Goal: Transaction & Acquisition: Purchase product/service

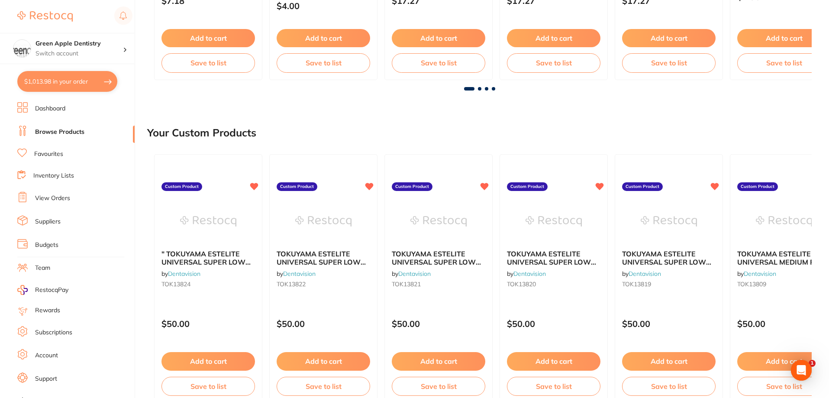
scroll to position [303, 0]
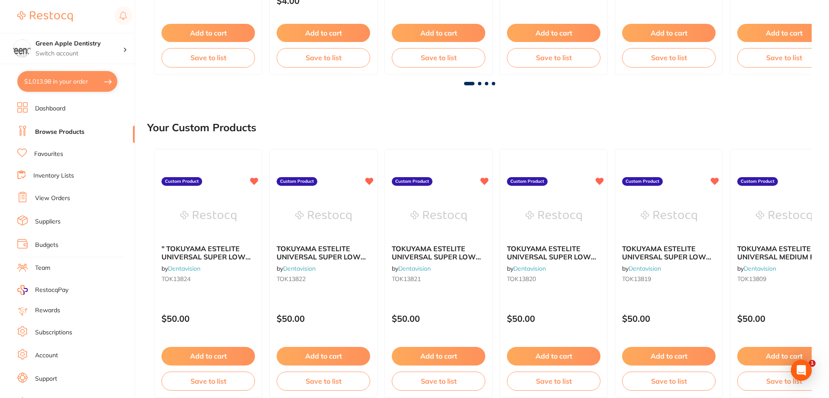
click at [481, 84] on span at bounding box center [479, 83] width 3 height 3
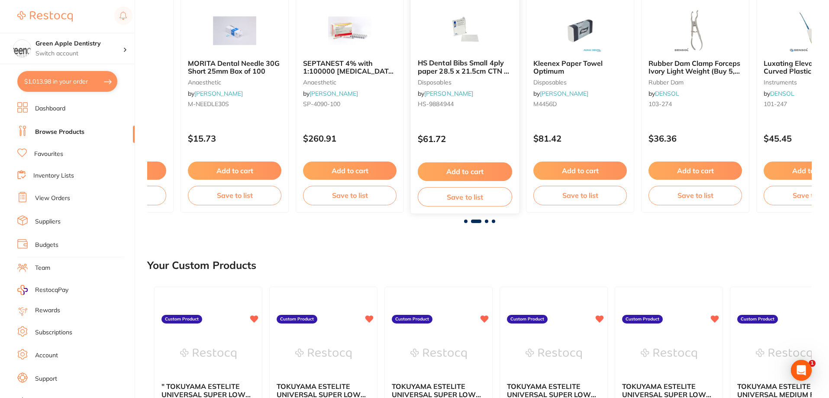
scroll to position [87, 0]
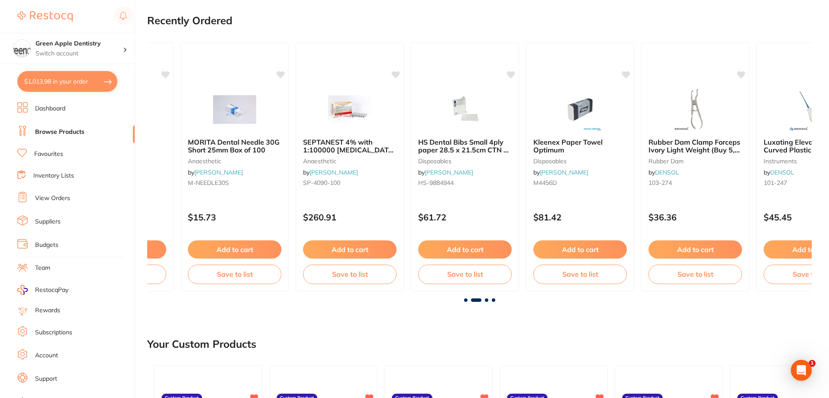
click at [485, 300] on span at bounding box center [486, 299] width 3 height 3
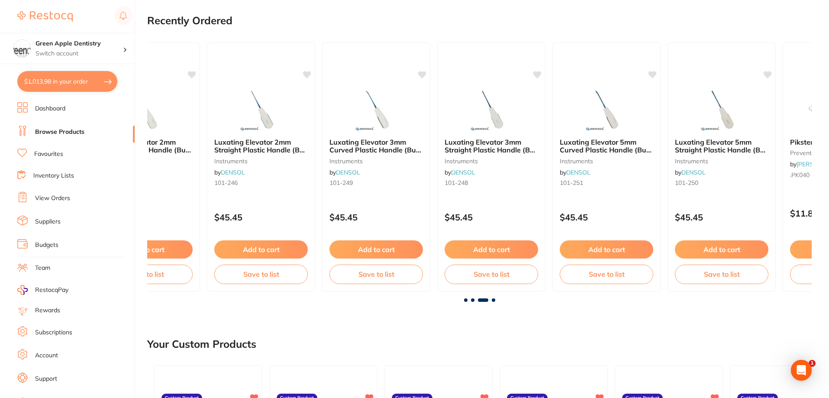
click at [495, 300] on span at bounding box center [493, 299] width 3 height 3
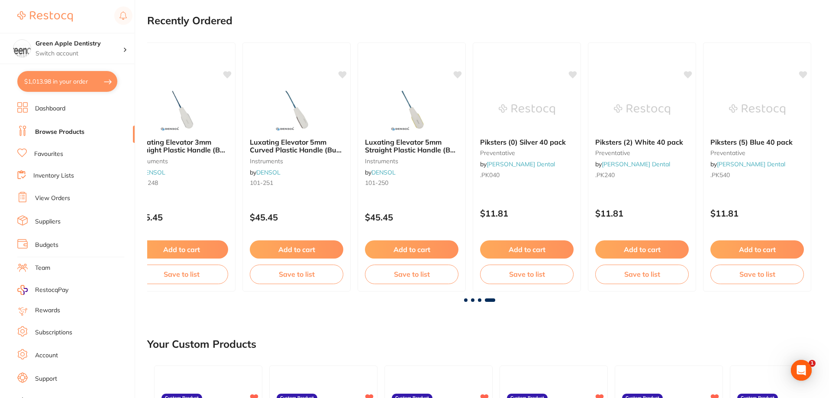
scroll to position [0, 1645]
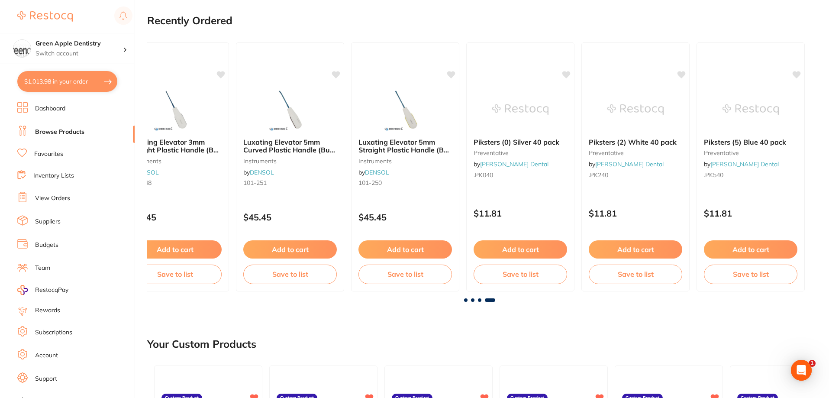
click at [465, 299] on span at bounding box center [465, 299] width 3 height 3
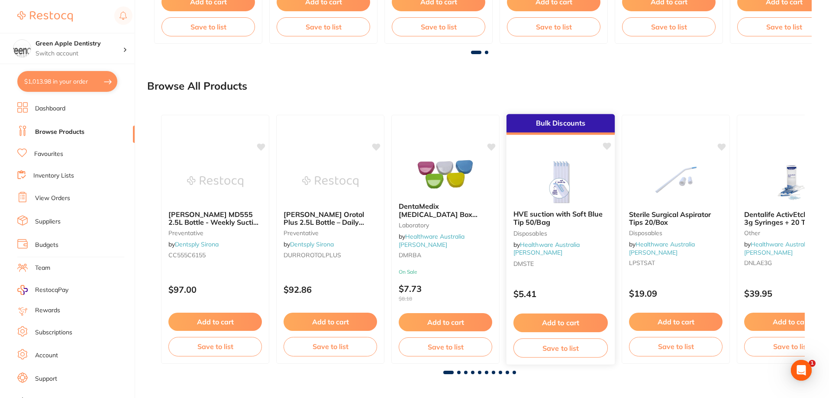
scroll to position [657, 0]
click at [457, 372] on span at bounding box center [458, 371] width 3 height 3
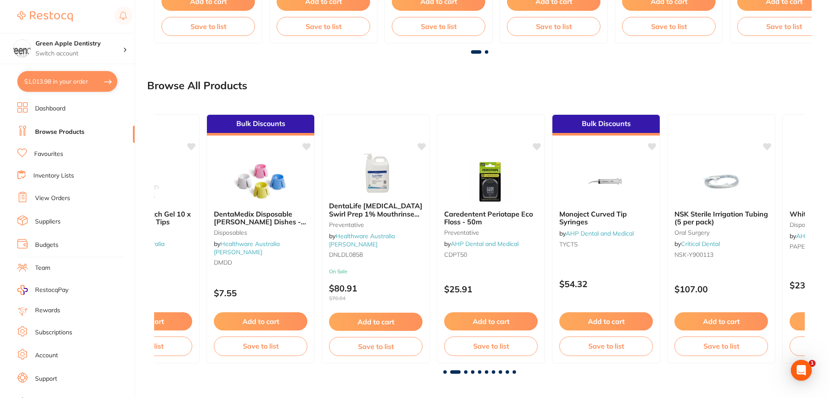
scroll to position [0, 650]
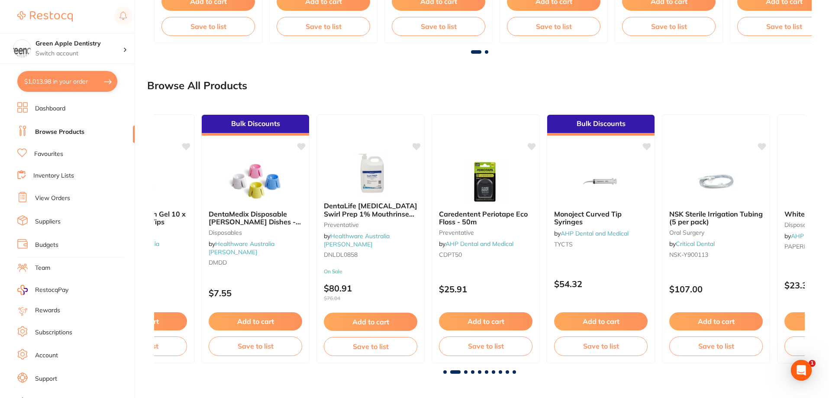
click at [466, 371] on span at bounding box center [465, 371] width 3 height 3
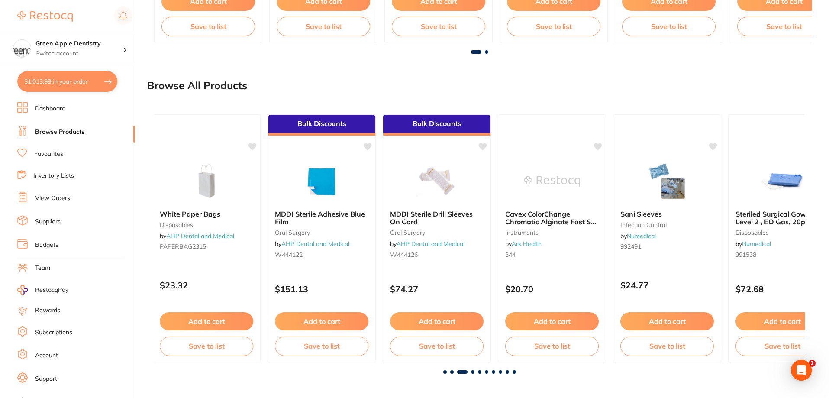
scroll to position [0, 1301]
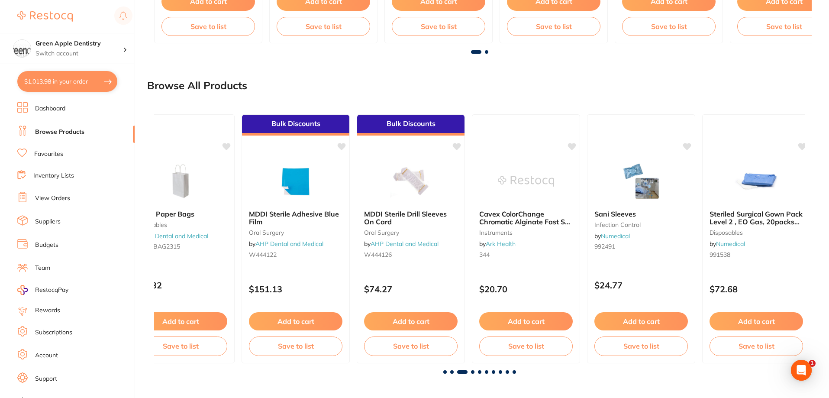
click at [474, 371] on span at bounding box center [472, 371] width 3 height 3
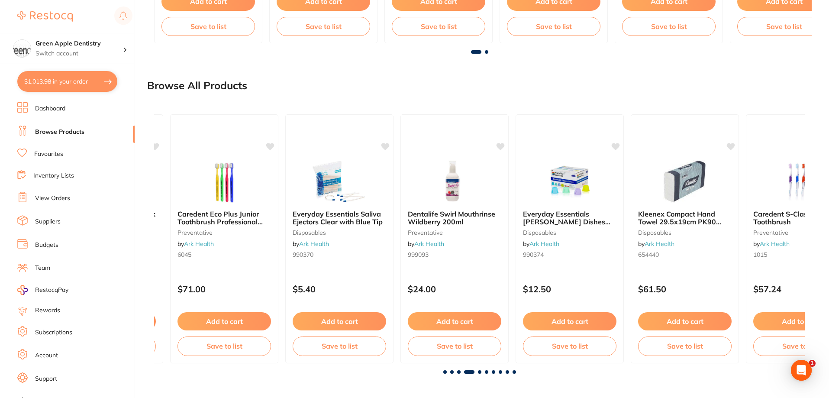
scroll to position [0, 1951]
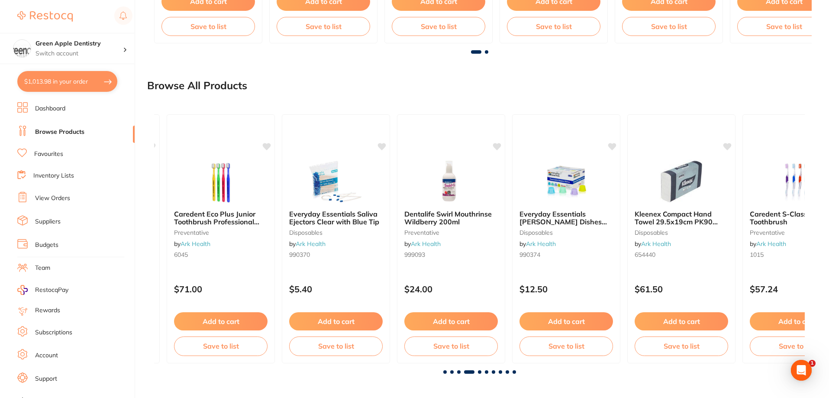
click at [479, 373] on span at bounding box center [479, 371] width 3 height 3
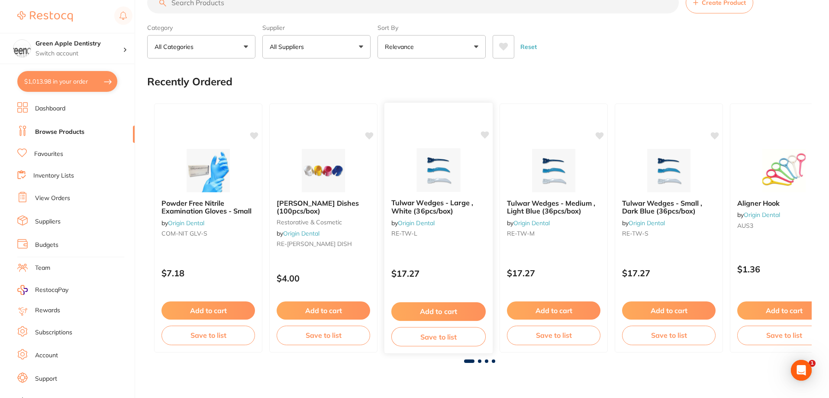
scroll to position [0, 0]
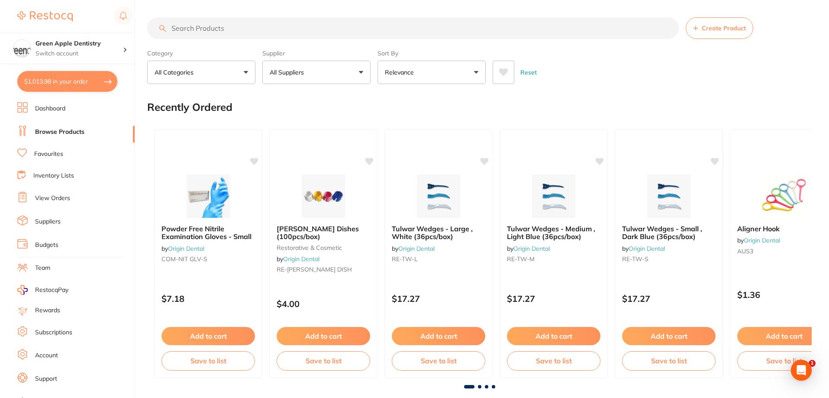
click at [315, 80] on button "All Suppliers" at bounding box center [316, 72] width 108 height 23
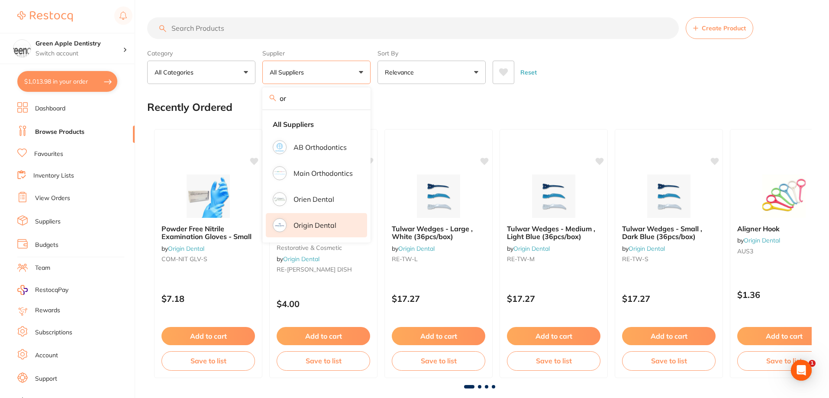
type input "or"
click at [309, 219] on li "Origin Dental" at bounding box center [316, 225] width 101 height 24
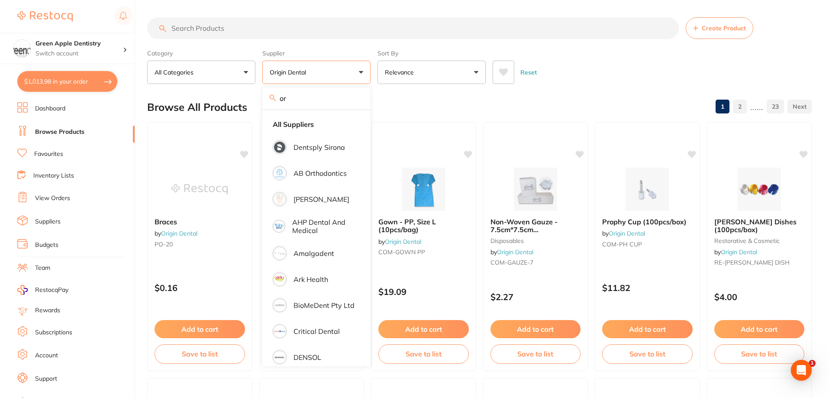
click at [597, 67] on div "Reset" at bounding box center [648, 69] width 312 height 30
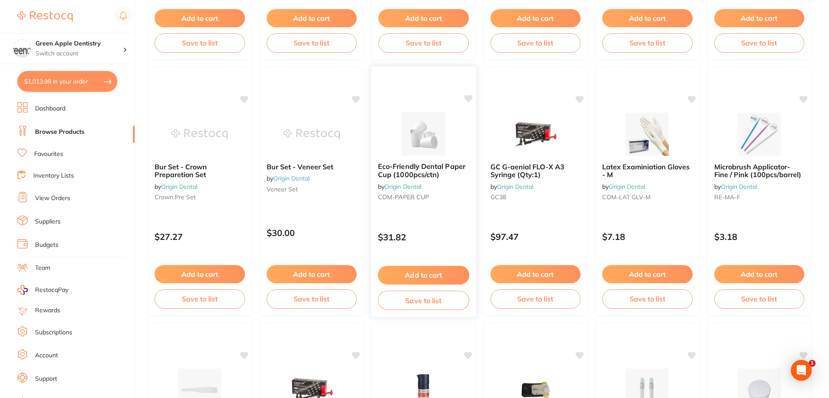
click at [435, 118] on img at bounding box center [423, 134] width 57 height 44
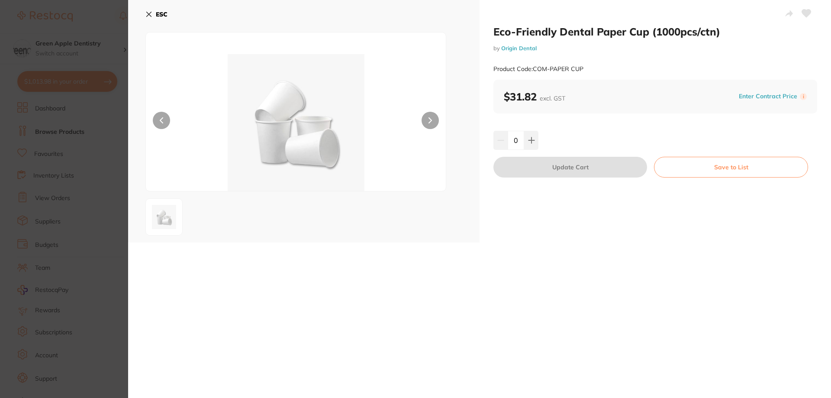
click at [152, 13] on button "ESC" at bounding box center [156, 14] width 22 height 15
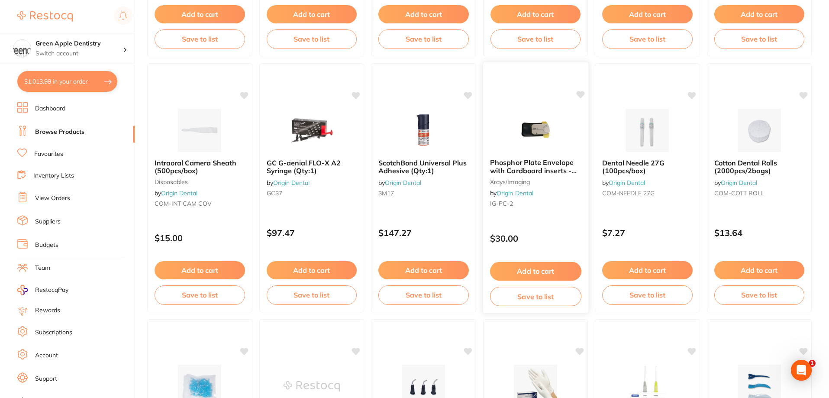
click at [531, 128] on img at bounding box center [535, 130] width 57 height 44
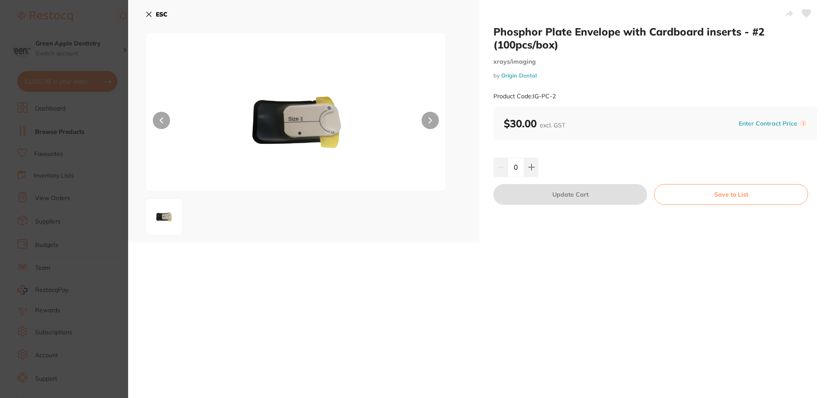
click at [151, 10] on button "ESC" at bounding box center [156, 14] width 22 height 15
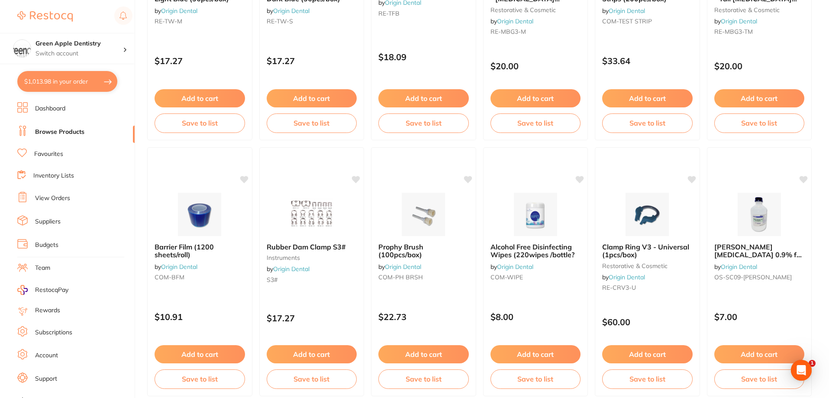
scroll to position [1774, 0]
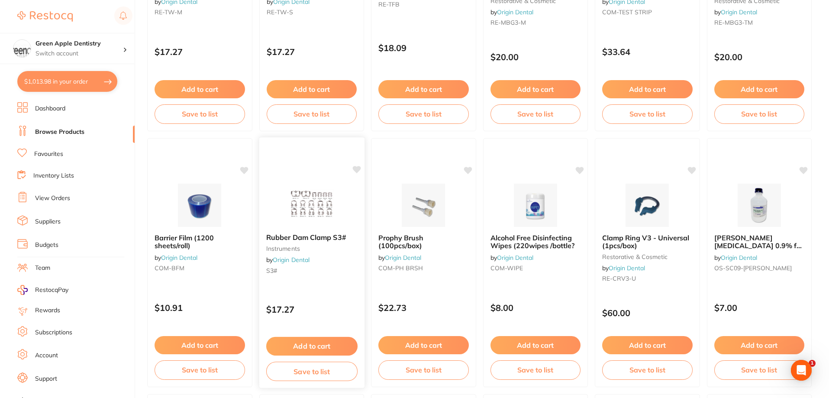
click at [318, 206] on img at bounding box center [311, 205] width 57 height 44
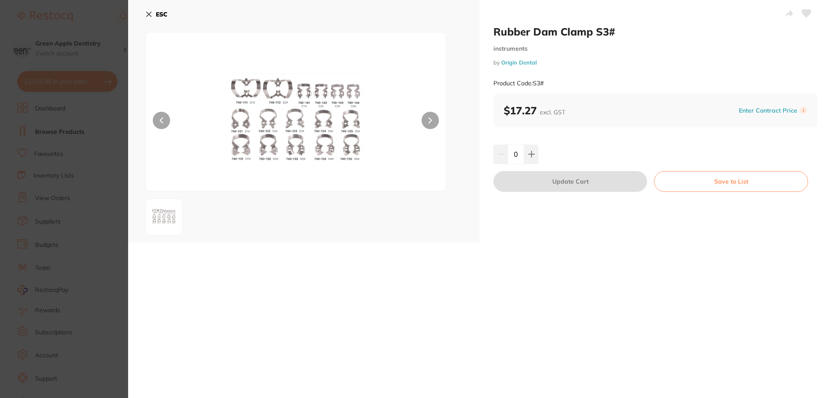
click at [151, 17] on icon at bounding box center [148, 14] width 7 height 7
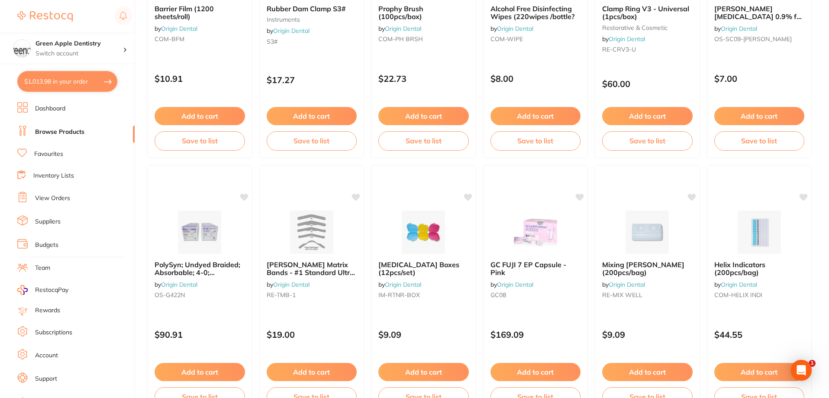
scroll to position [2064, 0]
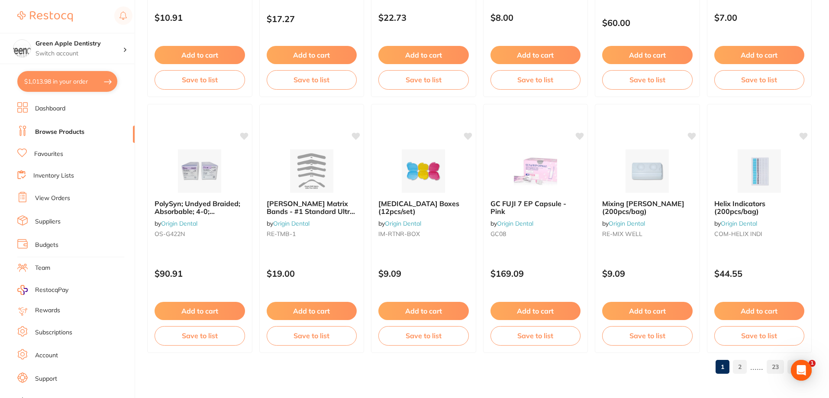
click at [738, 363] on link "2" at bounding box center [740, 366] width 14 height 17
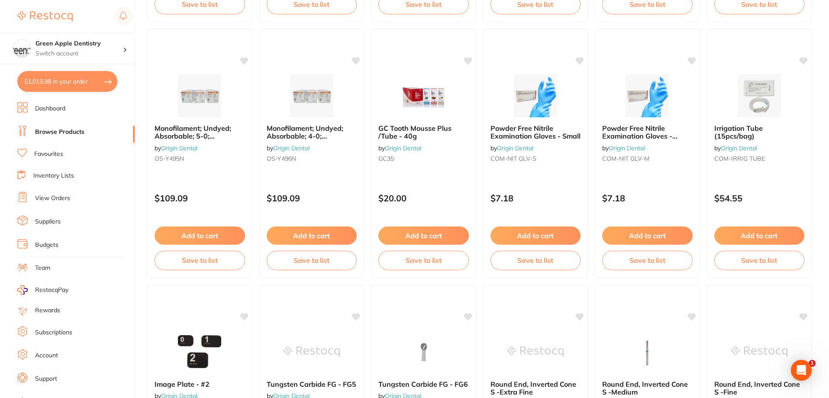
scroll to position [606, 0]
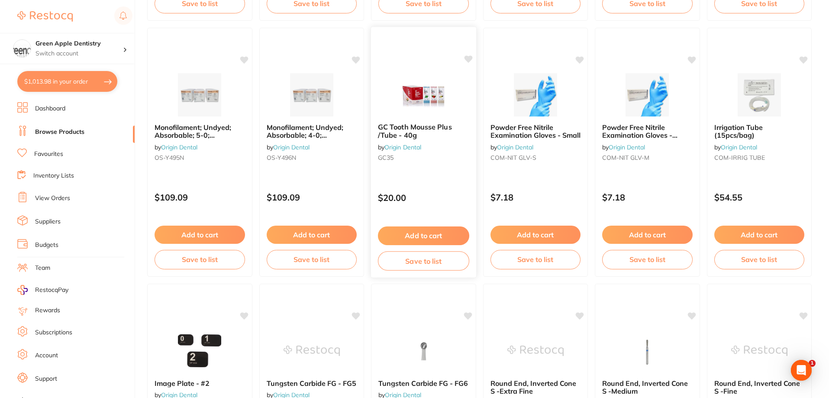
click at [431, 82] on img at bounding box center [423, 94] width 57 height 44
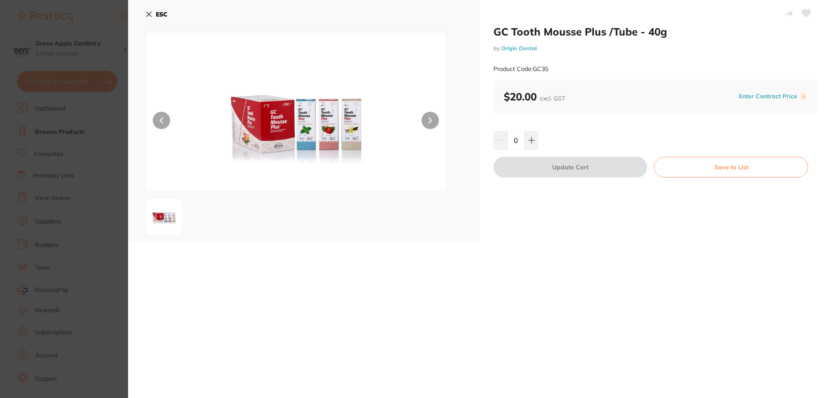
click at [156, 13] on b "ESC" at bounding box center [162, 14] width 12 height 8
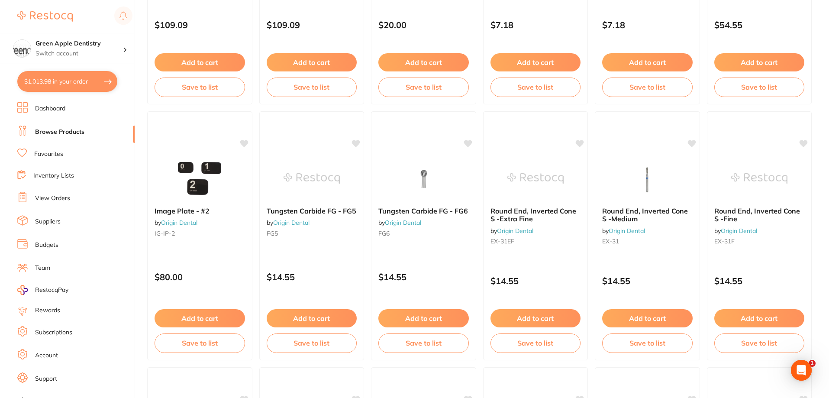
scroll to position [779, 0]
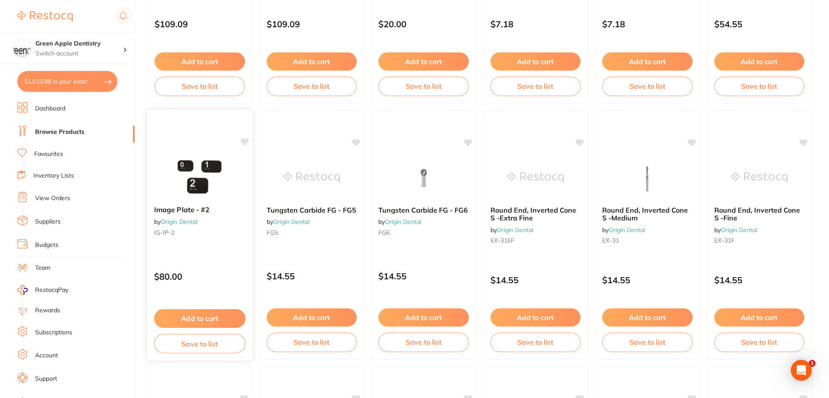
click at [215, 171] on img at bounding box center [199, 177] width 57 height 44
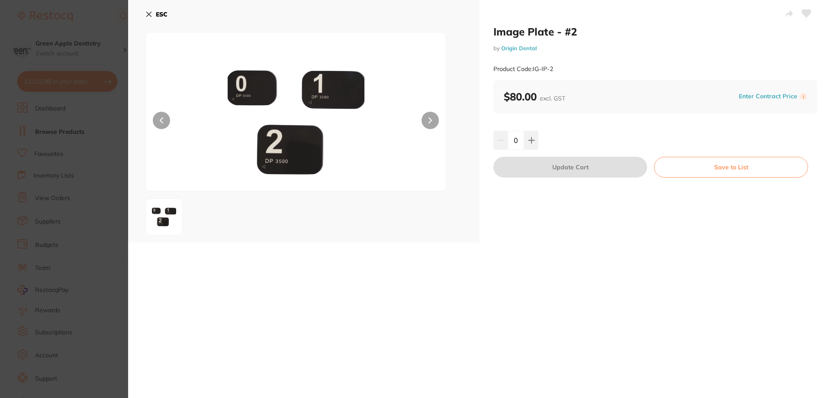
click at [166, 13] on b "ESC" at bounding box center [162, 14] width 12 height 8
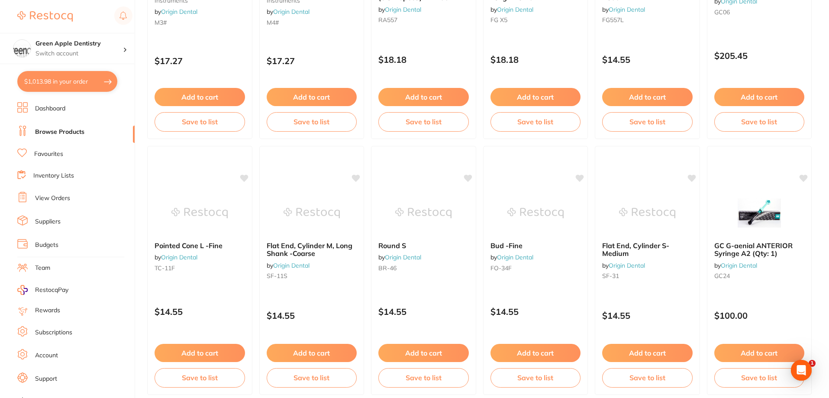
scroll to position [2064, 0]
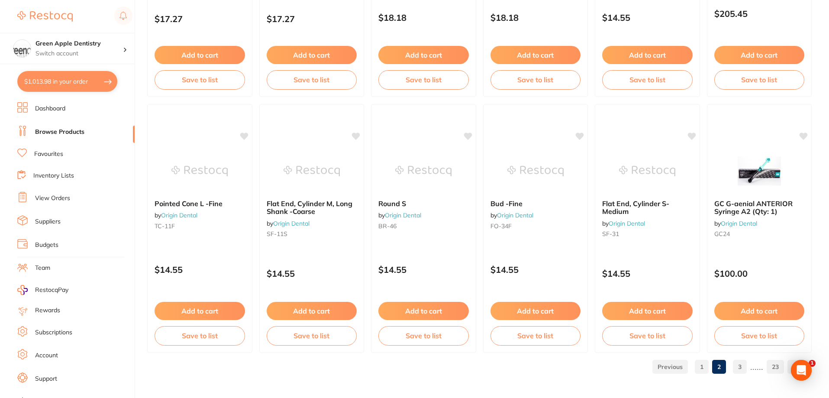
click at [744, 364] on link "3" at bounding box center [740, 366] width 14 height 17
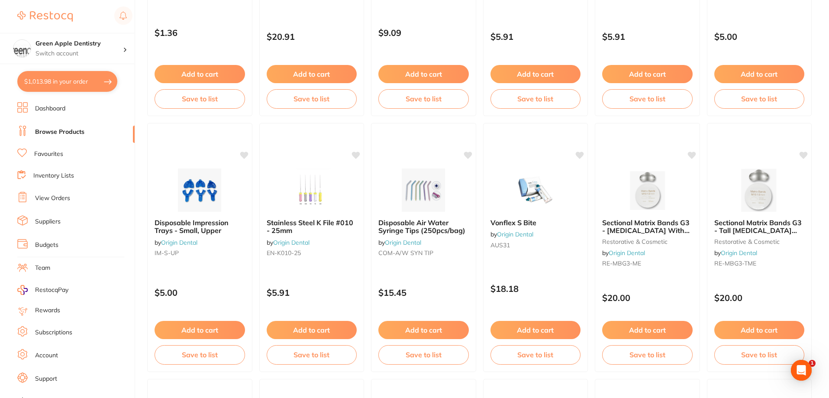
scroll to position [260, 0]
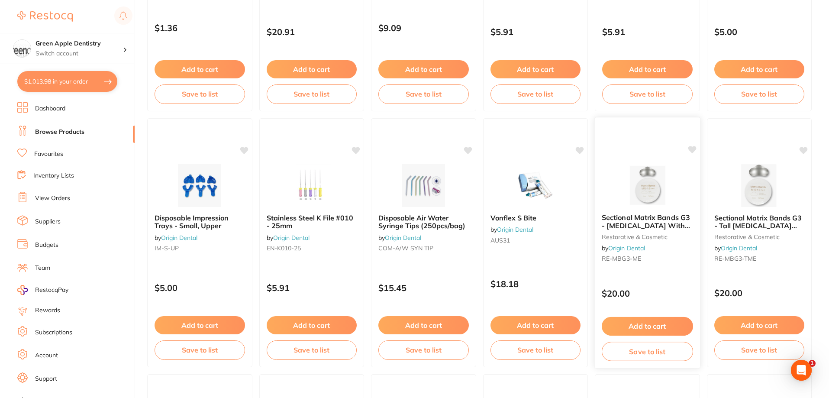
click at [646, 187] on img at bounding box center [647, 185] width 57 height 44
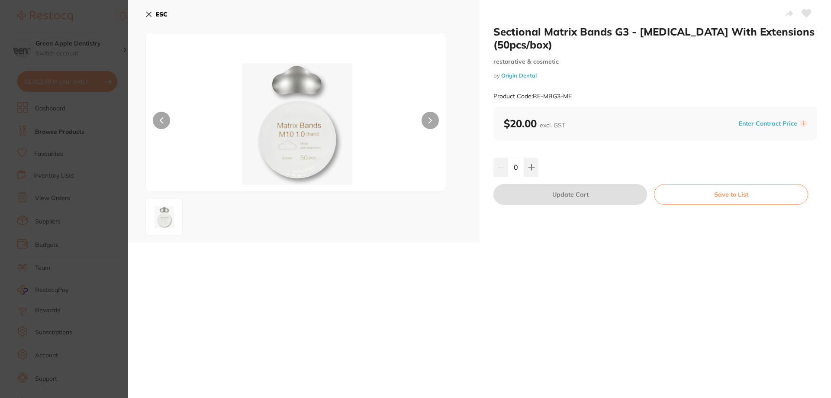
click at [156, 16] on b "ESC" at bounding box center [162, 14] width 12 height 8
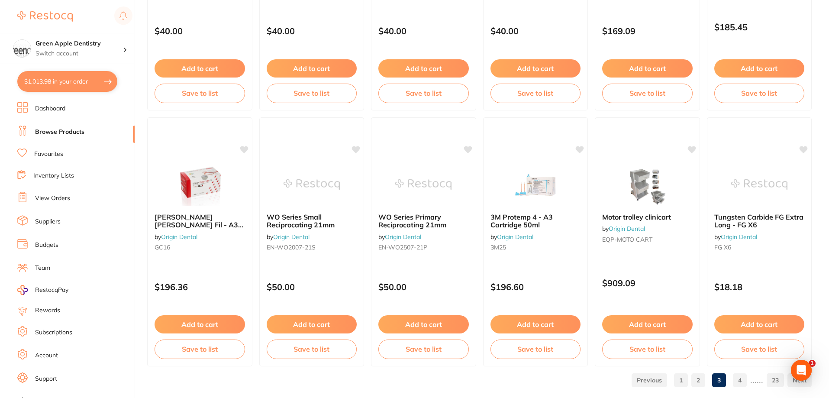
scroll to position [2064, 0]
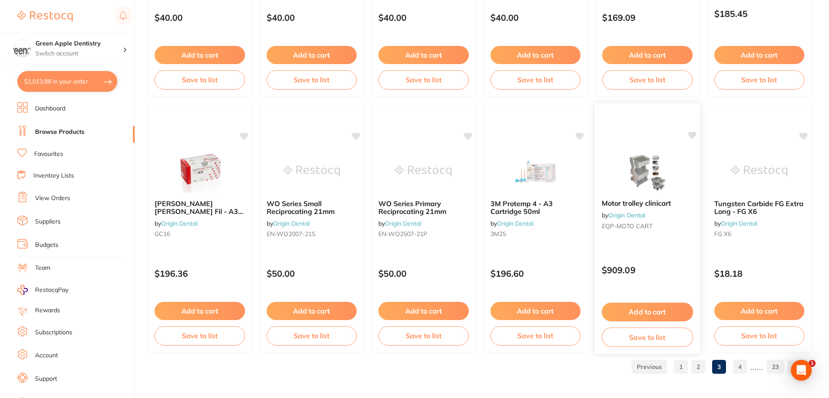
click at [649, 182] on img at bounding box center [647, 170] width 57 height 44
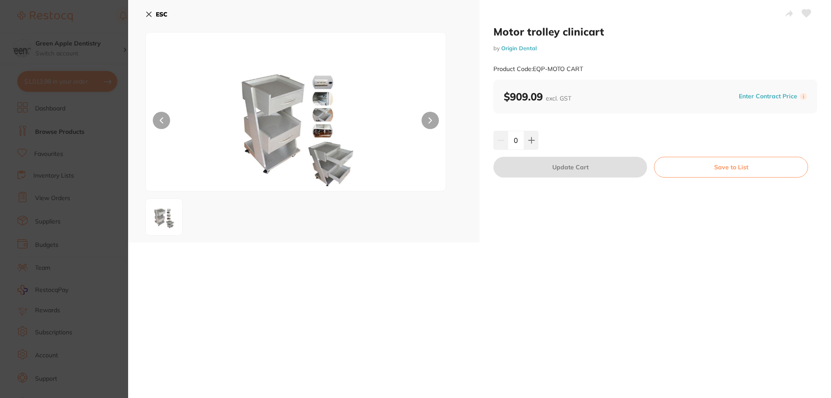
click at [162, 12] on b "ESC" at bounding box center [162, 14] width 12 height 8
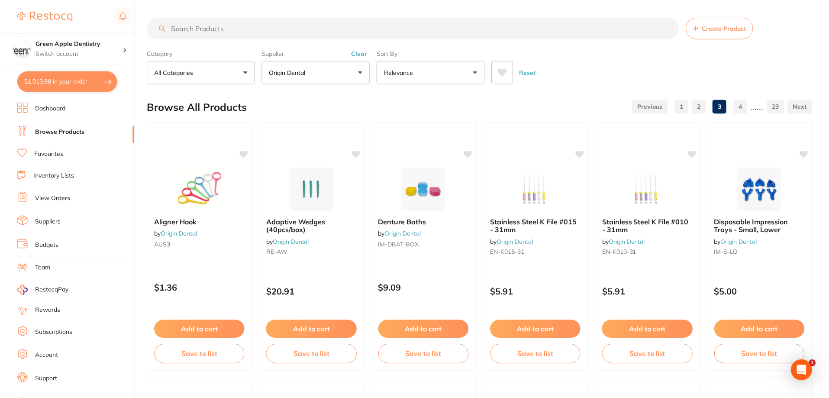
scroll to position [2064, 0]
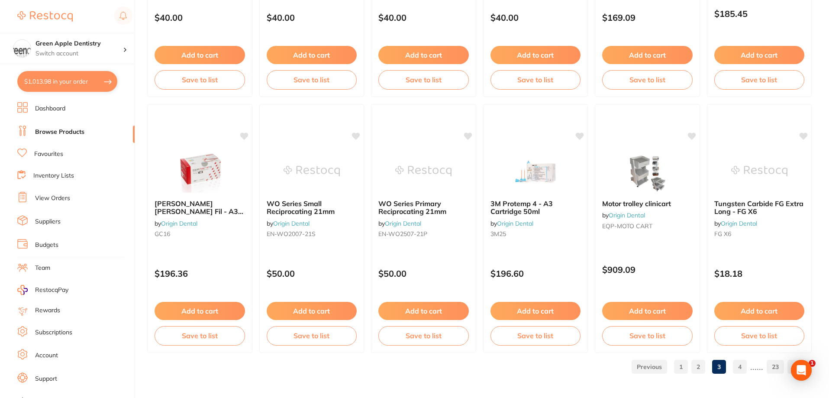
click at [744, 364] on link "4" at bounding box center [740, 366] width 14 height 17
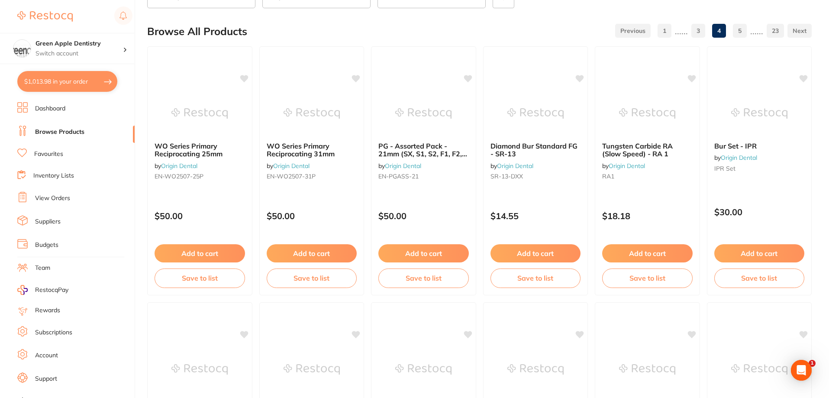
scroll to position [87, 0]
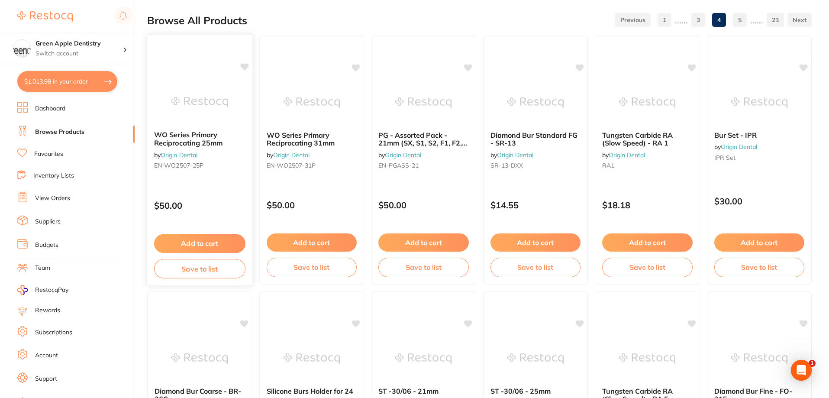
click at [181, 107] on img at bounding box center [199, 102] width 57 height 44
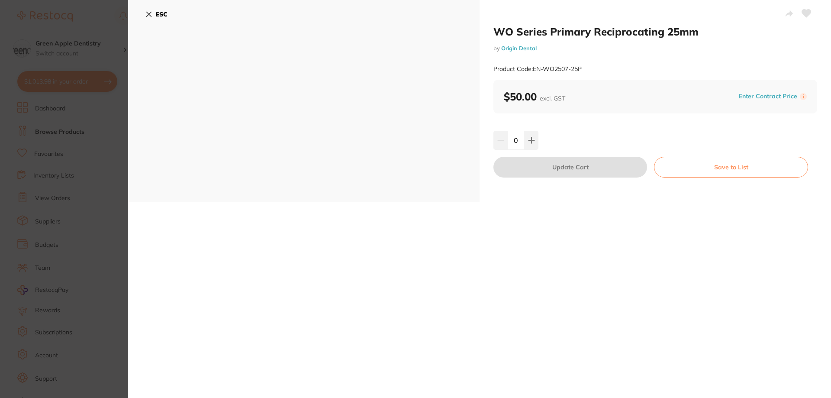
click at [158, 15] on b "ESC" at bounding box center [162, 14] width 12 height 8
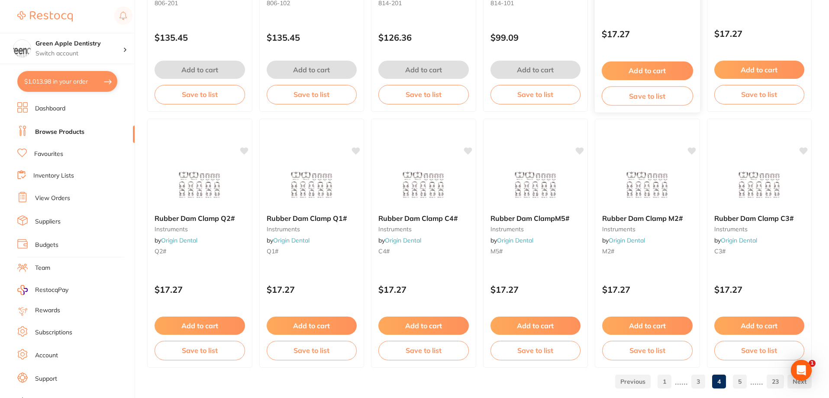
scroll to position [2064, 0]
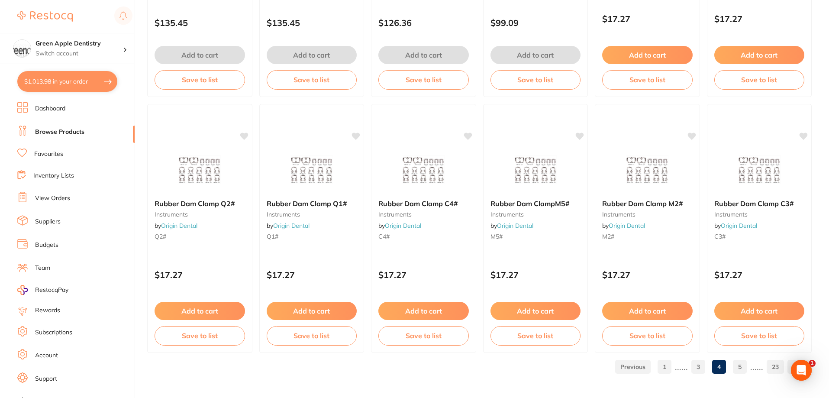
click at [744, 368] on link "5" at bounding box center [740, 366] width 14 height 17
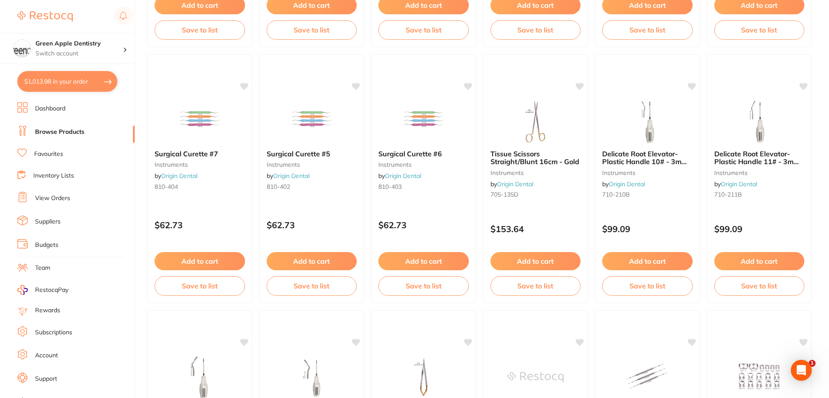
scroll to position [1601, 0]
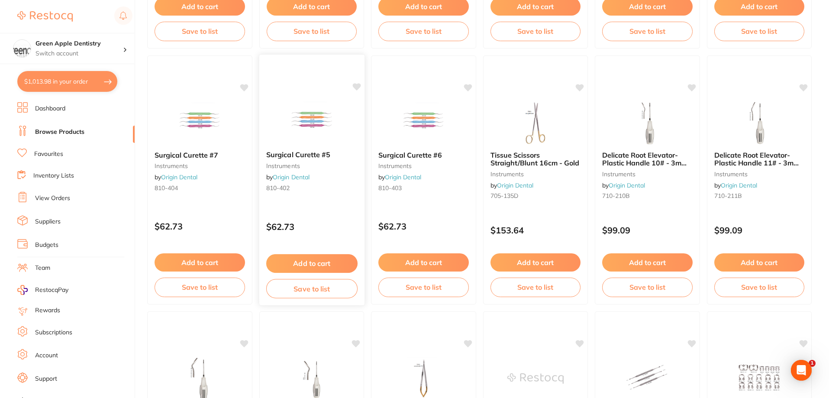
click at [336, 124] on img at bounding box center [311, 122] width 57 height 44
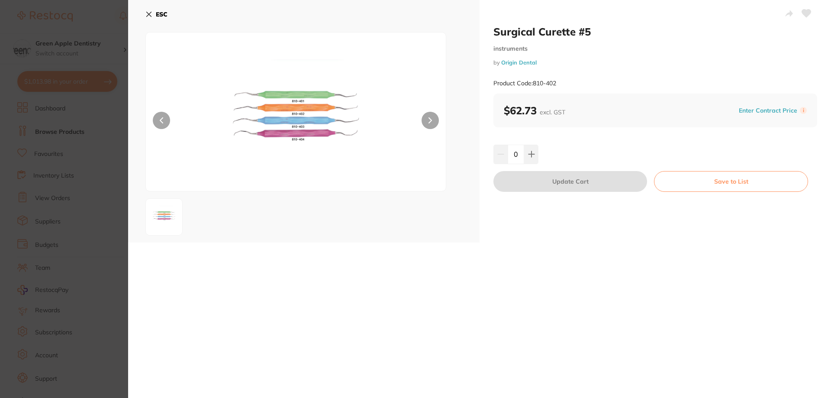
click at [160, 17] on b "ESC" at bounding box center [162, 14] width 12 height 8
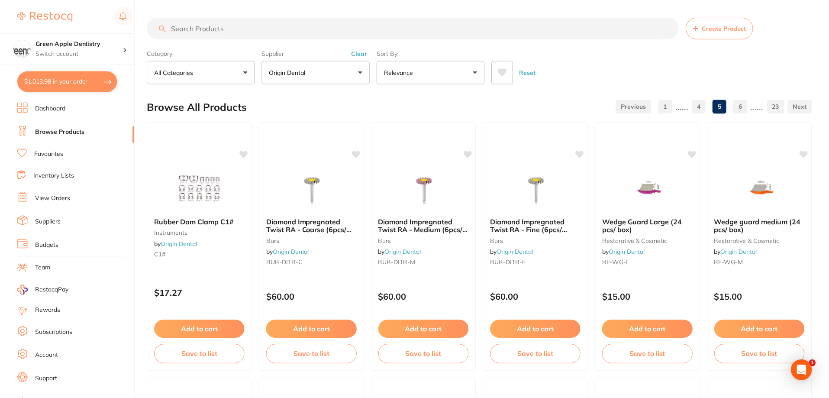
scroll to position [1601, 0]
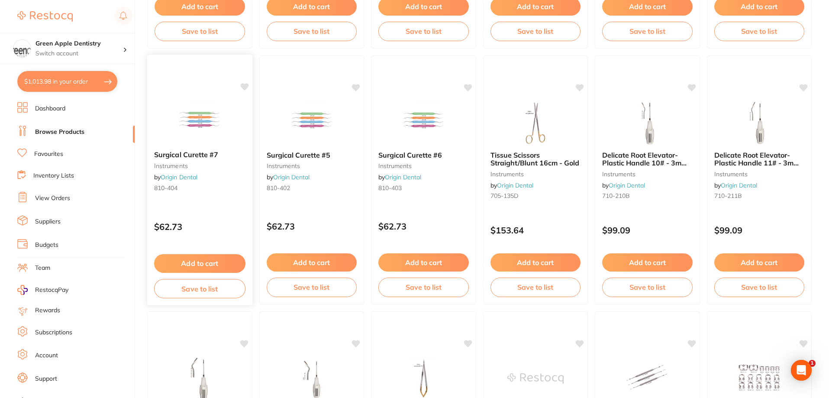
click at [213, 129] on img at bounding box center [199, 122] width 57 height 44
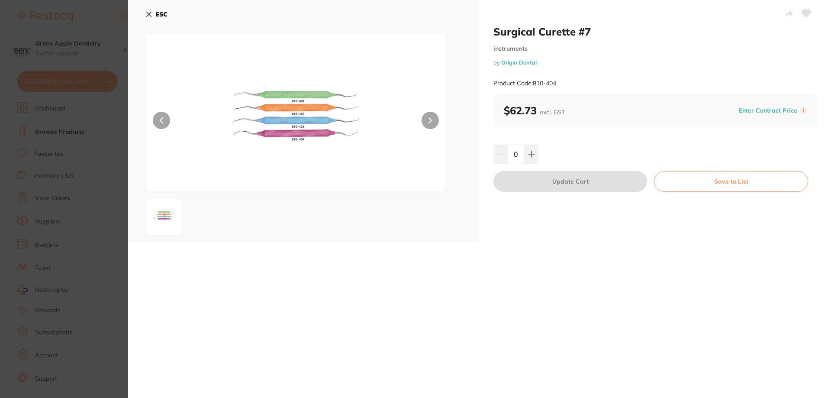
click at [165, 15] on b "ESC" at bounding box center [162, 14] width 12 height 8
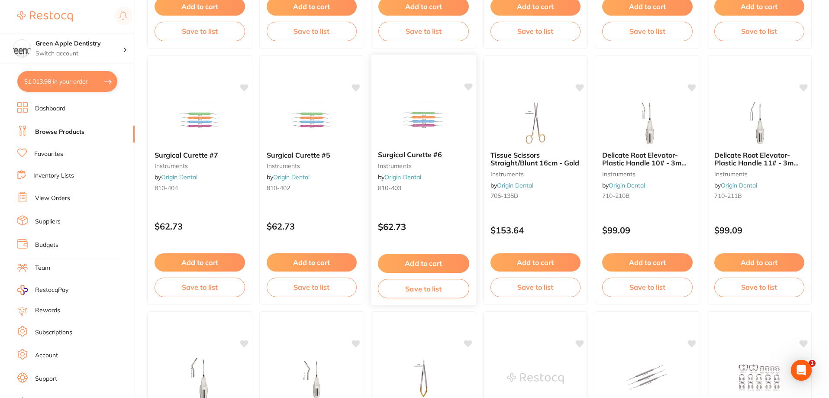
click at [421, 101] on img at bounding box center [423, 122] width 57 height 44
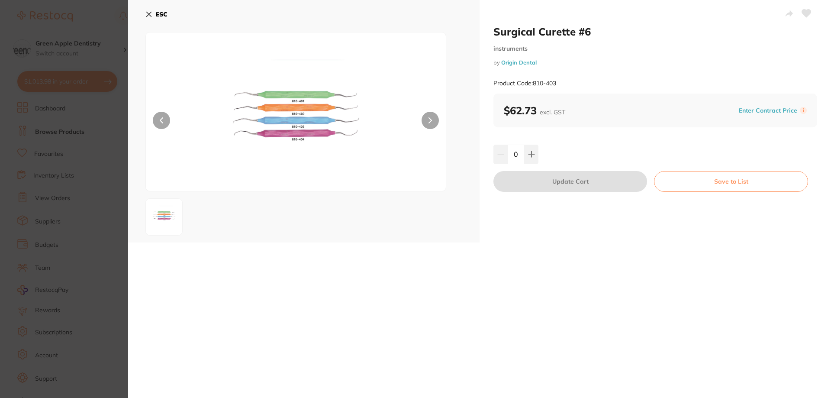
click at [293, 99] on img at bounding box center [296, 122] width 180 height 137
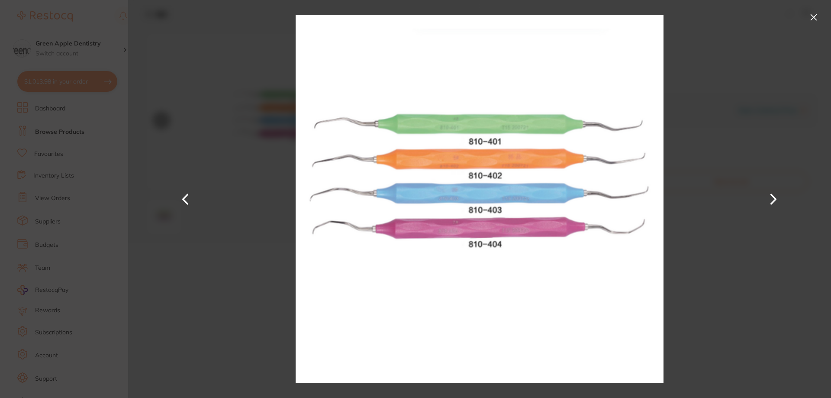
click at [817, 19] on button at bounding box center [814, 17] width 14 height 14
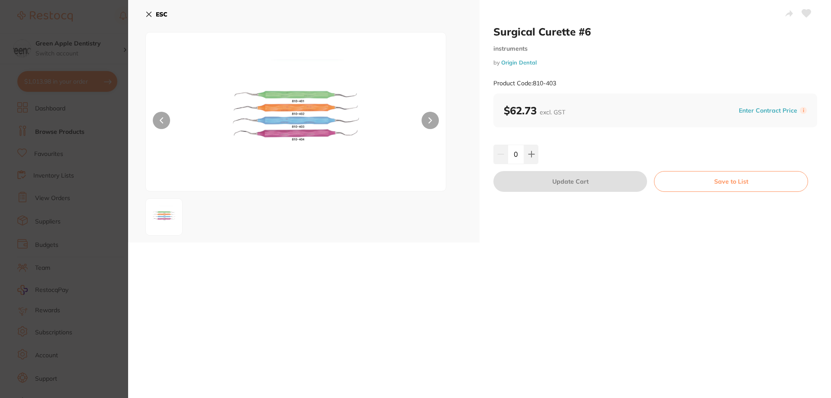
click at [156, 13] on b "ESC" at bounding box center [162, 14] width 12 height 8
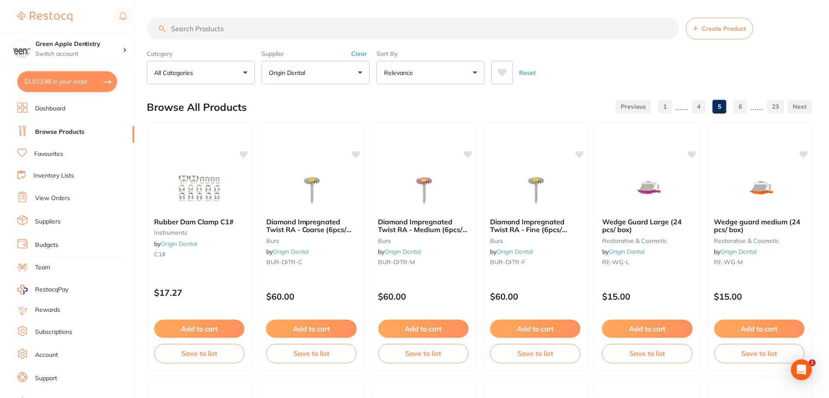
scroll to position [1601, 0]
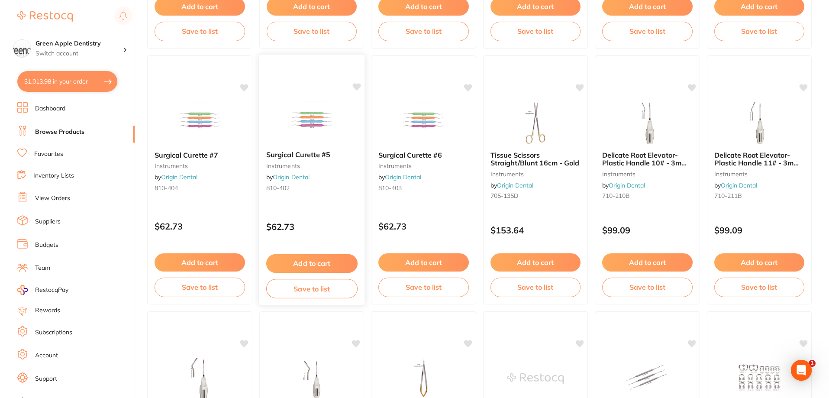
click at [319, 135] on img at bounding box center [311, 122] width 57 height 44
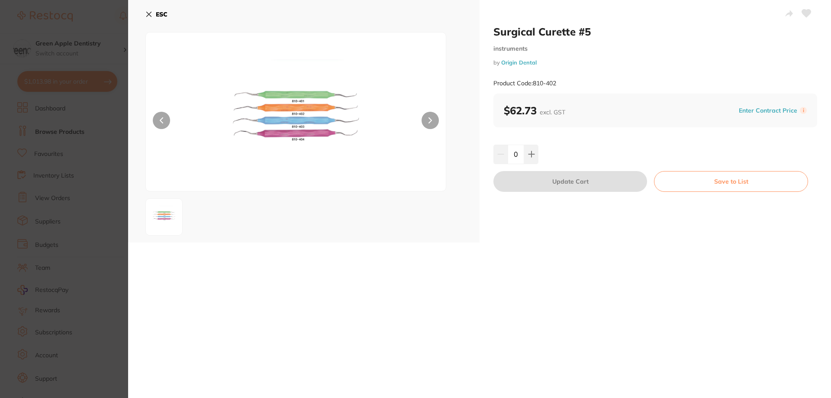
click at [156, 13] on b "ESC" at bounding box center [162, 14] width 12 height 8
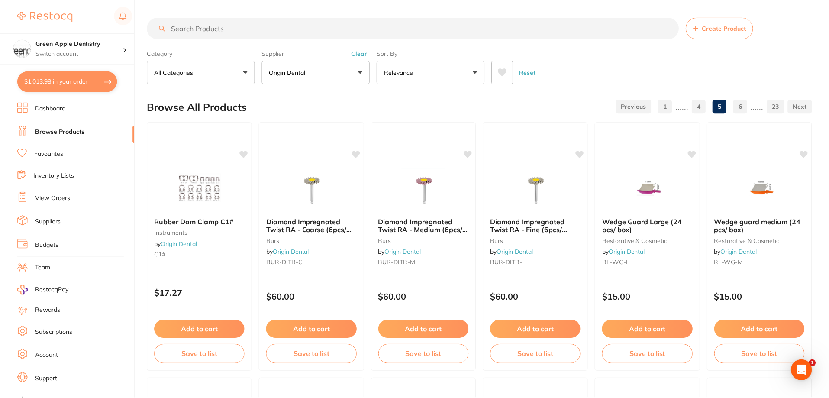
scroll to position [1601, 0]
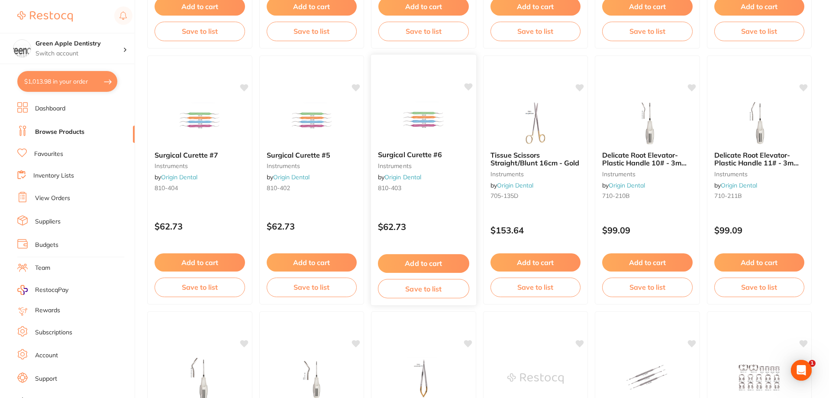
click at [405, 110] on img at bounding box center [423, 122] width 57 height 44
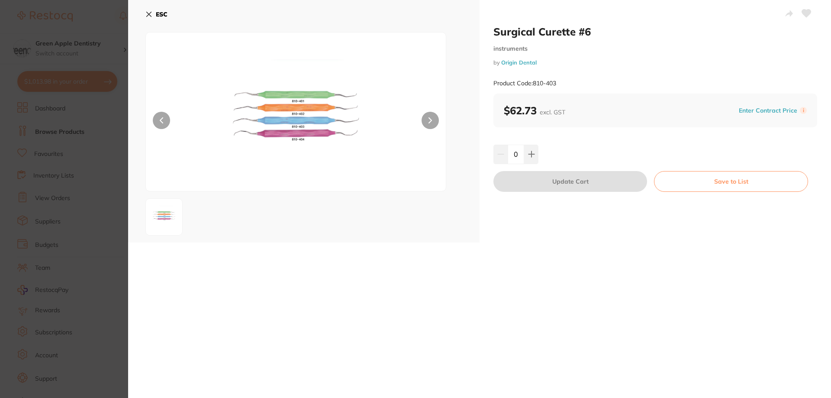
click at [157, 13] on b "ESC" at bounding box center [162, 14] width 12 height 8
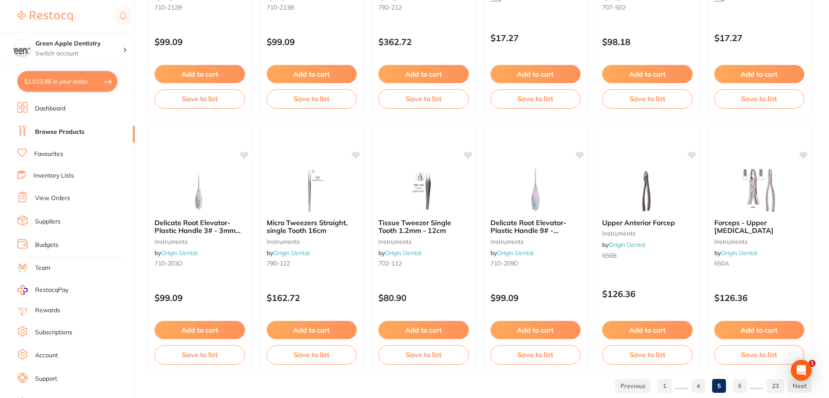
scroll to position [2064, 0]
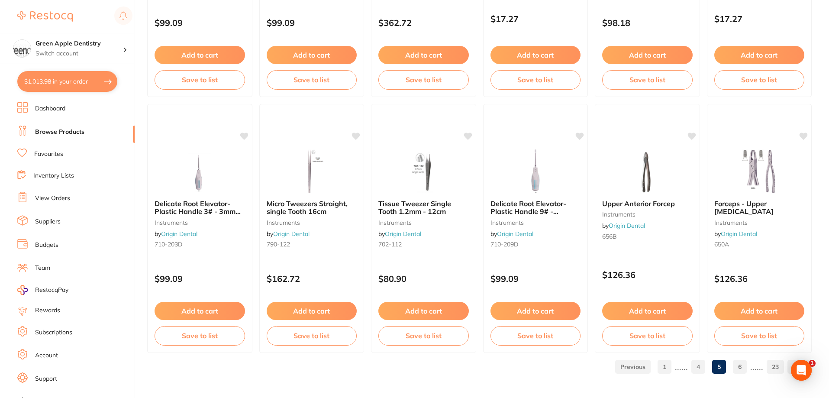
click at [742, 367] on link "6" at bounding box center [740, 366] width 14 height 17
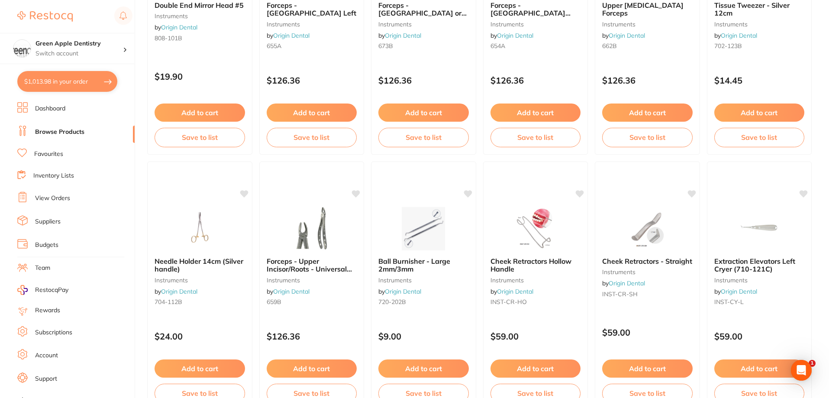
scroll to position [0, 0]
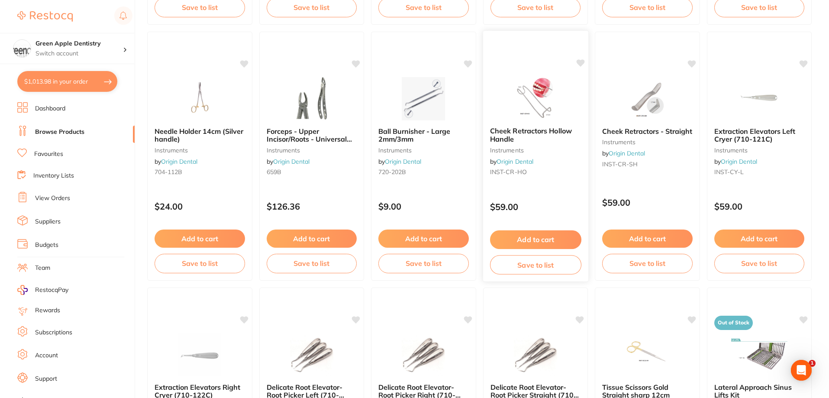
click at [518, 96] on img at bounding box center [535, 98] width 57 height 44
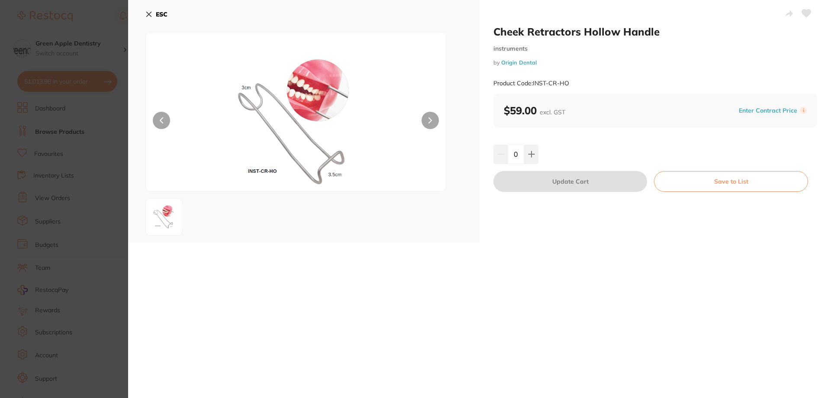
click at [147, 11] on icon at bounding box center [148, 14] width 7 height 7
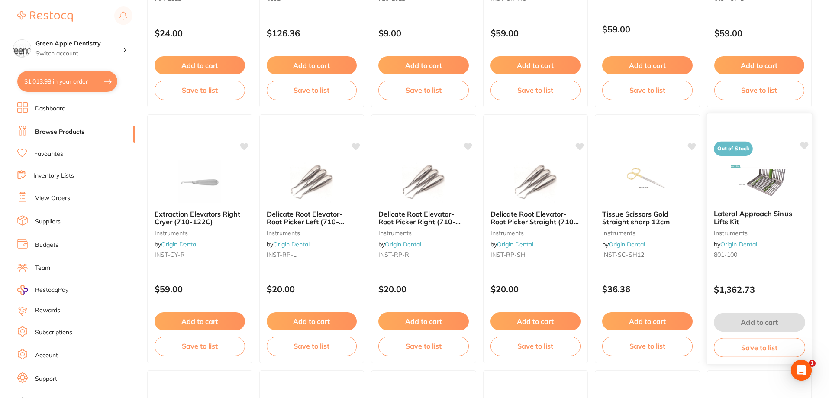
click at [740, 190] on img at bounding box center [758, 181] width 57 height 44
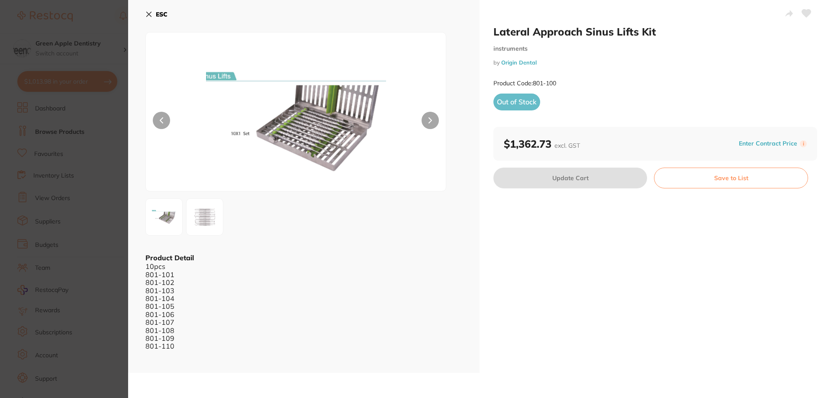
click at [161, 13] on b "ESC" at bounding box center [162, 14] width 12 height 8
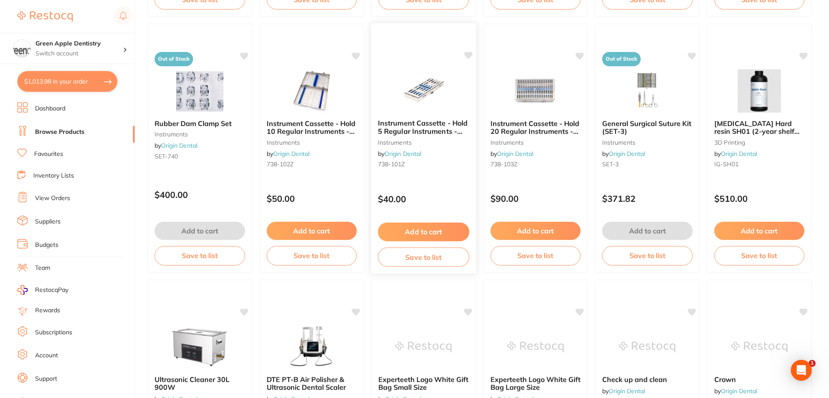
click at [413, 99] on img at bounding box center [423, 90] width 57 height 44
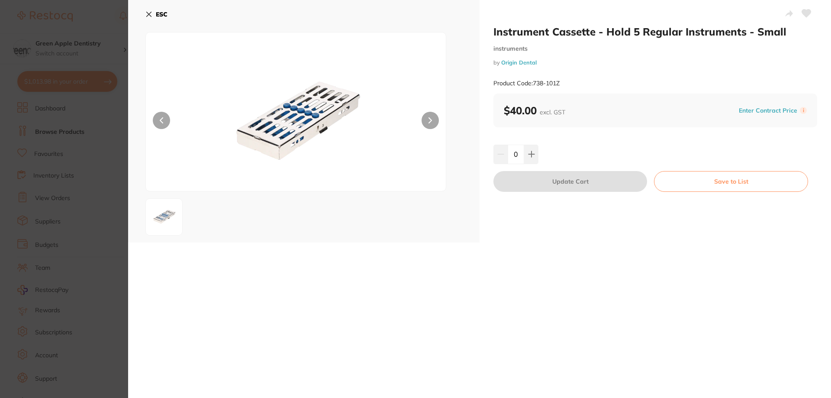
click at [156, 14] on b "ESC" at bounding box center [162, 14] width 12 height 8
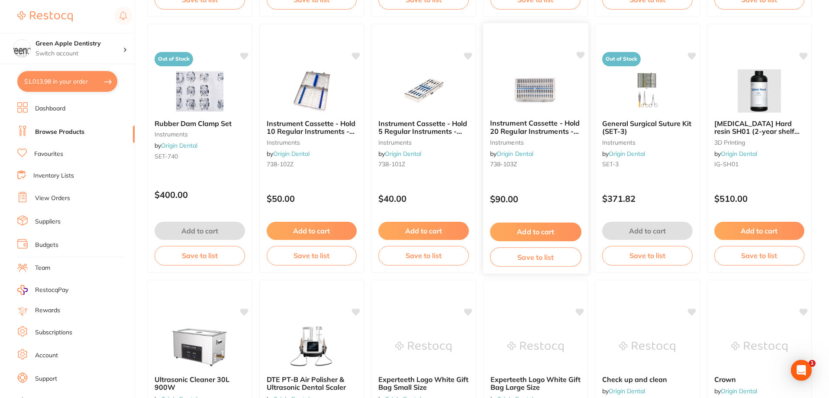
click at [513, 111] on img at bounding box center [535, 90] width 57 height 44
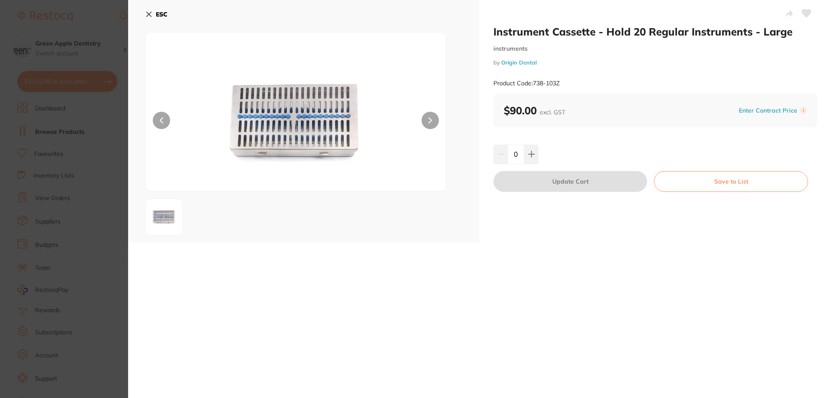
click at [161, 14] on b "ESC" at bounding box center [162, 14] width 12 height 8
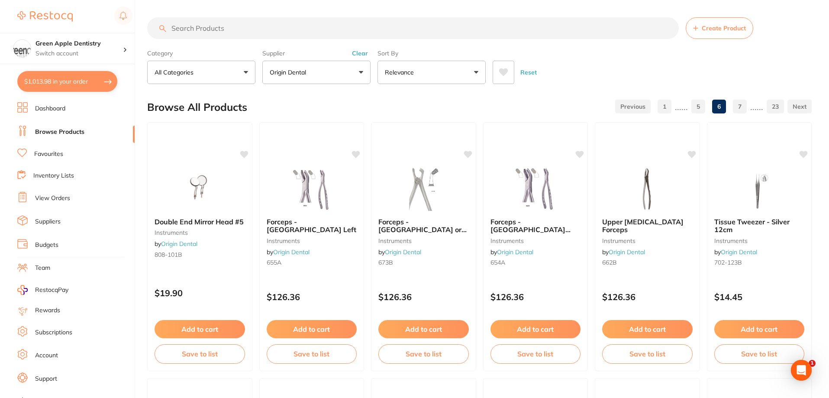
click at [332, 71] on button "Origin Dental" at bounding box center [316, 72] width 108 height 23
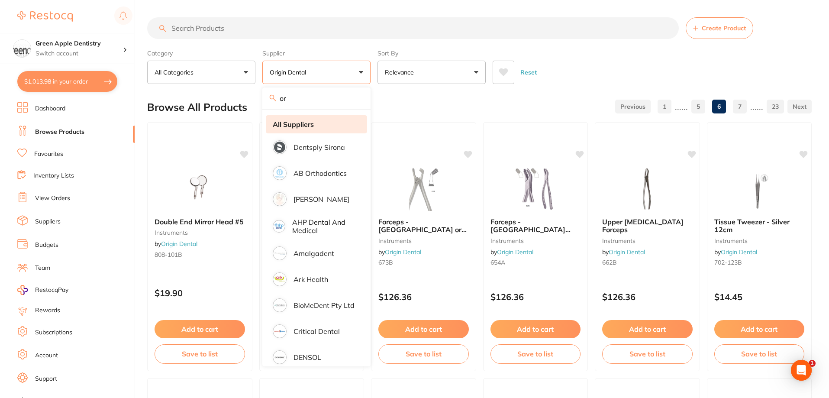
click at [314, 129] on li "All Suppliers" at bounding box center [316, 124] width 101 height 18
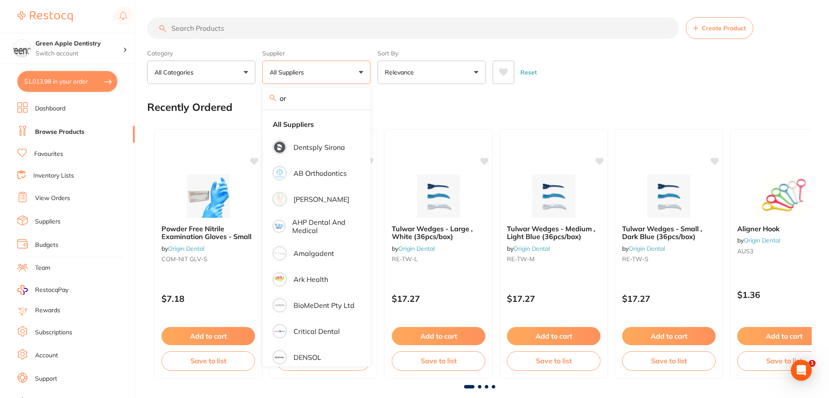
click at [299, 40] on section "Create Product Category All Categories All Categories 3D Printing anaesthetic a…" at bounding box center [479, 50] width 664 height 67
click at [300, 32] on input "search" at bounding box center [412, 28] width 531 height 22
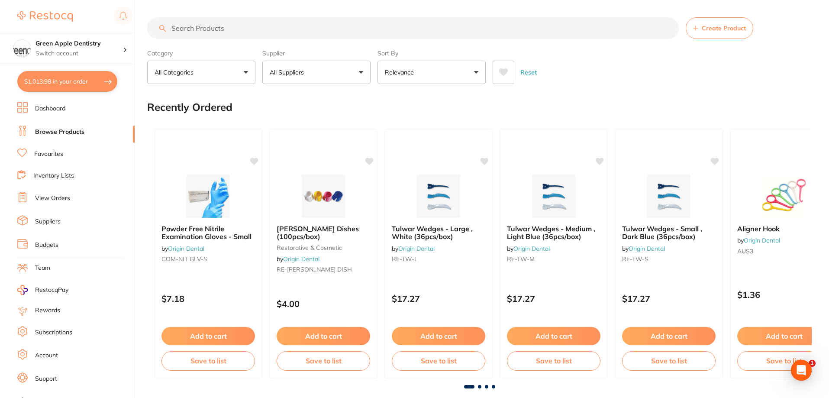
click at [224, 24] on input "search" at bounding box center [412, 28] width 531 height 22
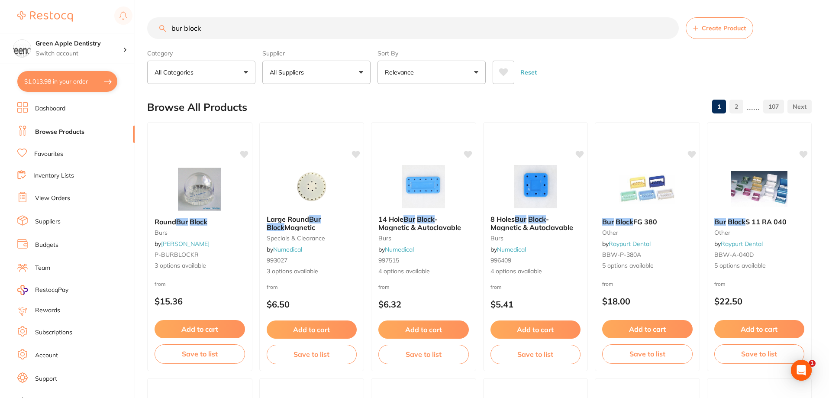
type input "bur block"
click at [583, 76] on div "Reset" at bounding box center [648, 69] width 312 height 30
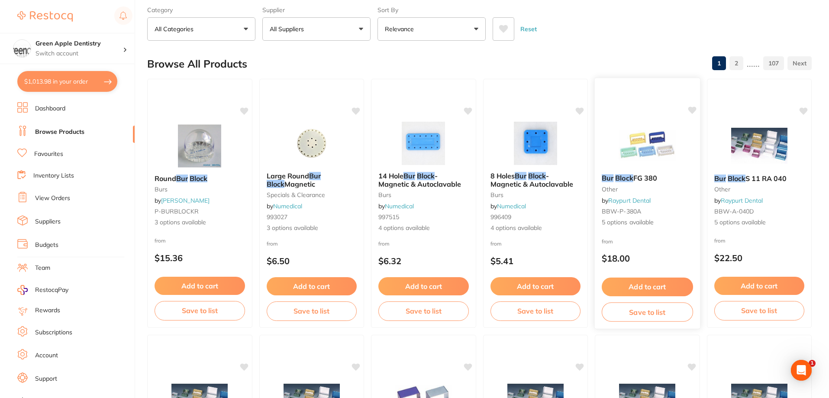
click at [637, 141] on img at bounding box center [647, 145] width 57 height 44
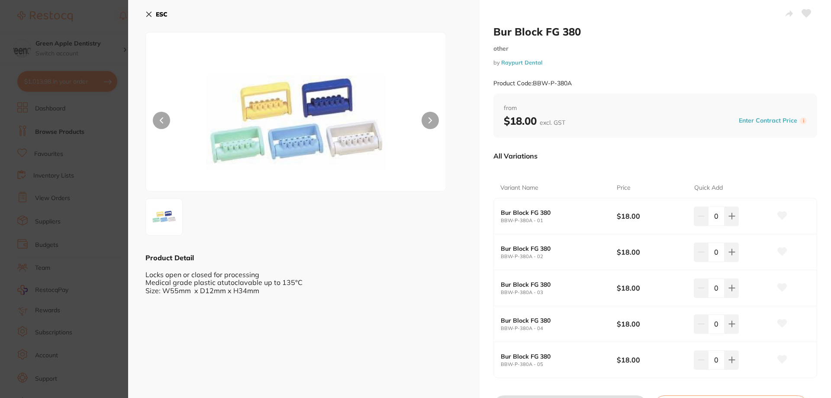
click at [164, 16] on b "ESC" at bounding box center [162, 14] width 12 height 8
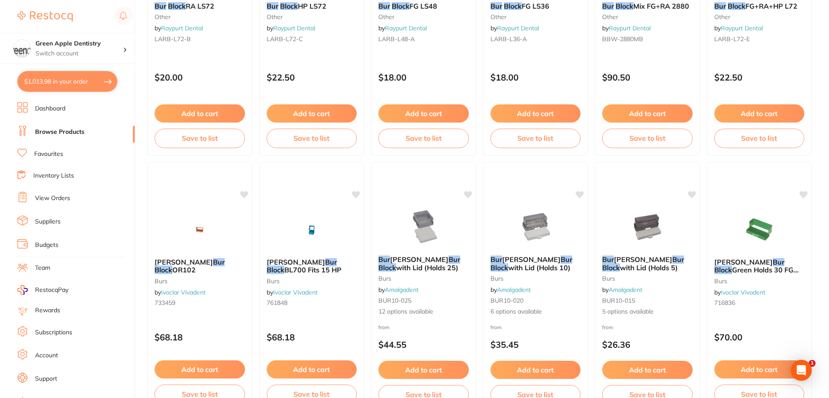
scroll to position [1817, 0]
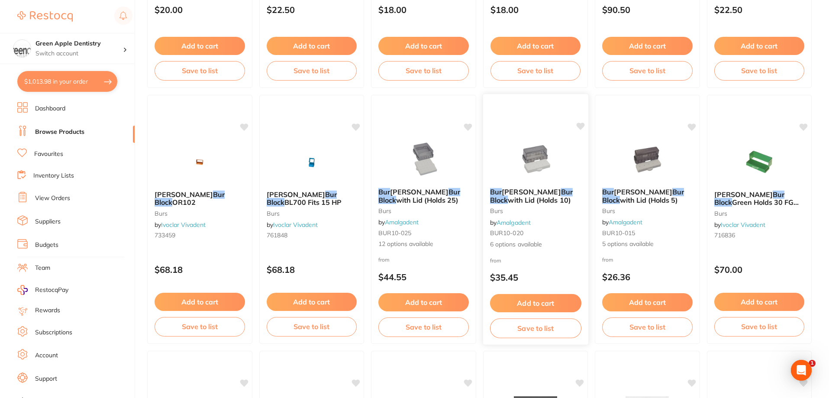
click at [550, 152] on img at bounding box center [535, 159] width 57 height 44
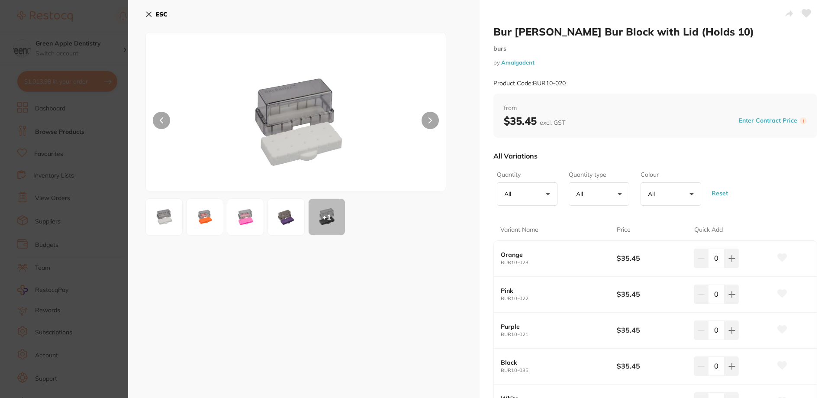
click at [154, 12] on button "ESC" at bounding box center [156, 14] width 22 height 15
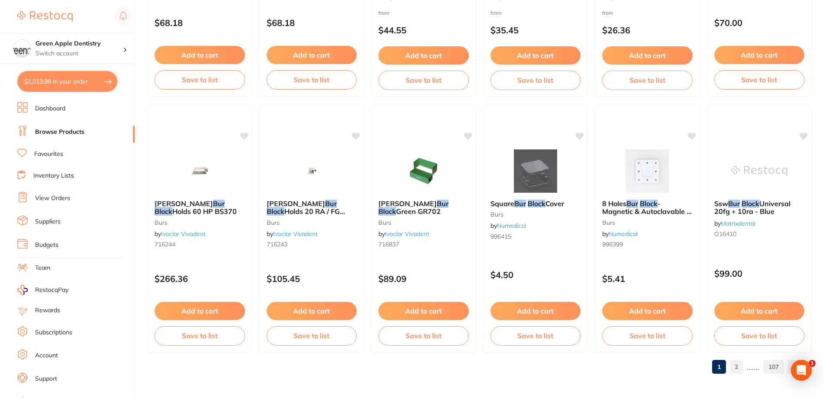
click at [735, 363] on link "2" at bounding box center [736, 366] width 14 height 17
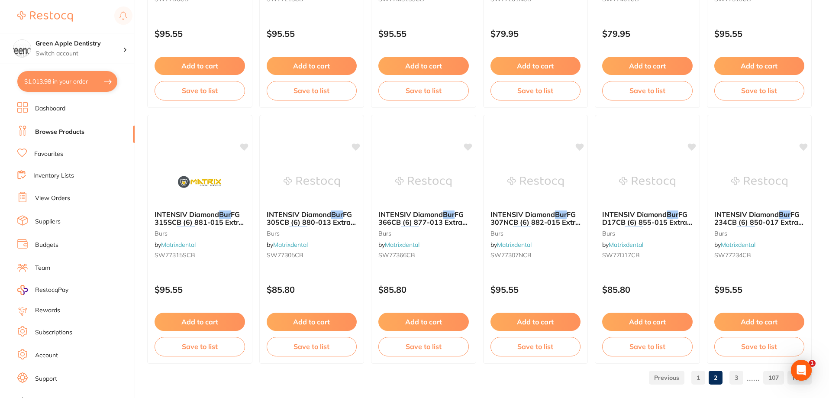
scroll to position [2064, 0]
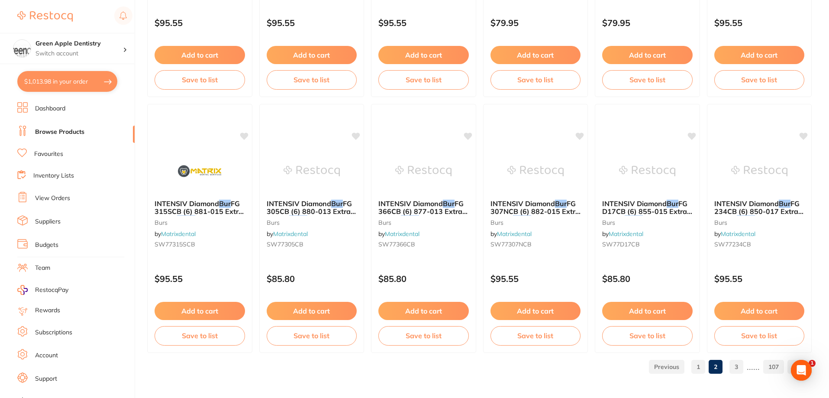
click at [733, 363] on link "3" at bounding box center [736, 366] width 14 height 17
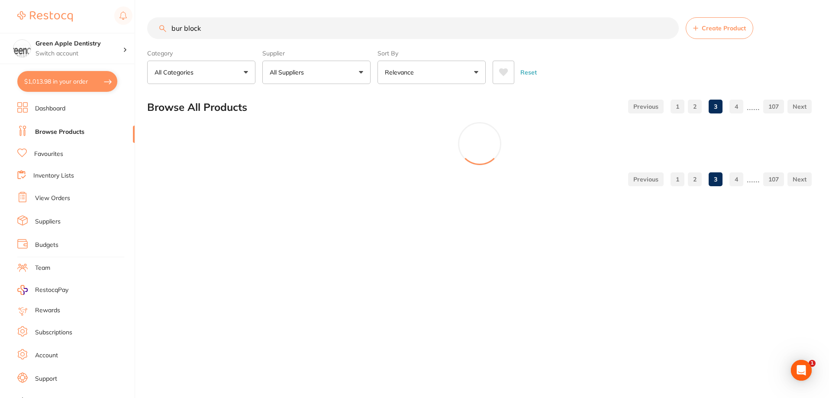
scroll to position [0, 0]
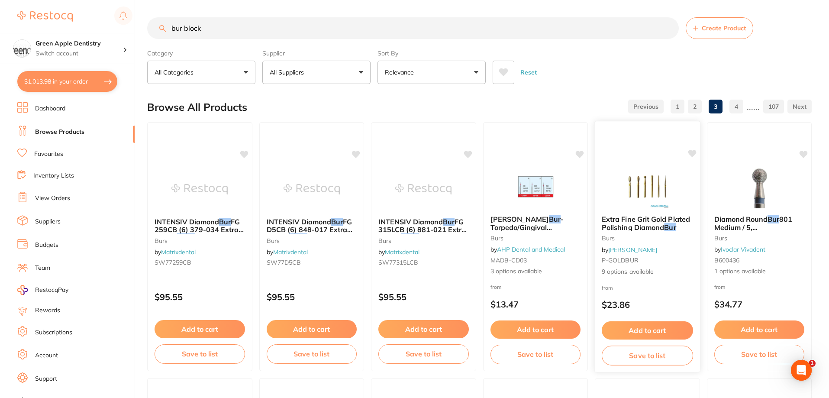
click at [647, 183] on img at bounding box center [647, 186] width 57 height 44
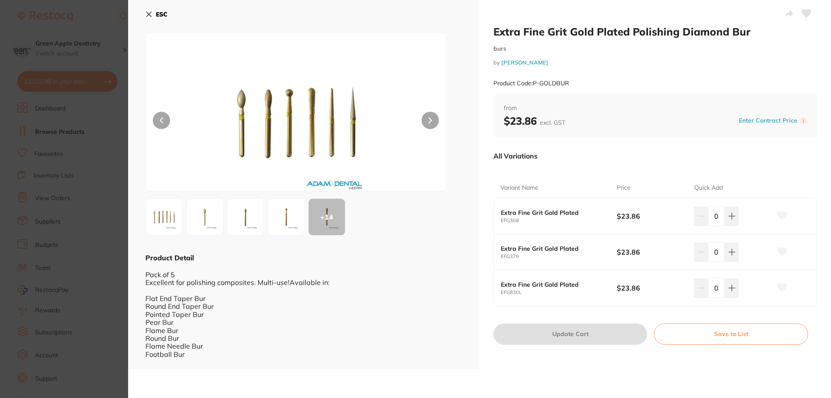
click at [150, 9] on button "ESC" at bounding box center [156, 14] width 22 height 15
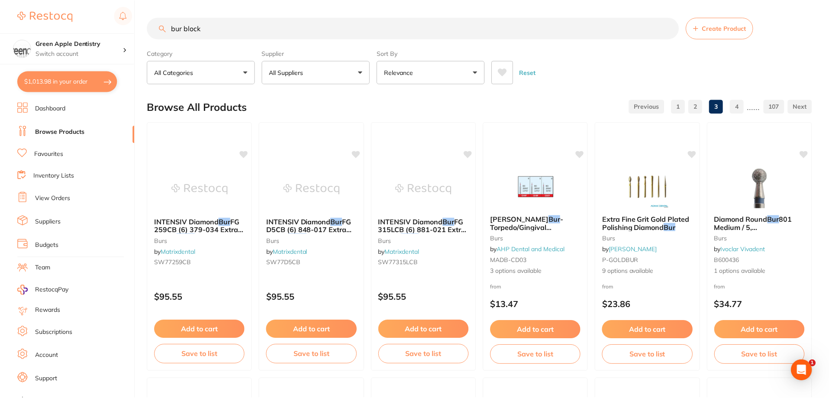
scroll to position [2064, 0]
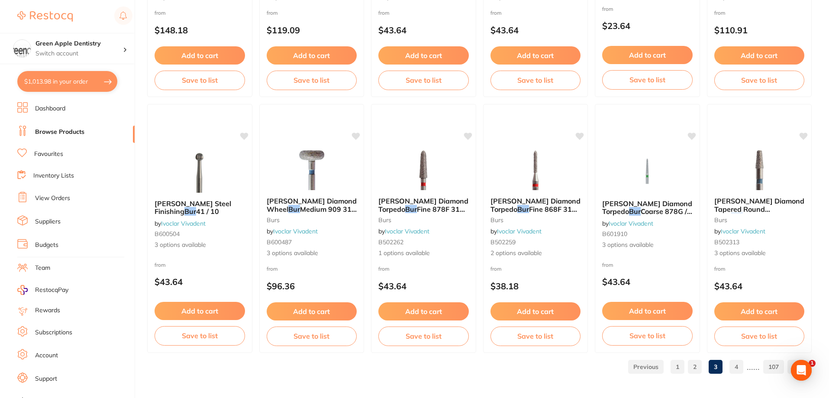
click at [741, 369] on link "4" at bounding box center [736, 366] width 14 height 17
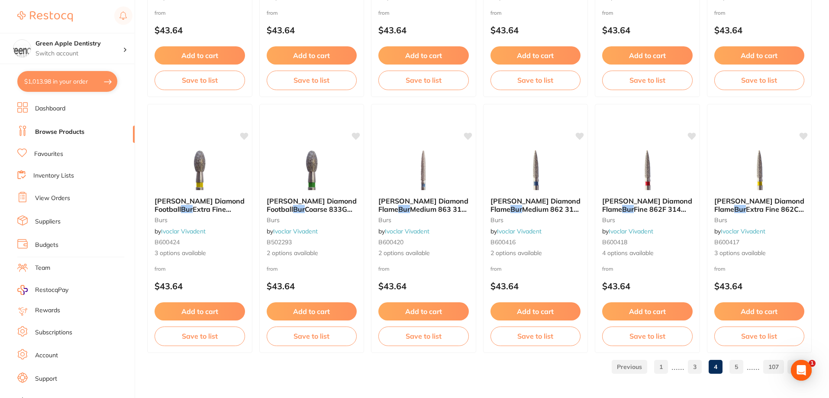
scroll to position [0, 0]
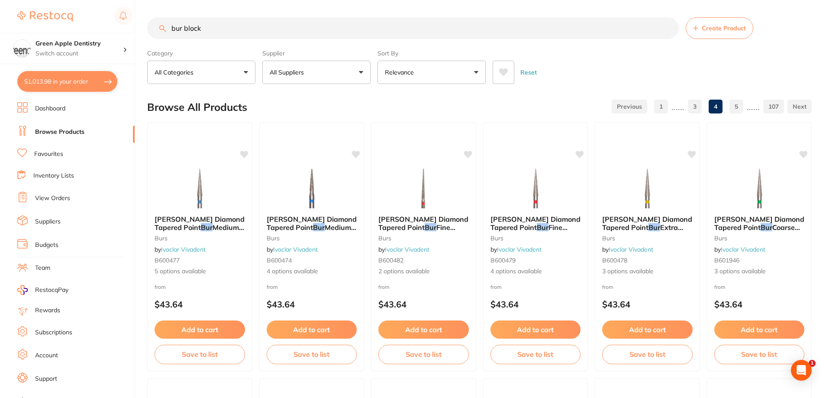
click at [339, 70] on button "All Suppliers" at bounding box center [316, 72] width 108 height 23
type input "o"
type input "ah"
click at [304, 151] on p "AHP Dental and Medical" at bounding box center [323, 148] width 63 height 16
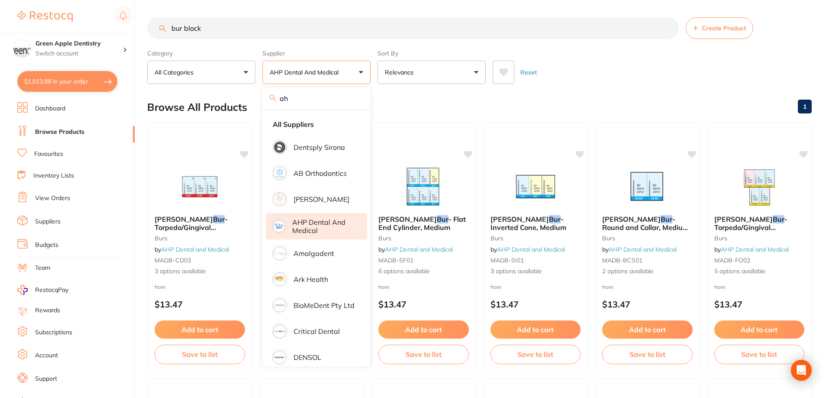
click at [552, 96] on div "Browse All Products 1" at bounding box center [479, 107] width 664 height 29
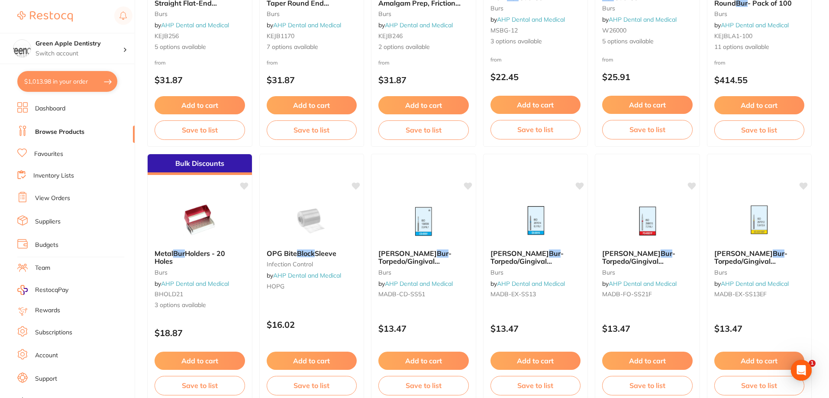
scroll to position [563, 0]
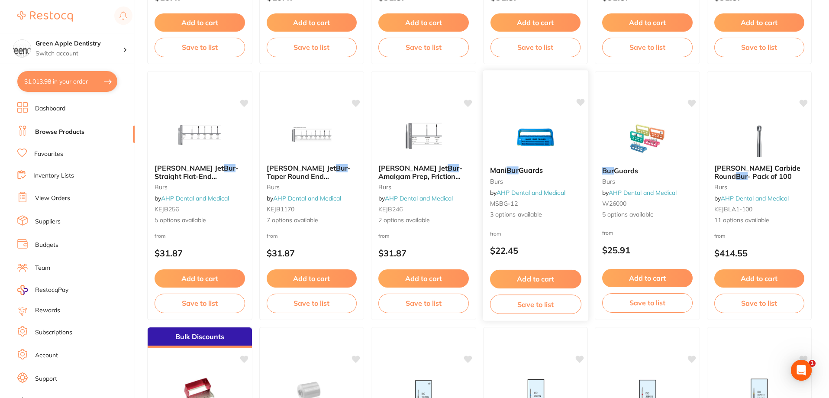
click at [549, 132] on img at bounding box center [535, 138] width 57 height 44
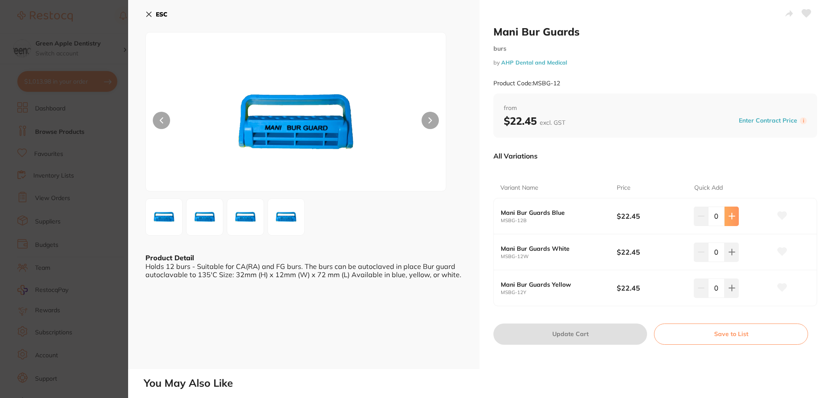
click at [731, 218] on icon at bounding box center [731, 215] width 7 height 7
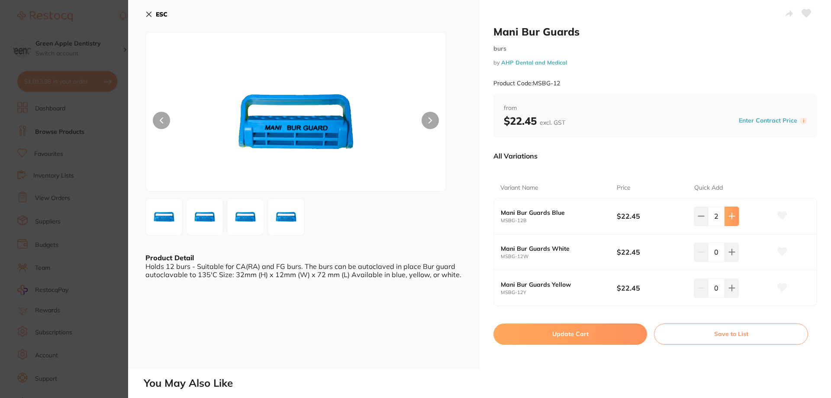
type input "2"
click at [729, 252] on icon at bounding box center [732, 252] width 6 height 6
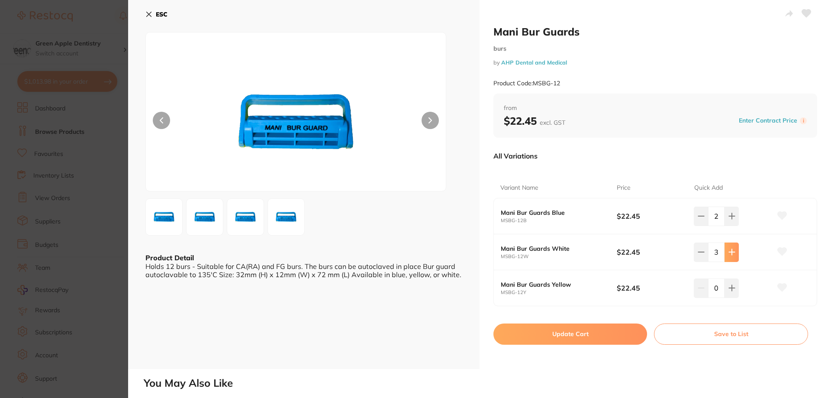
type input "4"
click at [728, 291] on icon at bounding box center [731, 287] width 7 height 7
click at [701, 289] on icon at bounding box center [701, 287] width 7 height 7
type input "0"
click at [730, 222] on button at bounding box center [731, 215] width 14 height 19
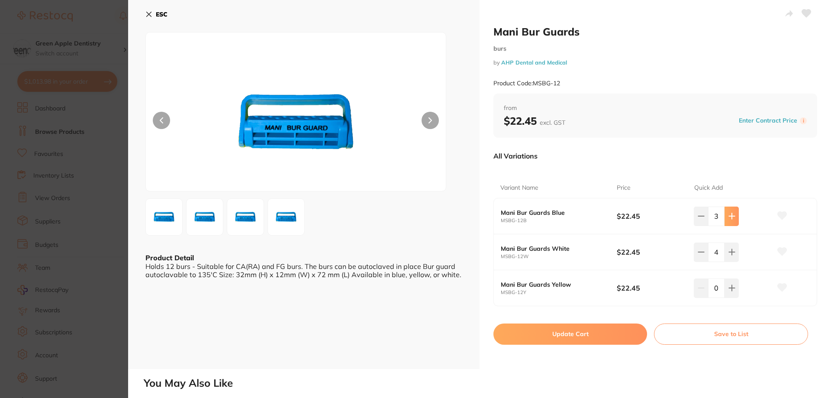
click at [737, 217] on button at bounding box center [731, 215] width 14 height 19
type input "4"
click at [731, 289] on icon at bounding box center [731, 287] width 7 height 7
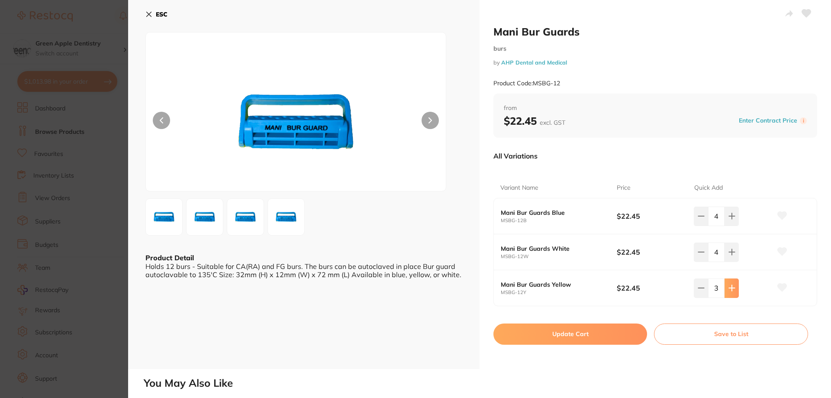
click at [731, 289] on icon at bounding box center [731, 287] width 7 height 7
type input "4"
click at [598, 326] on button "Update Cart" at bounding box center [570, 333] width 154 height 21
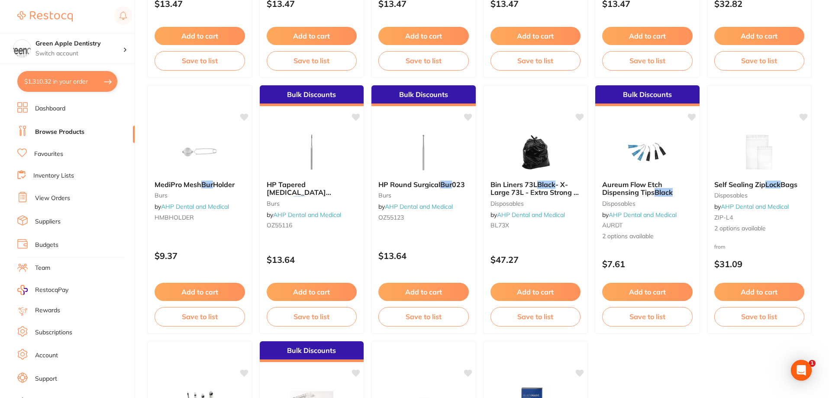
scroll to position [1549, 0]
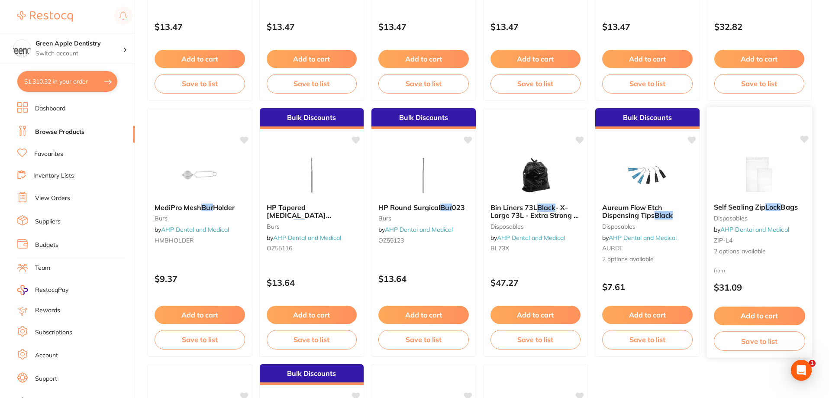
click at [738, 185] on img at bounding box center [758, 174] width 57 height 44
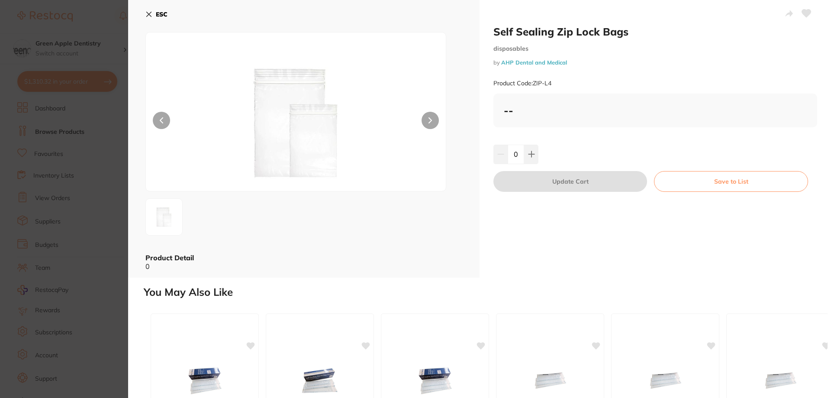
click at [158, 16] on b "ESC" at bounding box center [162, 14] width 12 height 8
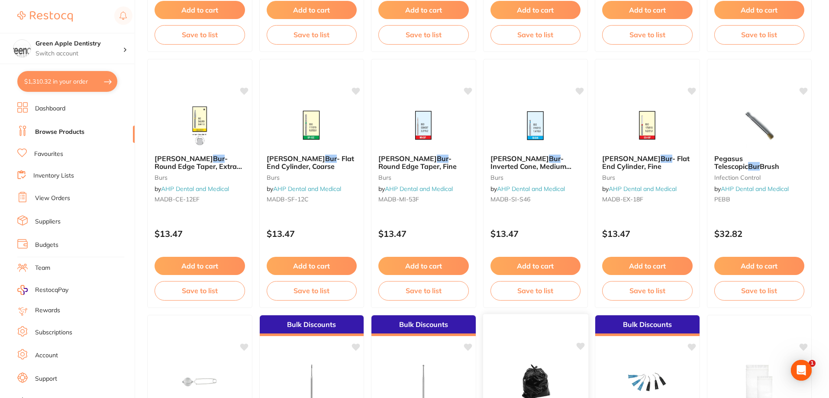
scroll to position [1332, 0]
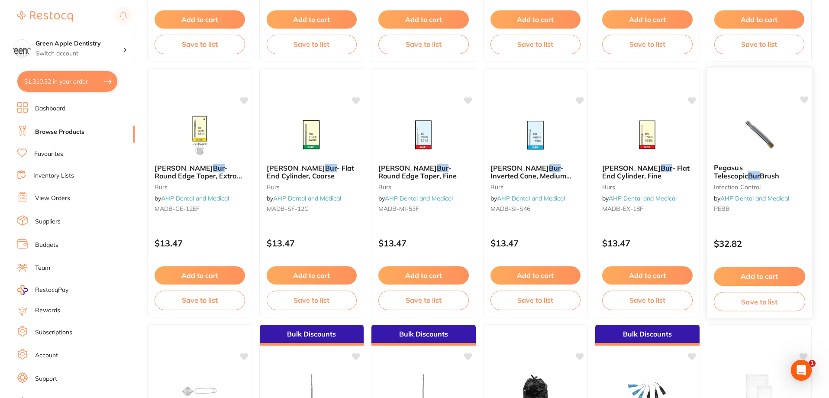
click at [740, 127] on img at bounding box center [758, 135] width 57 height 44
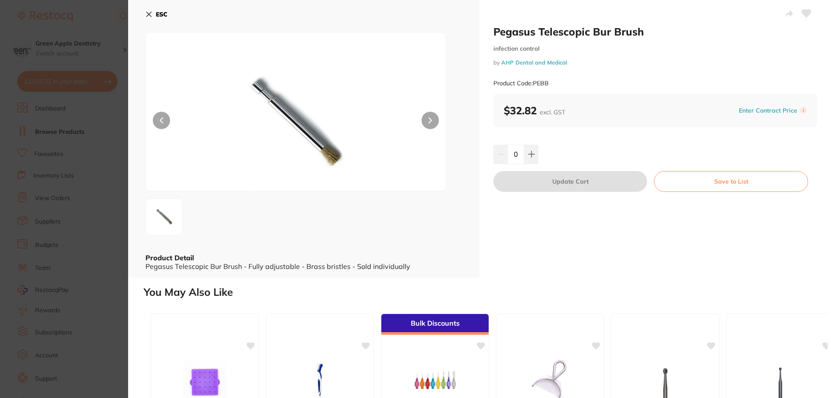
click at [152, 12] on icon at bounding box center [148, 14] width 7 height 7
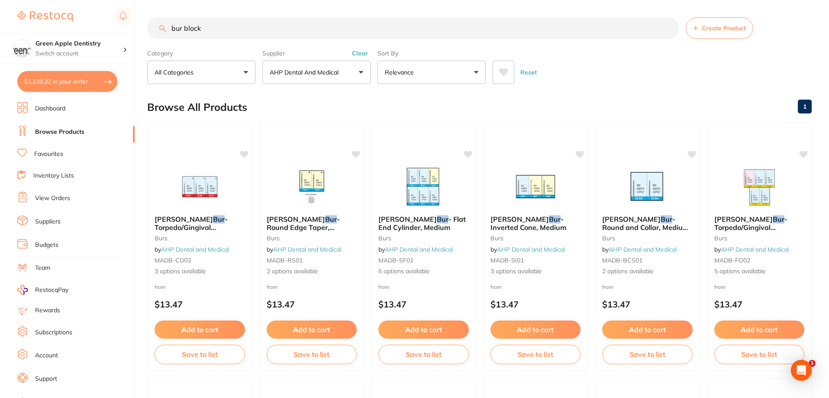
click at [40, 80] on button "$1,310.32 in your order" at bounding box center [67, 81] width 100 height 21
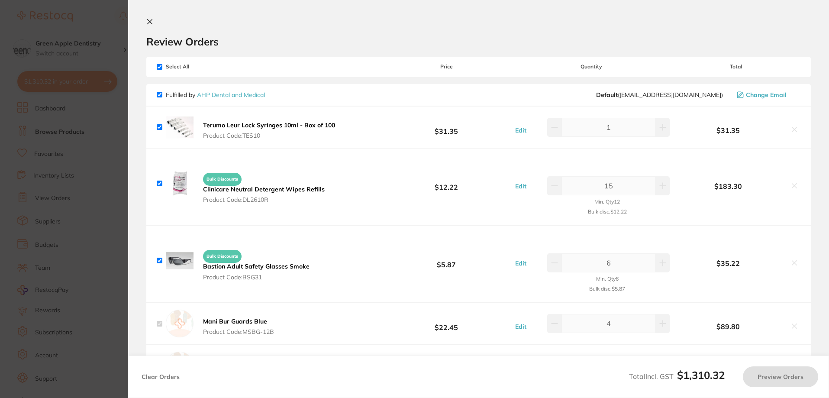
checkbox input "true"
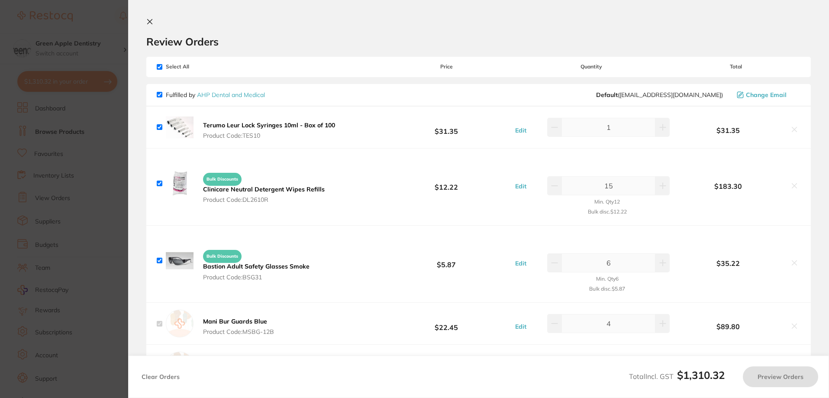
checkbox input "true"
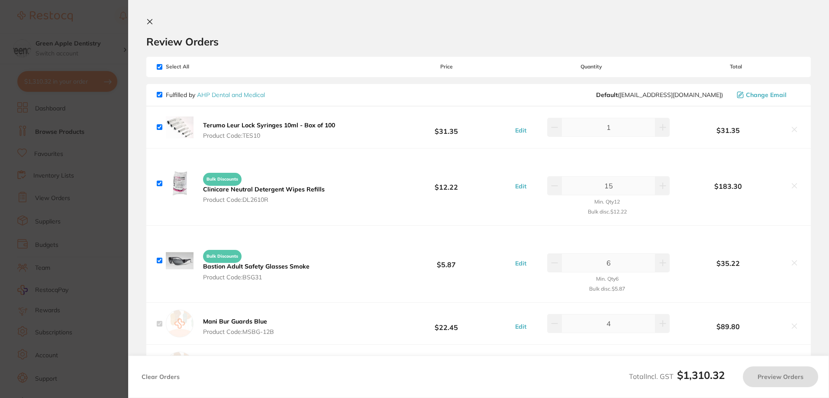
checkbox input "true"
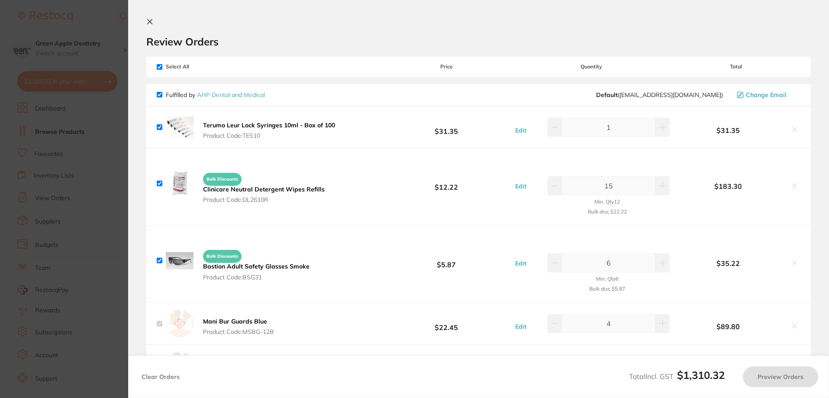
checkbox input "true"
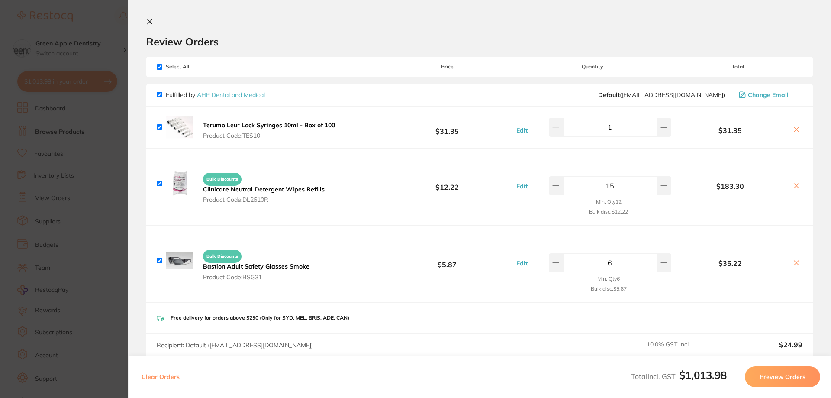
click at [151, 20] on icon at bounding box center [150, 21] width 5 height 5
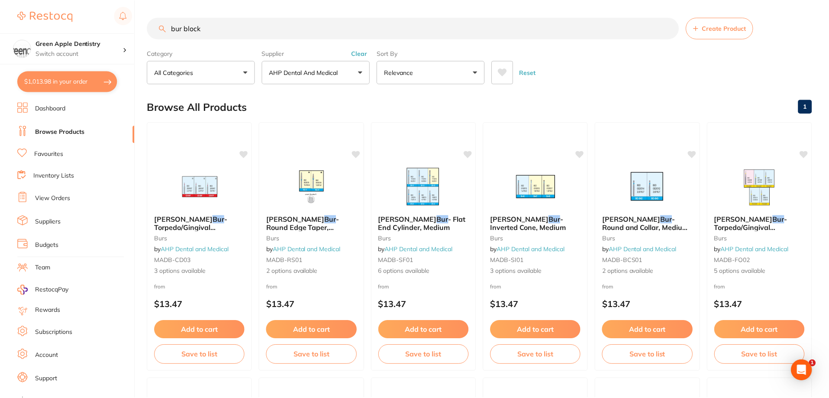
scroll to position [1, 0]
click at [311, 19] on input "bur block" at bounding box center [412, 27] width 531 height 22
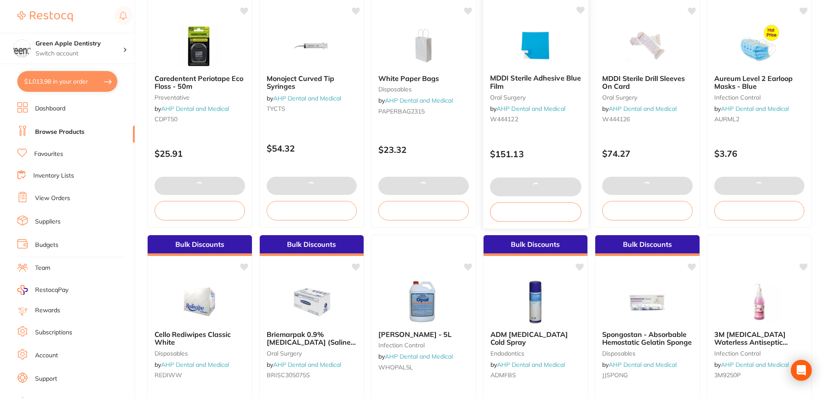
checkbox input "false"
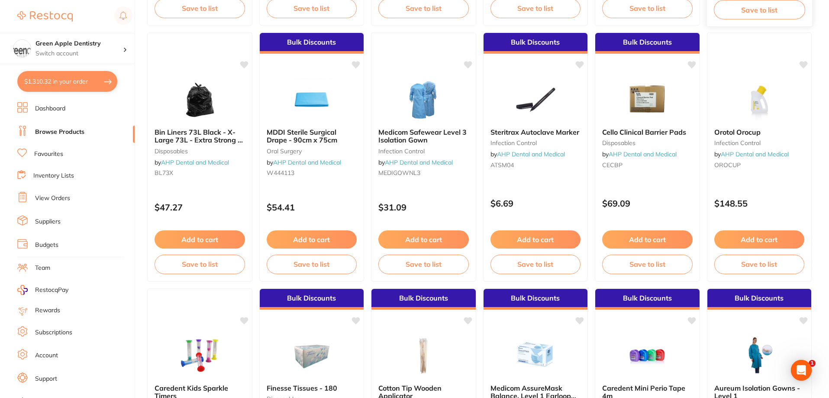
scroll to position [606, 0]
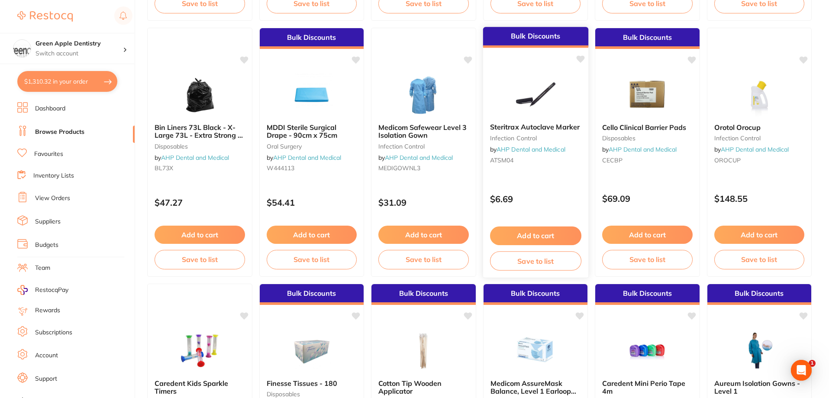
click at [547, 88] on img at bounding box center [535, 94] width 57 height 44
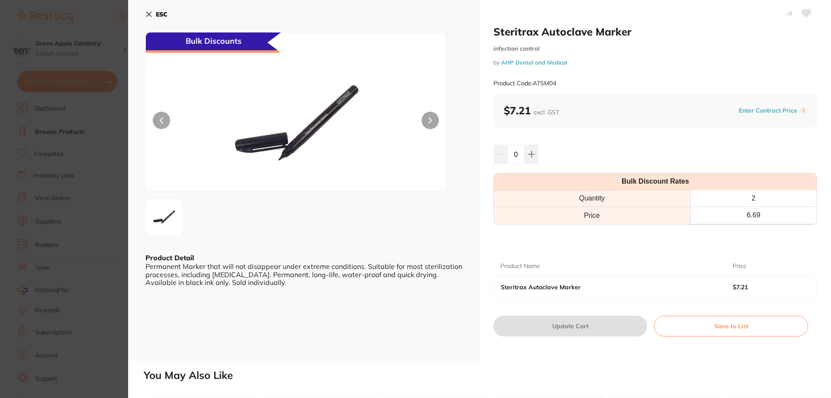
click at [165, 18] on b "ESC" at bounding box center [162, 14] width 12 height 8
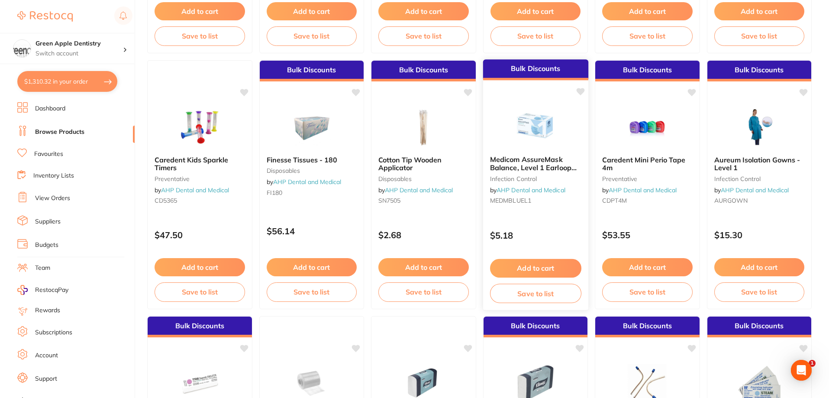
scroll to position [952, 0]
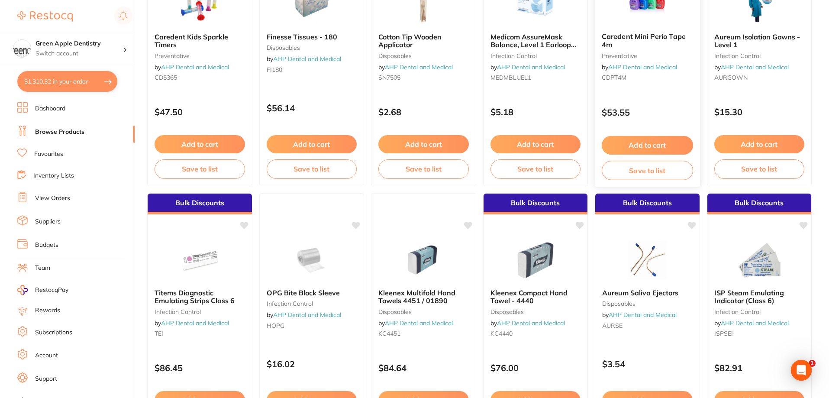
click at [673, 24] on img at bounding box center [647, 4] width 57 height 44
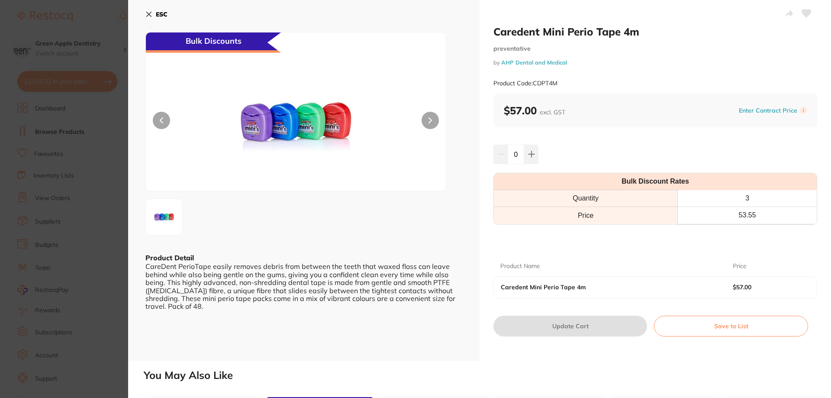
click at [167, 14] on b "ESC" at bounding box center [162, 14] width 12 height 8
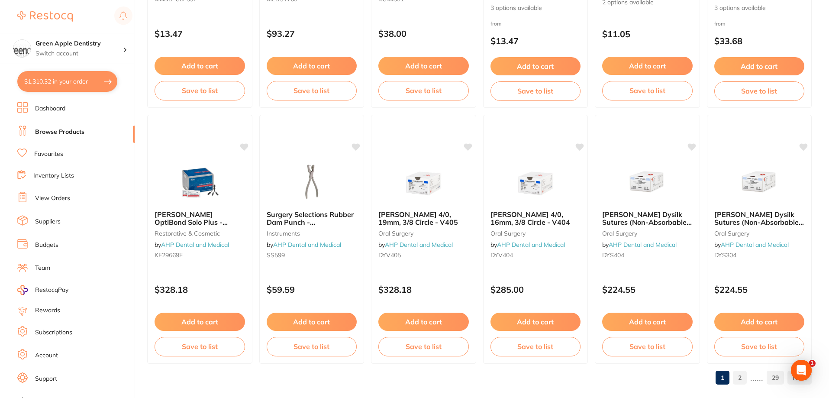
scroll to position [2064, 0]
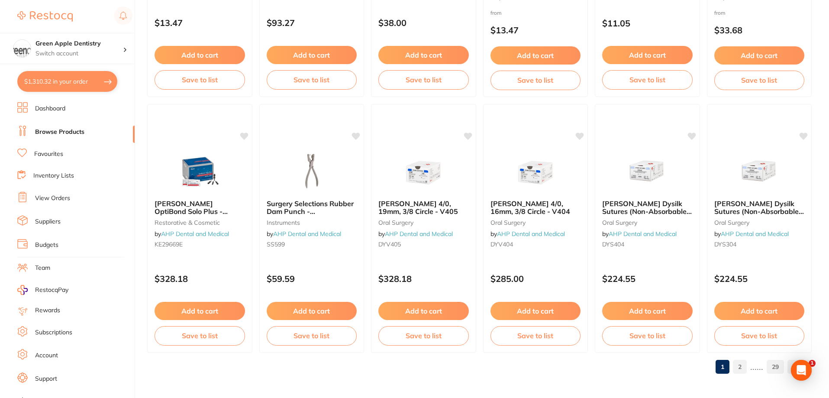
click at [742, 368] on link "2" at bounding box center [740, 366] width 14 height 17
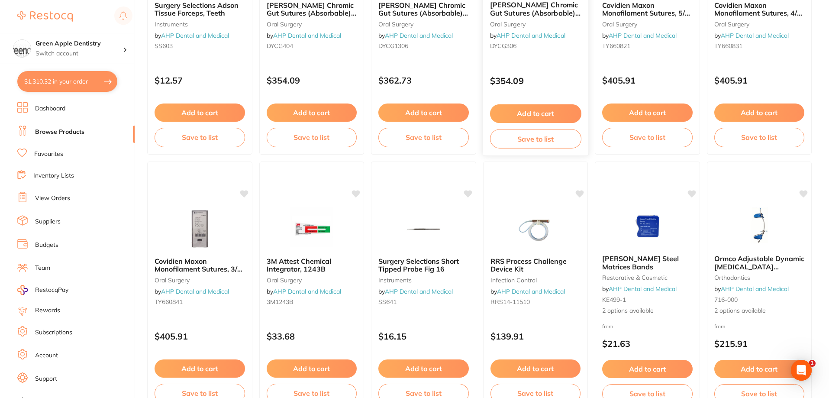
scroll to position [260, 0]
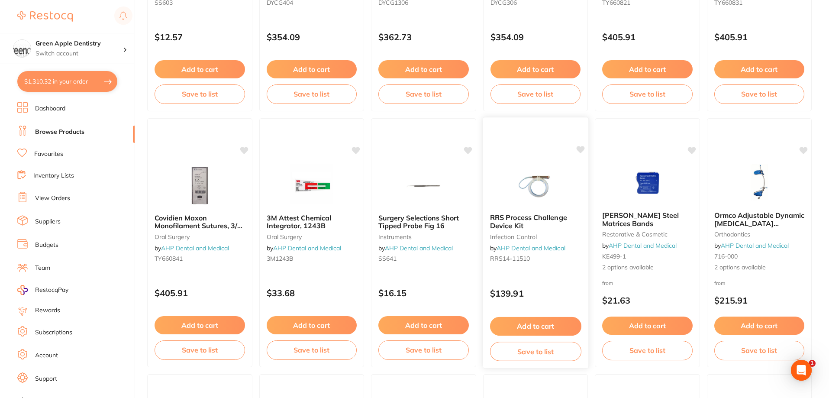
click at [543, 171] on img at bounding box center [535, 185] width 57 height 44
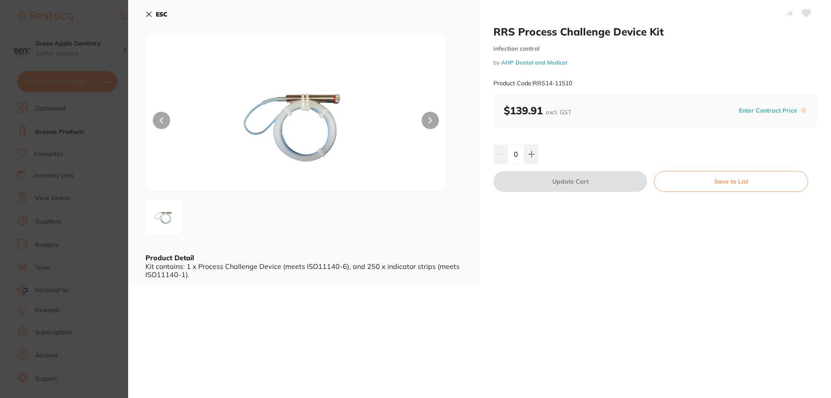
click at [164, 10] on b "ESC" at bounding box center [162, 14] width 12 height 8
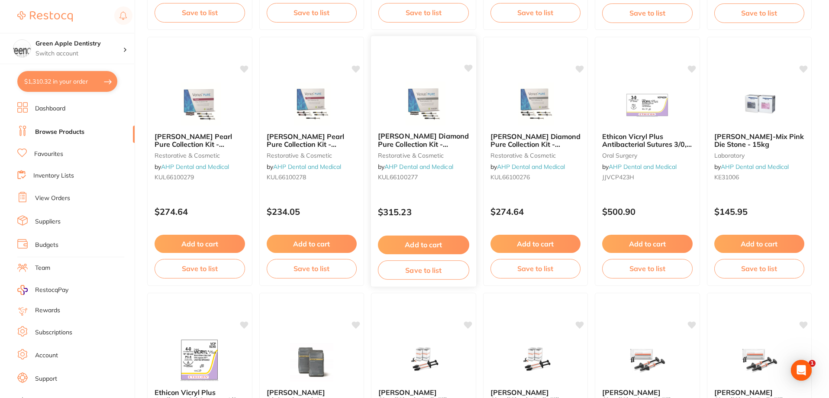
scroll to position [649, 0]
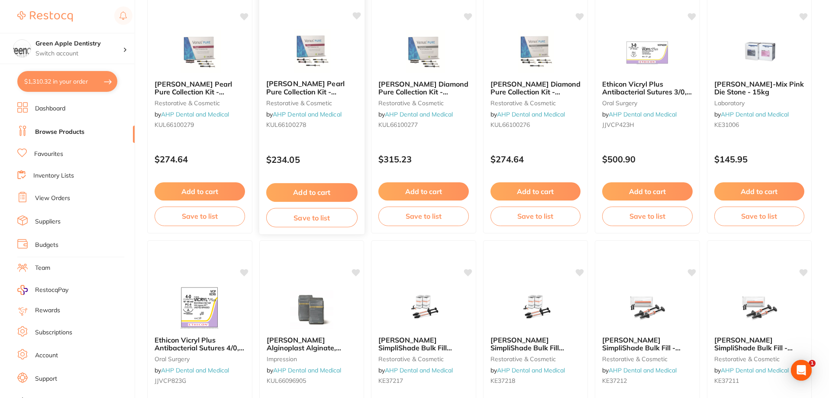
click at [306, 59] on img at bounding box center [311, 51] width 57 height 44
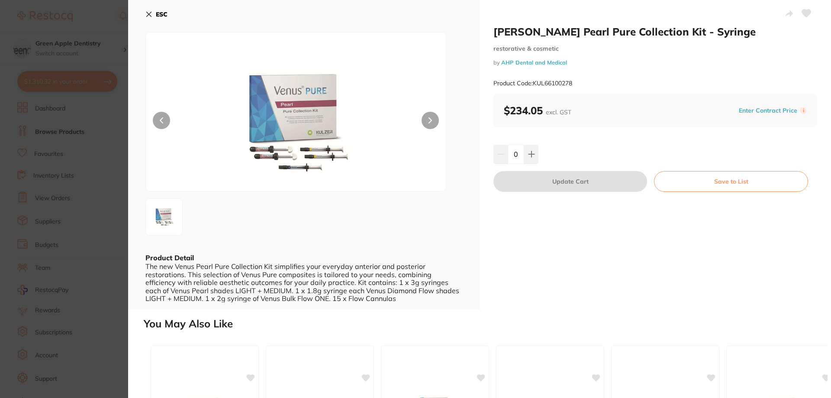
click at [162, 13] on b "ESC" at bounding box center [162, 14] width 12 height 8
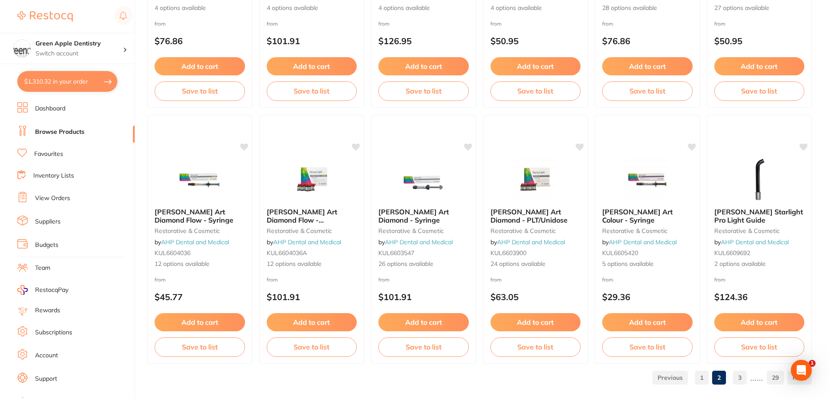
scroll to position [2064, 0]
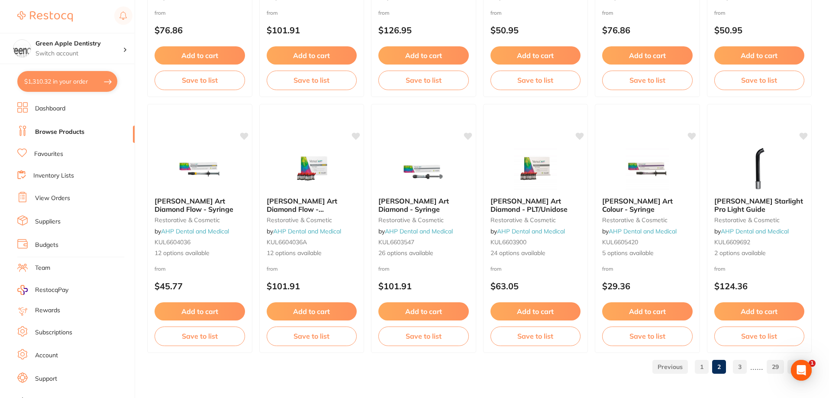
click at [735, 361] on link "3" at bounding box center [740, 366] width 14 height 17
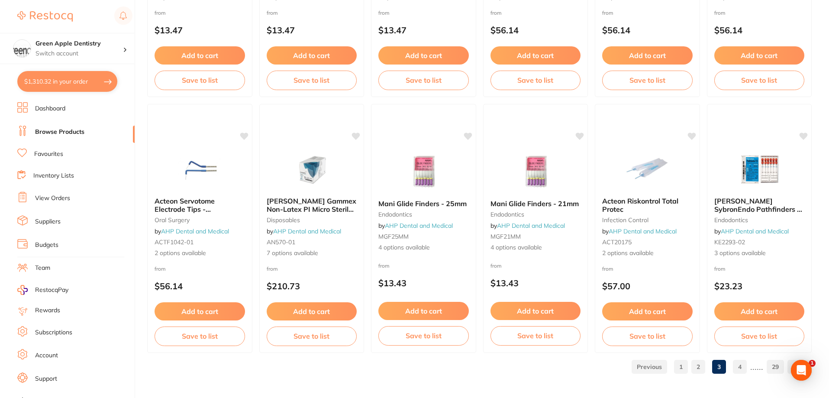
click at [742, 365] on link "4" at bounding box center [740, 366] width 14 height 17
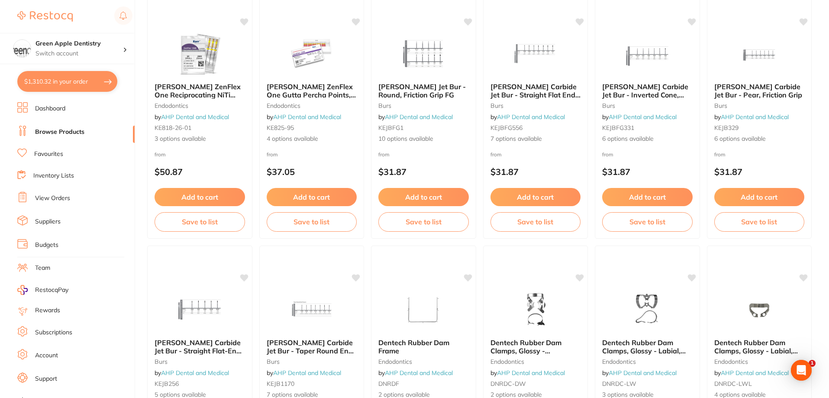
scroll to position [346, 0]
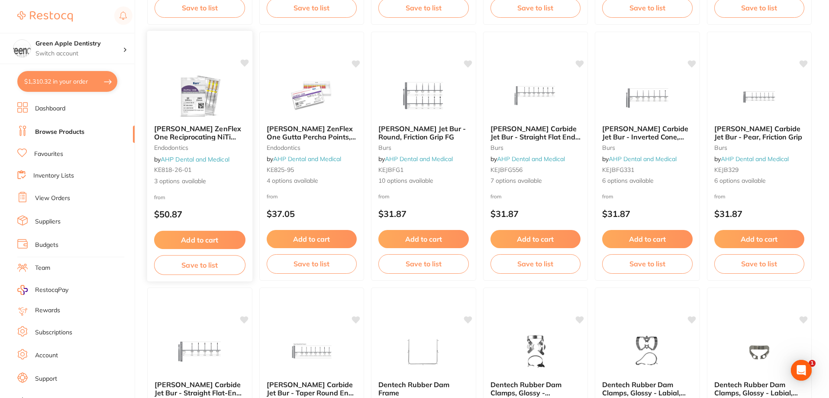
click at [222, 89] on img at bounding box center [199, 96] width 57 height 44
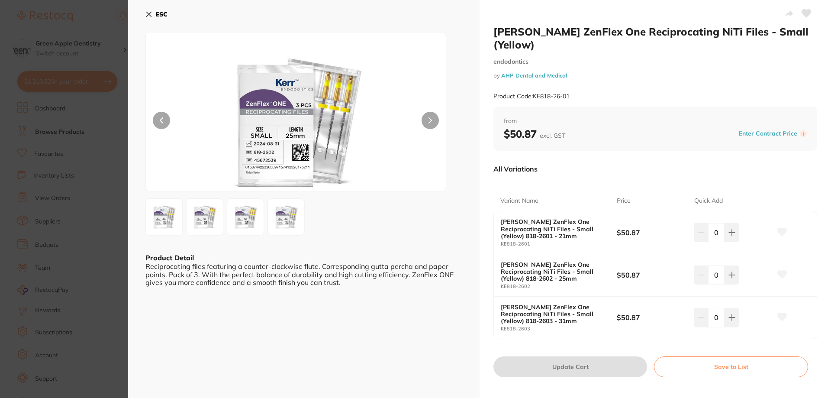
click at [155, 13] on button "ESC" at bounding box center [156, 14] width 22 height 15
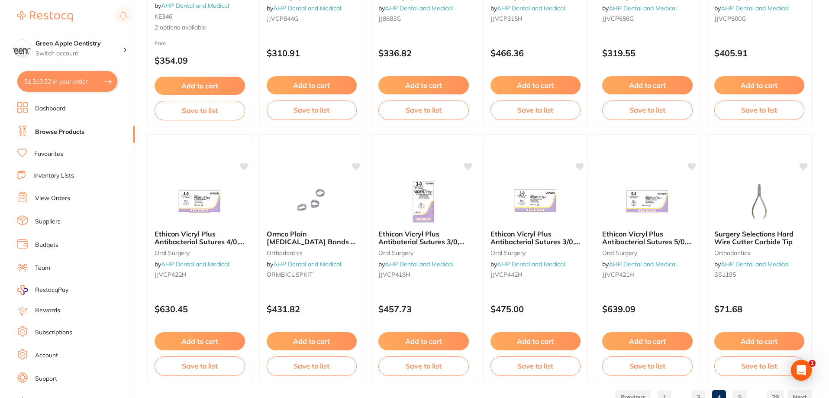
scroll to position [2064, 0]
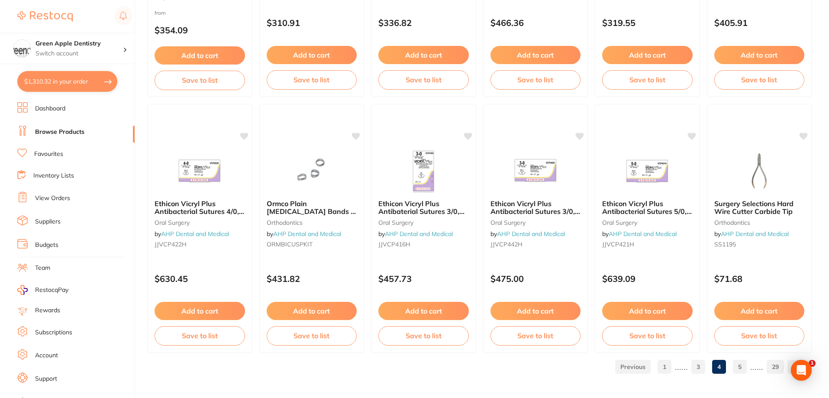
click at [739, 362] on link "5" at bounding box center [740, 366] width 14 height 17
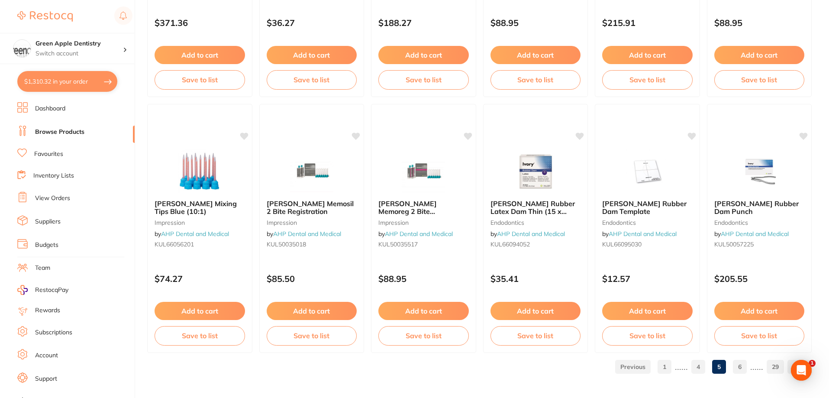
click at [745, 368] on link "6" at bounding box center [740, 366] width 14 height 17
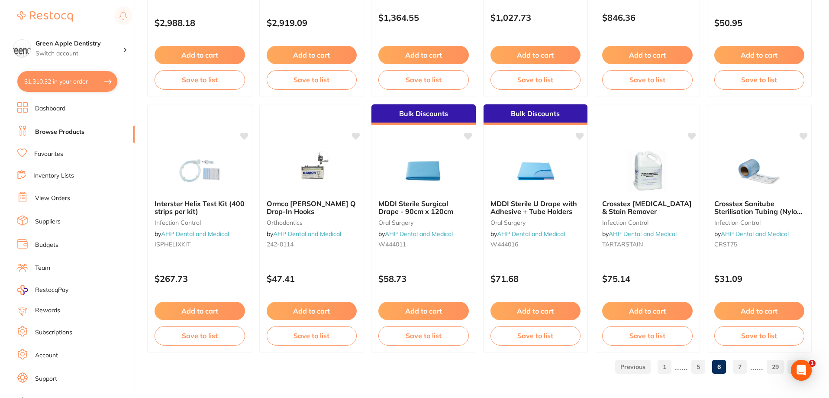
click at [739, 365] on link "7" at bounding box center [740, 366] width 14 height 17
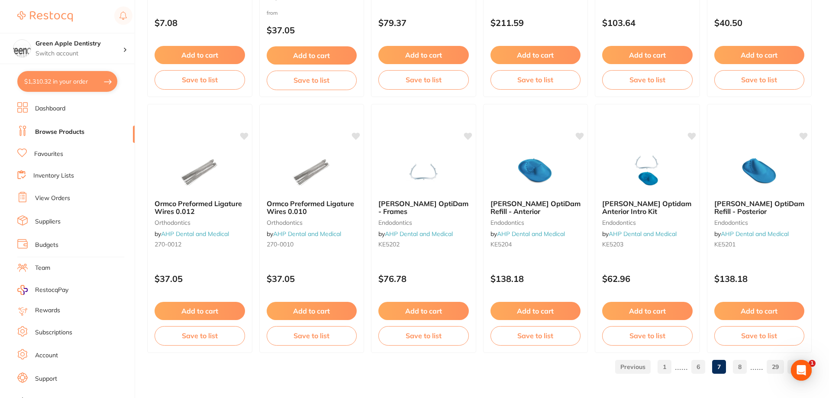
click at [738, 368] on link "8" at bounding box center [740, 366] width 14 height 17
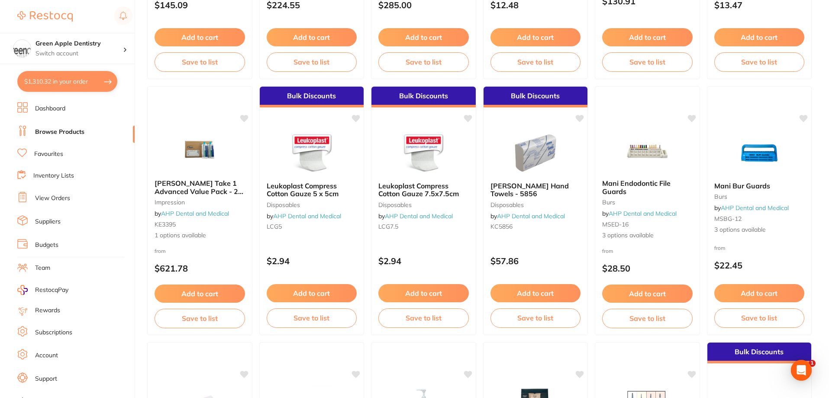
scroll to position [563, 0]
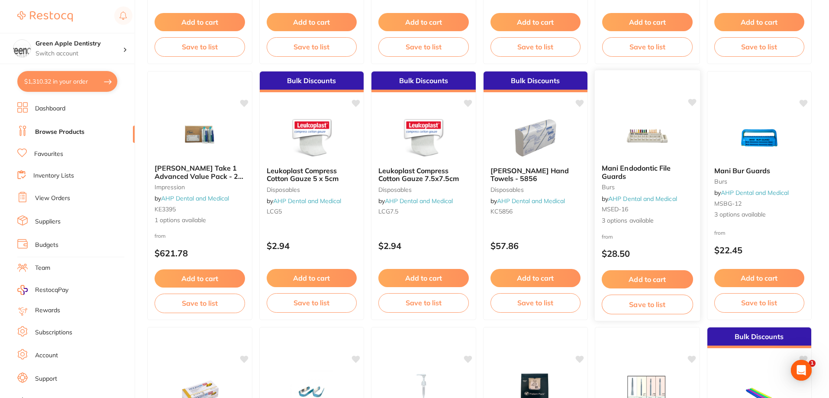
click at [645, 161] on div "Mani Endodontic File Guards burs by AHP Dental and Medical MSED-16 3 options av…" at bounding box center [647, 194] width 105 height 75
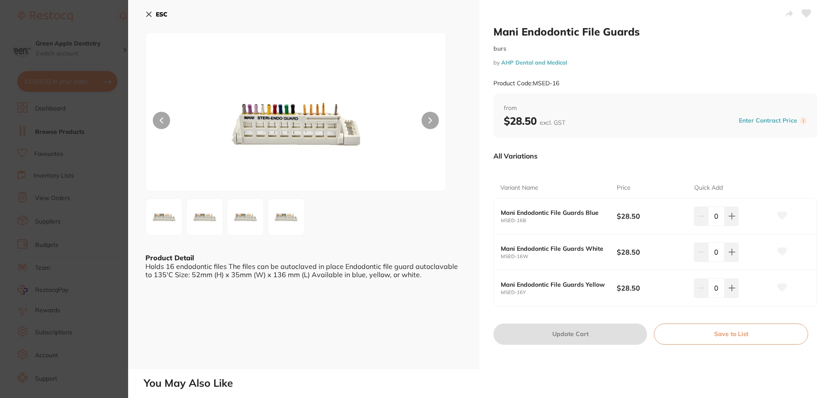
click at [157, 14] on b "ESC" at bounding box center [162, 14] width 12 height 8
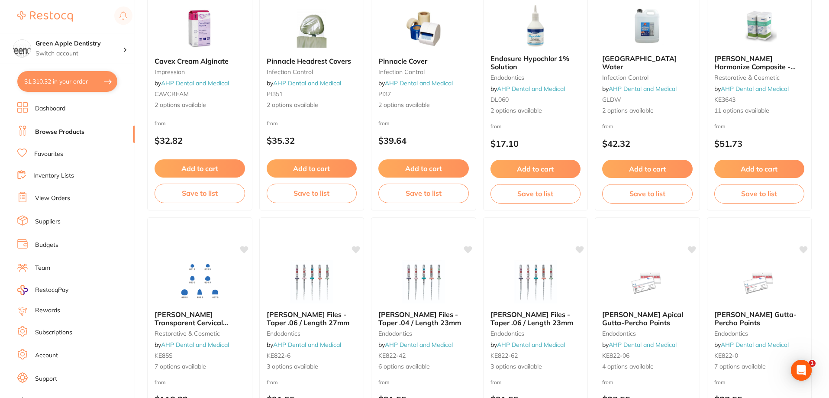
scroll to position [2064, 0]
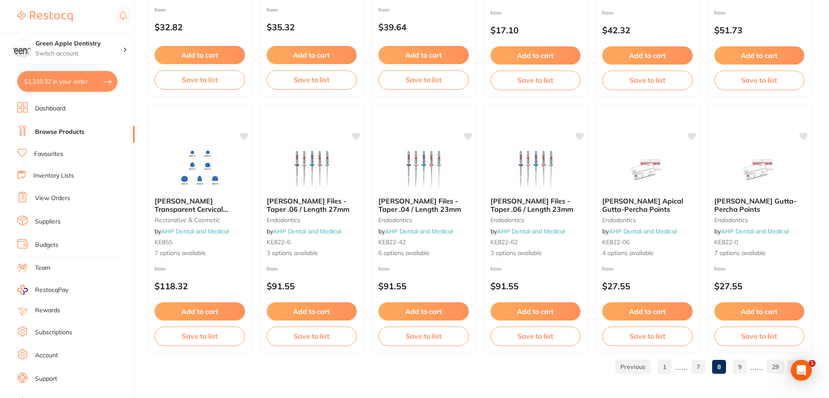
click at [743, 370] on link "9" at bounding box center [740, 366] width 14 height 17
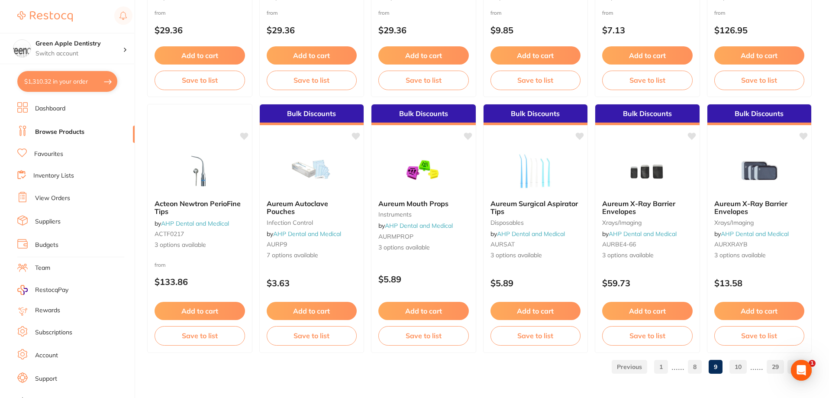
click at [732, 363] on link "10" at bounding box center [737, 366] width 17 height 17
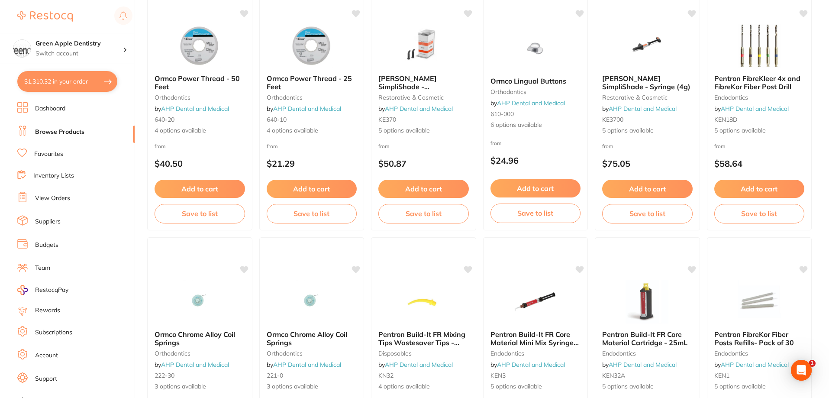
scroll to position [1428, 0]
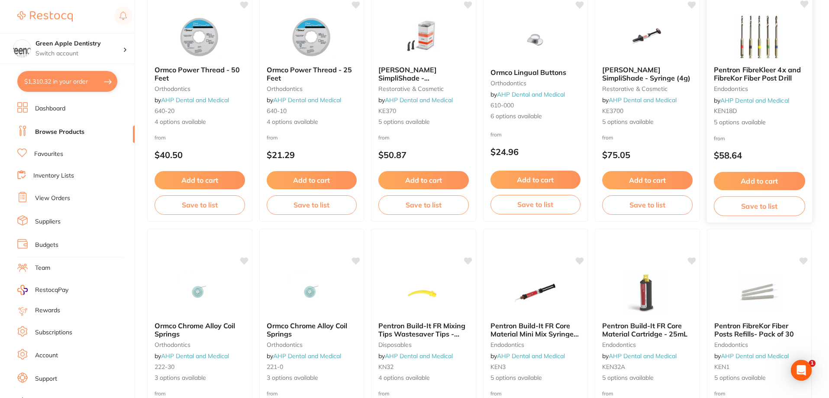
click at [767, 47] on img at bounding box center [758, 37] width 57 height 44
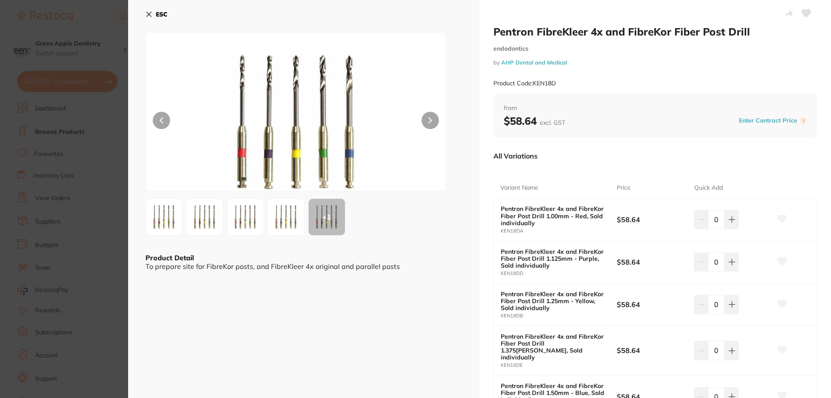
click at [430, 125] on button at bounding box center [429, 120] width 17 height 17
click at [164, 10] on b "ESC" at bounding box center [162, 14] width 12 height 8
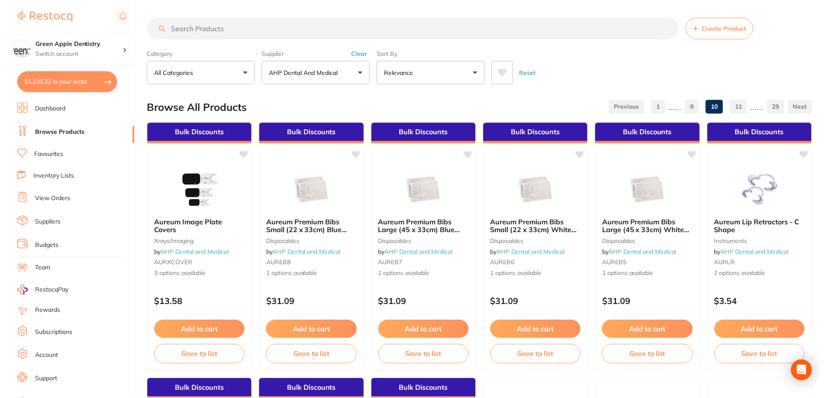
scroll to position [1428, 0]
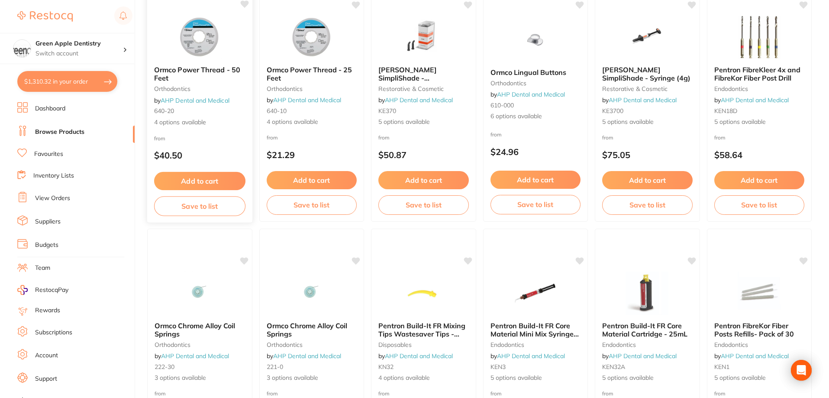
click at [164, 12] on div "Ormco Power Thread - 50 Feet orthodontics by AHP Dental and Medical 640-20 4 op…" at bounding box center [200, 96] width 106 height 251
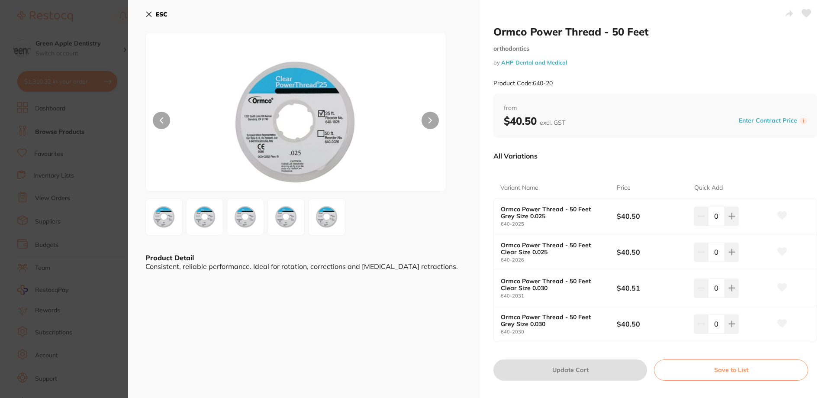
click at [146, 13] on icon at bounding box center [148, 14] width 7 height 7
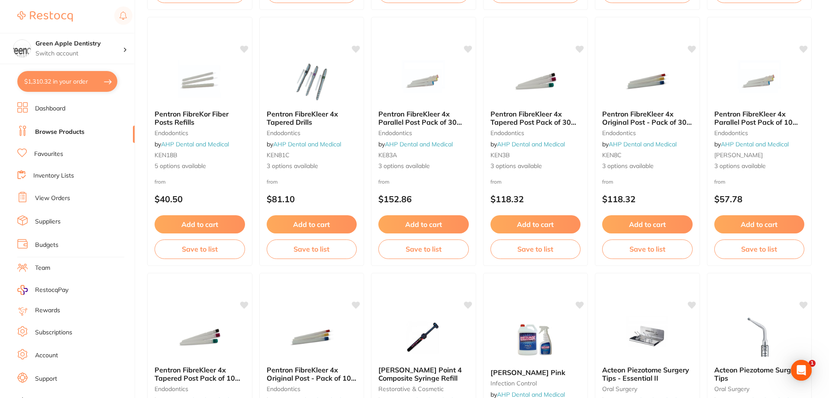
scroll to position [1947, 0]
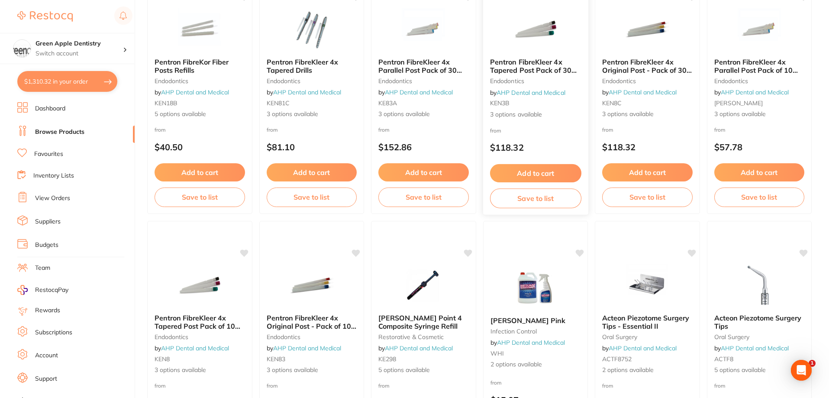
click at [509, 51] on img at bounding box center [535, 29] width 57 height 44
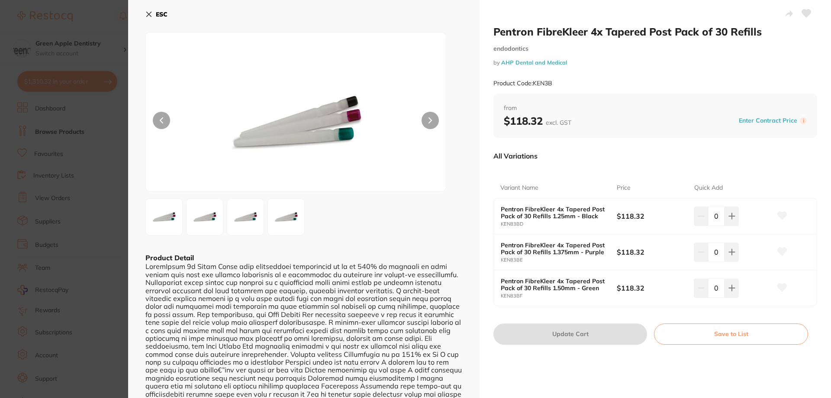
click at [163, 12] on b "ESC" at bounding box center [162, 14] width 12 height 8
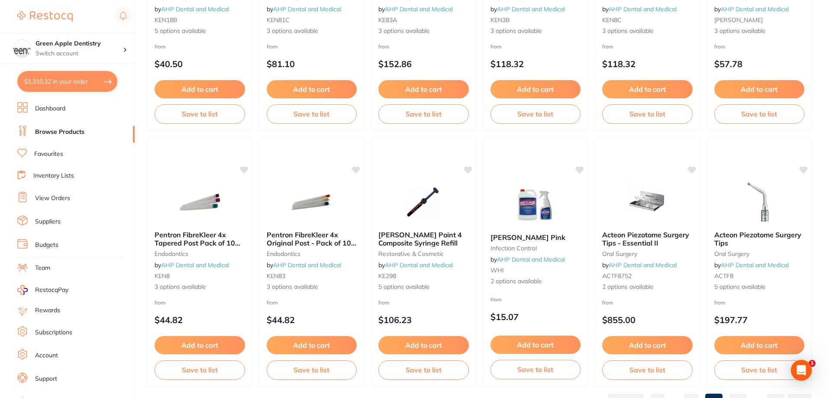
scroll to position [2064, 0]
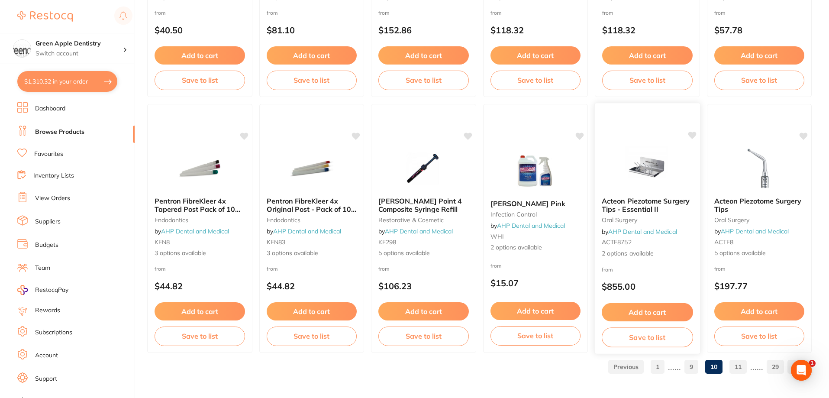
click at [670, 177] on img at bounding box center [647, 168] width 57 height 44
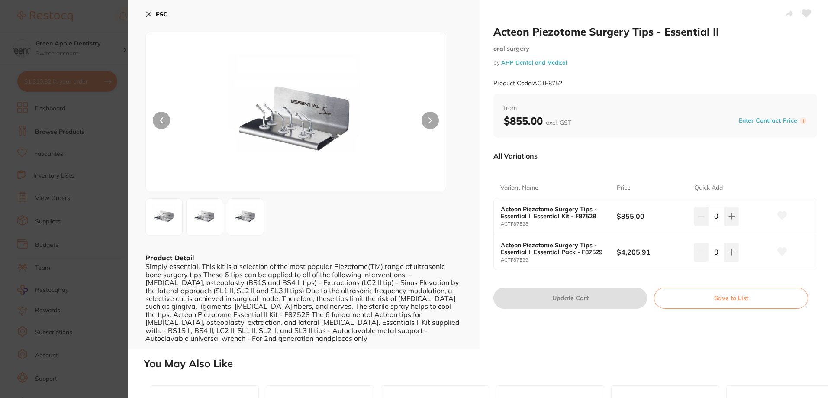
click at [158, 11] on b "ESC" at bounding box center [162, 14] width 12 height 8
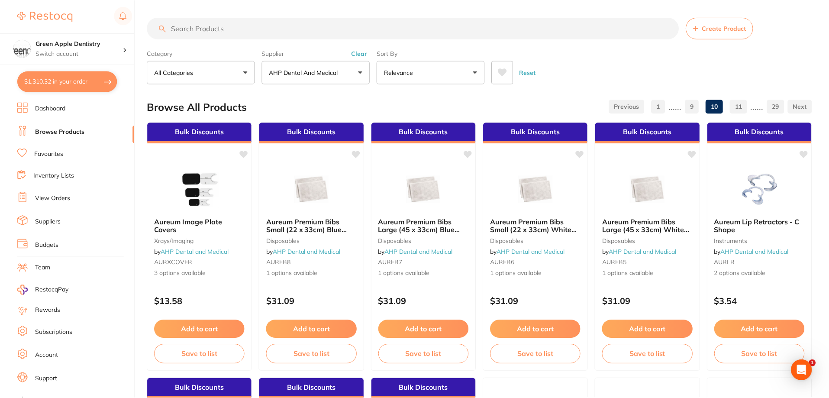
scroll to position [2064, 0]
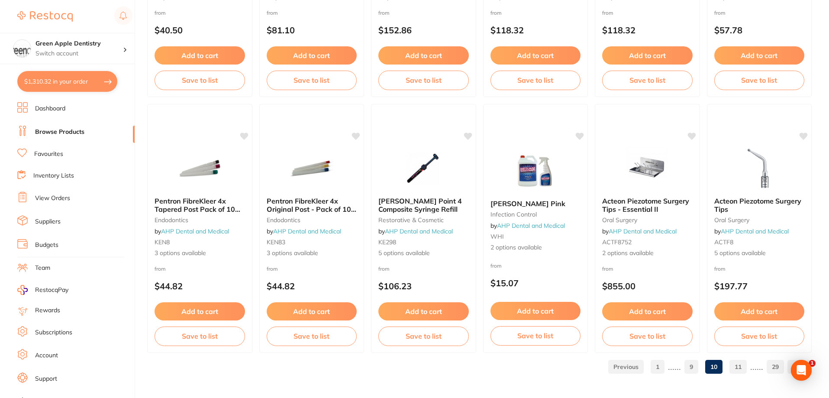
click at [736, 366] on link "11" at bounding box center [737, 366] width 17 height 17
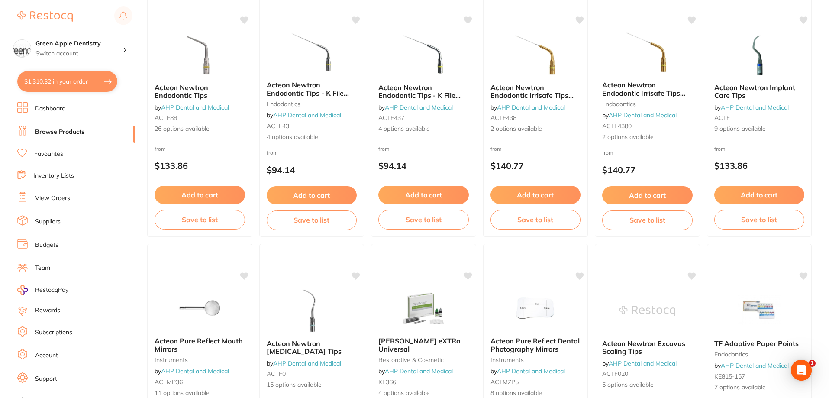
scroll to position [649, 0]
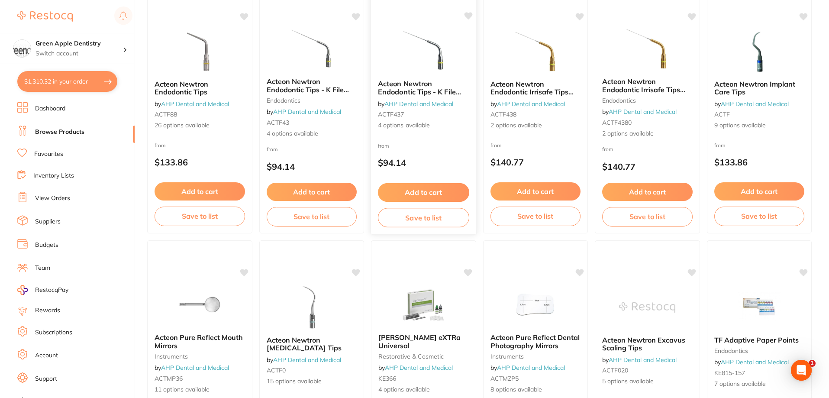
click at [434, 74] on div "Acteon Newtron Endodontic Tips - K File 21mm by AHP Dental and Medical ACTF437 …" at bounding box center [423, 105] width 105 height 64
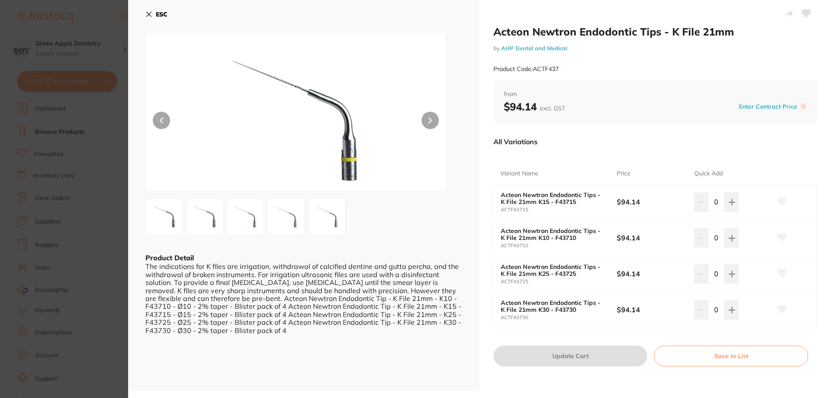
click at [160, 15] on b "ESC" at bounding box center [162, 14] width 12 height 8
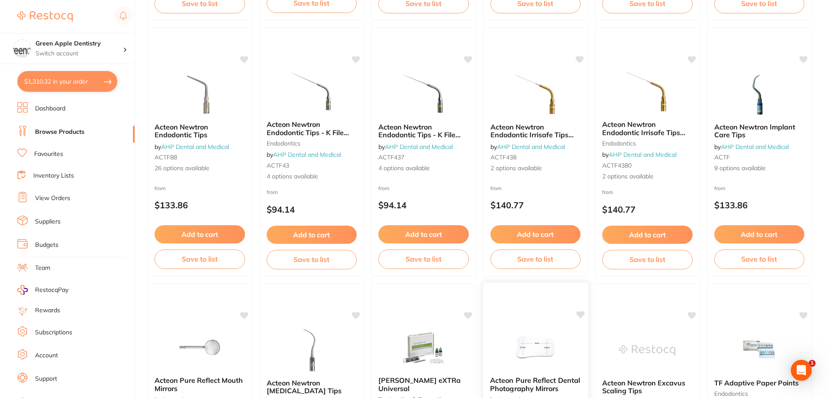
scroll to position [606, 0]
click at [433, 112] on img at bounding box center [423, 94] width 57 height 44
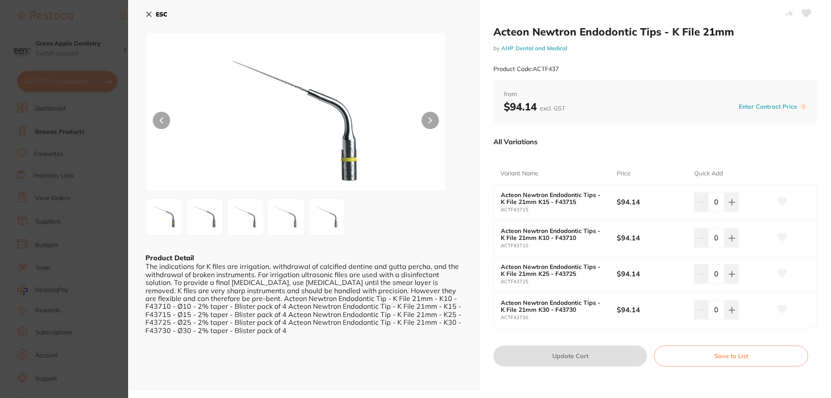
click at [163, 17] on b "ESC" at bounding box center [162, 14] width 12 height 8
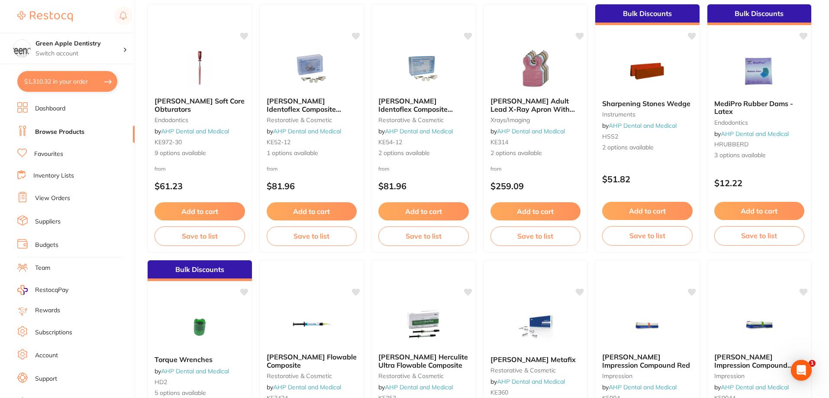
scroll to position [1168, 0]
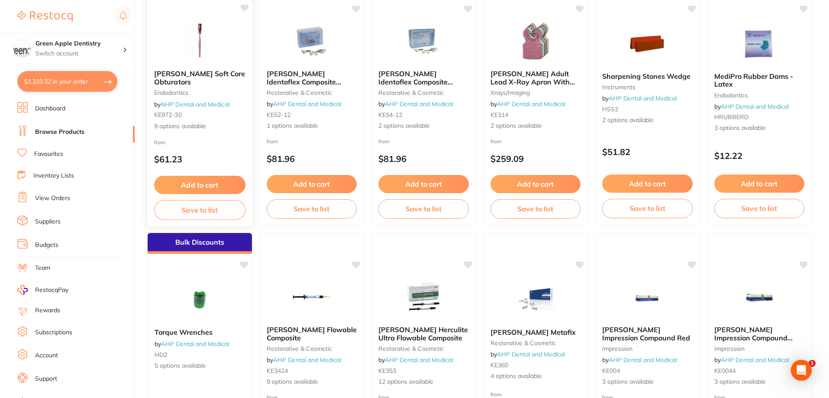
click at [217, 58] on img at bounding box center [199, 41] width 57 height 44
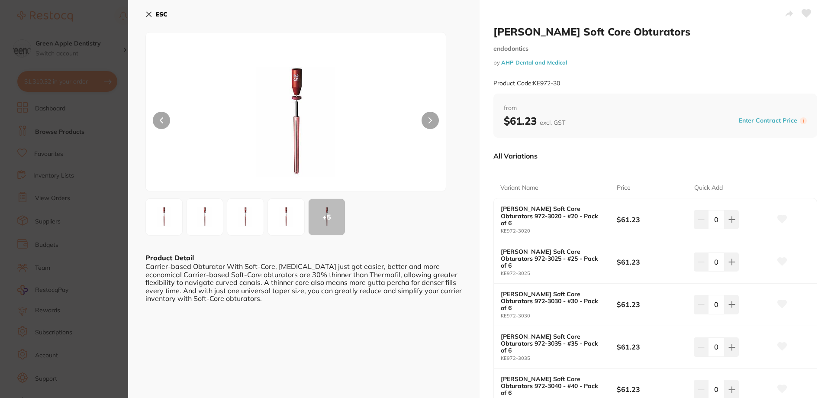
click at [162, 18] on b "ESC" at bounding box center [162, 14] width 12 height 8
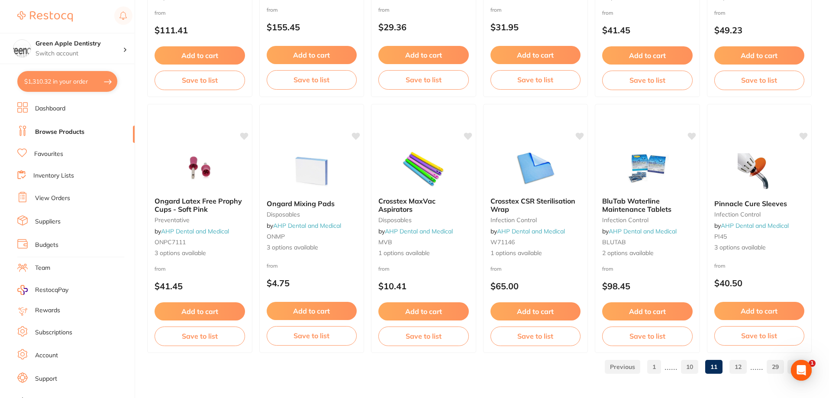
click at [742, 363] on link "12" at bounding box center [737, 366] width 17 height 17
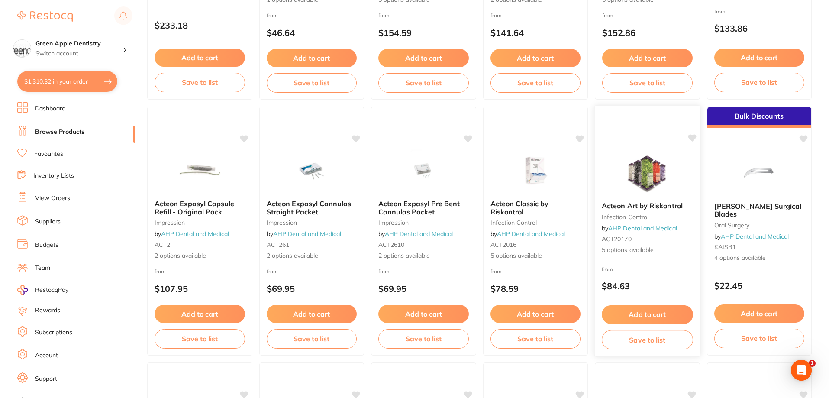
click at [628, 177] on img at bounding box center [647, 173] width 57 height 44
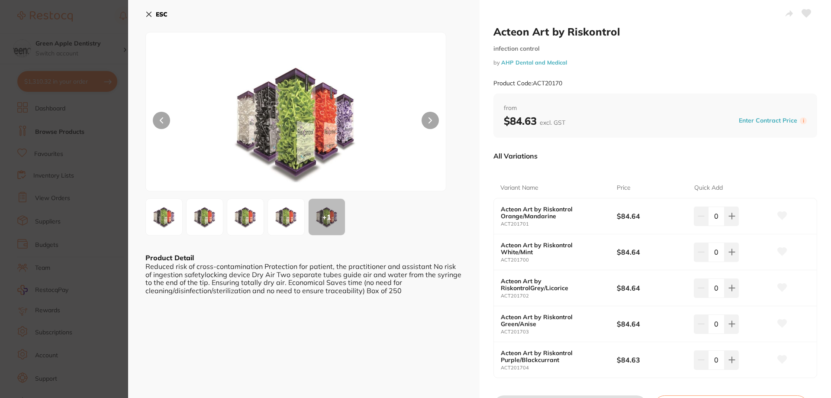
click at [158, 11] on b "ESC" at bounding box center [162, 14] width 12 height 8
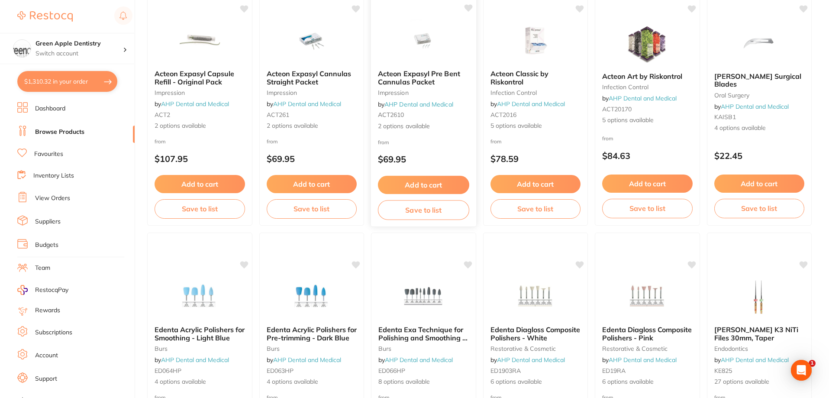
click at [429, 45] on img at bounding box center [423, 41] width 57 height 44
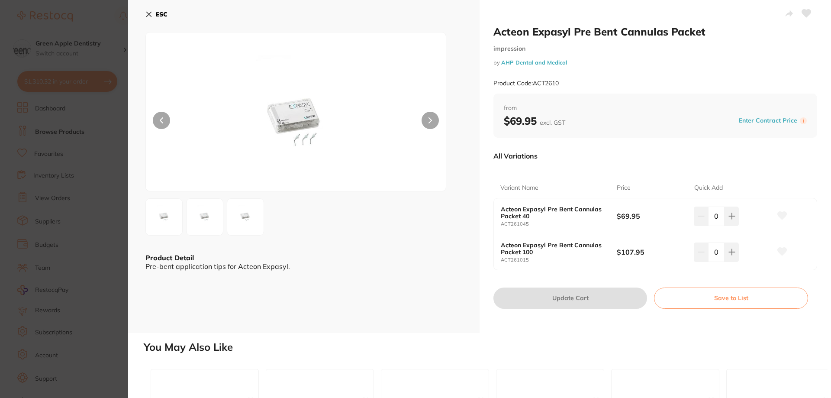
click at [153, 14] on button "ESC" at bounding box center [156, 14] width 22 height 15
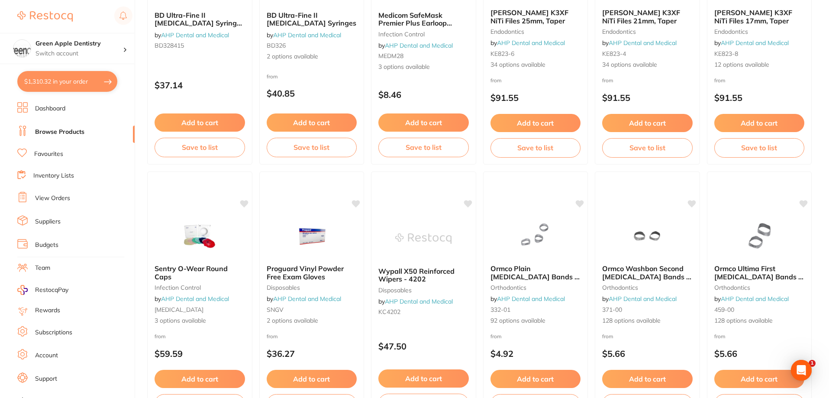
scroll to position [2064, 0]
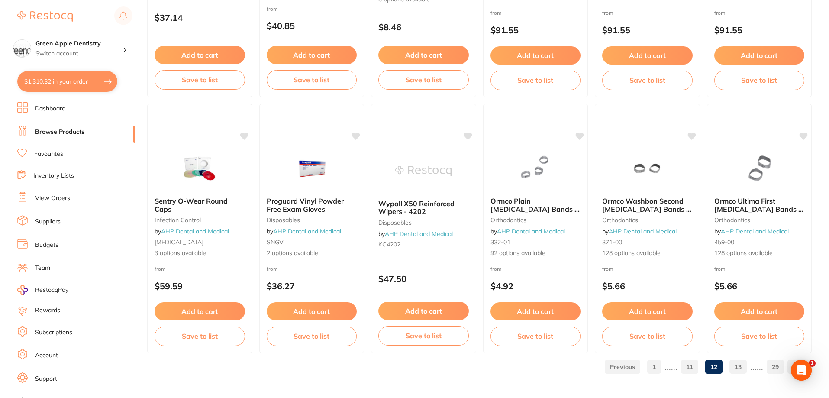
click at [738, 363] on link "13" at bounding box center [737, 366] width 17 height 17
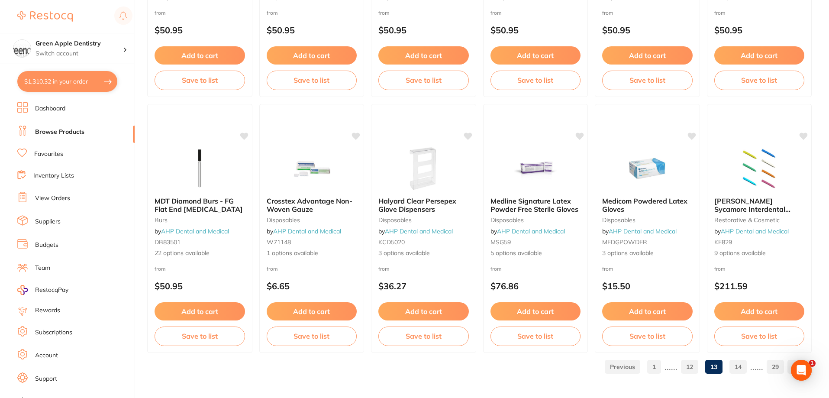
click at [744, 360] on link "14" at bounding box center [737, 366] width 17 height 17
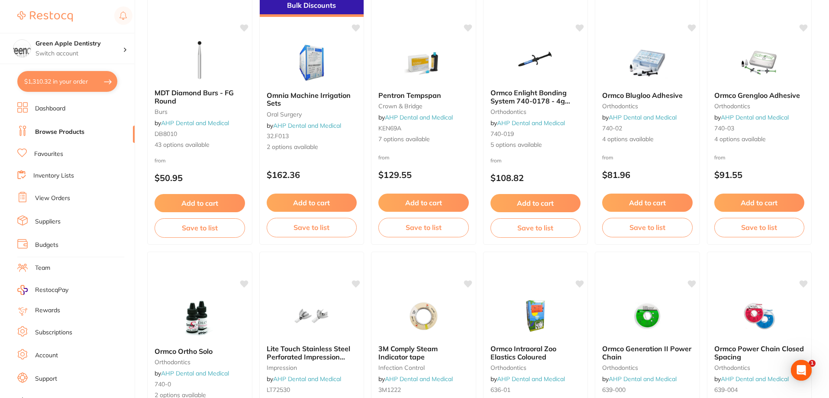
scroll to position [346, 0]
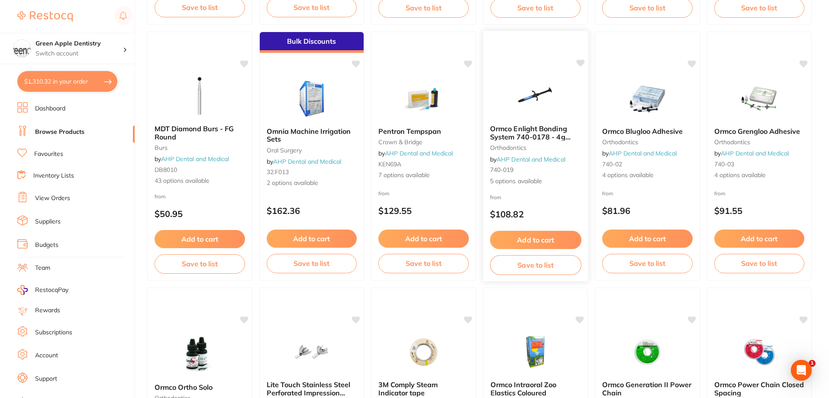
click at [506, 106] on div at bounding box center [534, 96] width 105 height 44
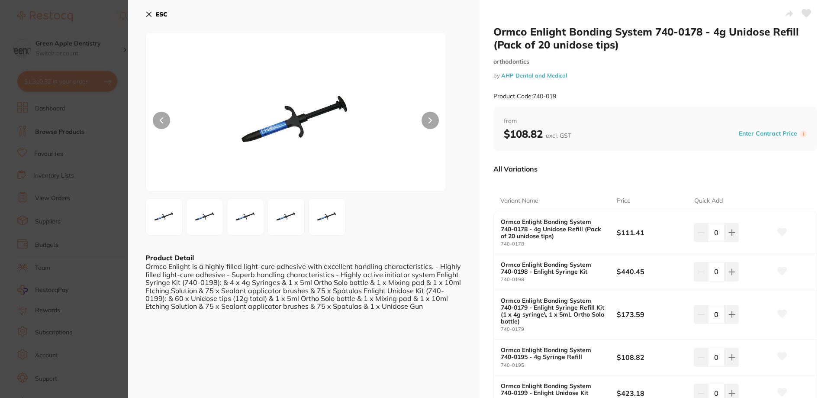
click at [162, 15] on b "ESC" at bounding box center [162, 14] width 12 height 8
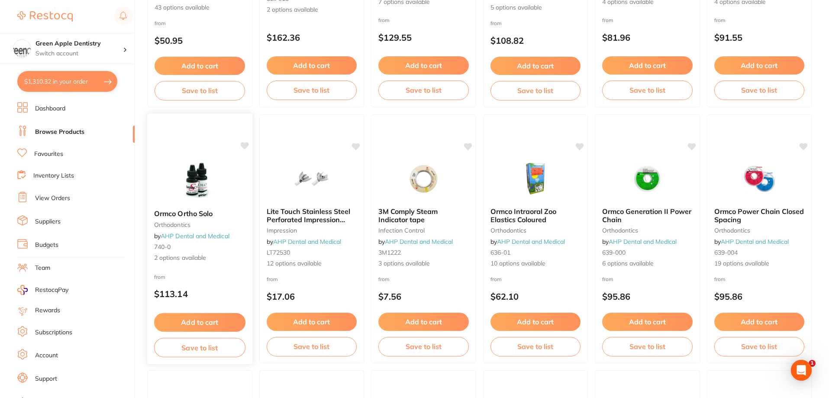
click at [221, 154] on div "Ormco Ortho Solo orthodontics by AHP Dental and Medical 740-0 2 options availab…" at bounding box center [200, 238] width 106 height 251
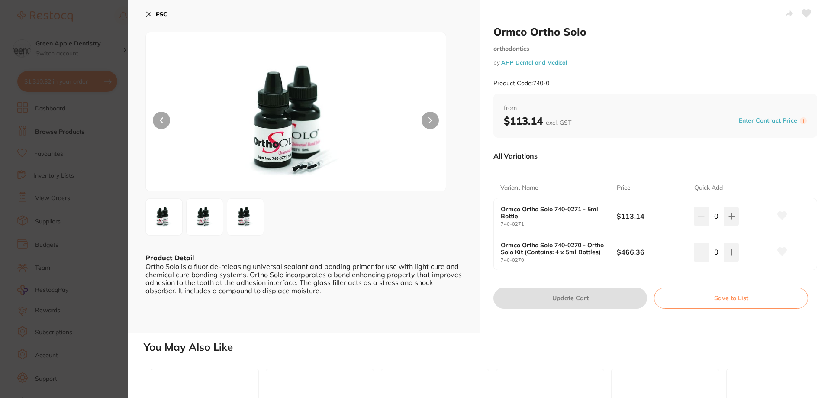
click at [250, 212] on img at bounding box center [245, 216] width 31 height 31
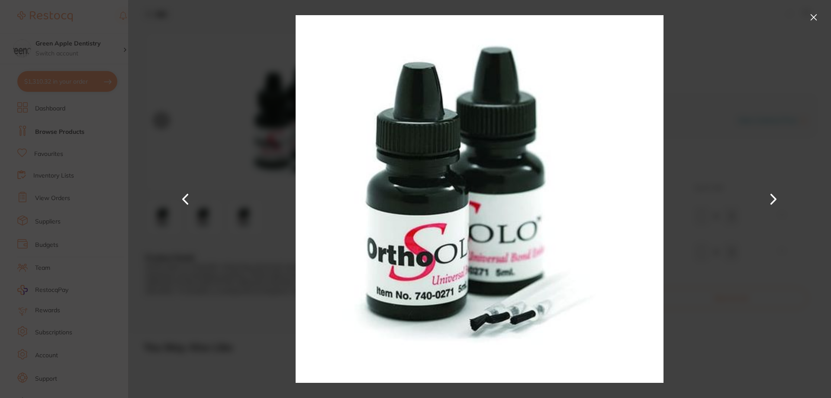
click at [809, 15] on button at bounding box center [814, 17] width 14 height 14
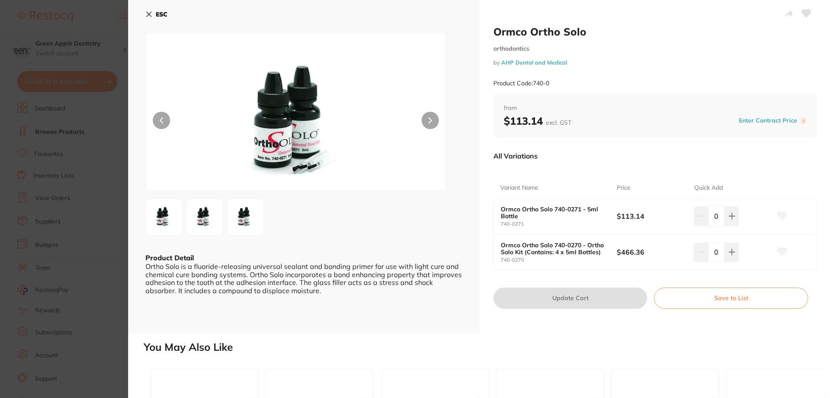
click at [156, 10] on button "ESC" at bounding box center [156, 14] width 22 height 15
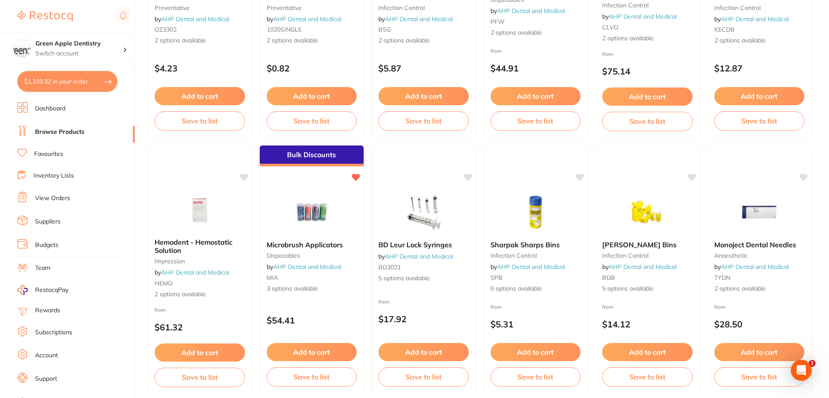
scroll to position [2064, 0]
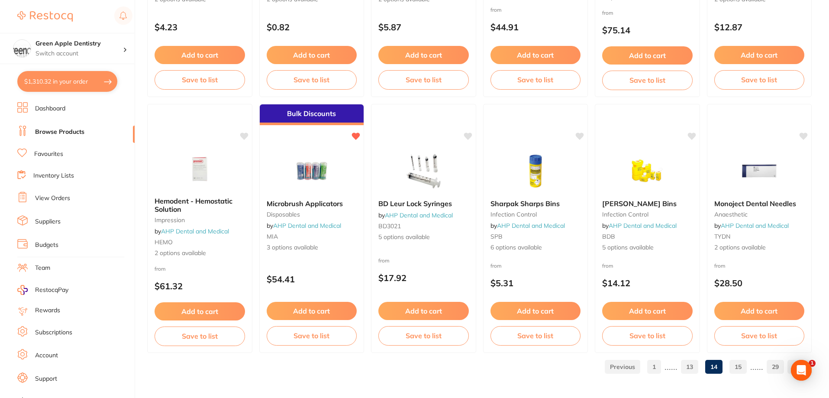
click at [743, 372] on link "15" at bounding box center [737, 366] width 17 height 17
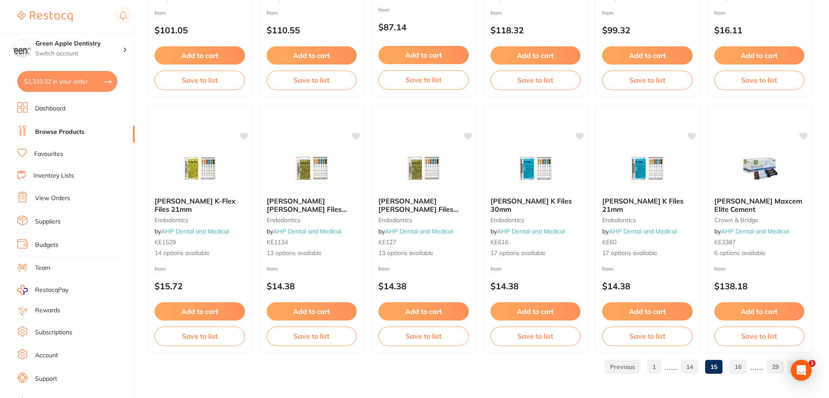
click at [734, 363] on link "16" at bounding box center [737, 366] width 17 height 17
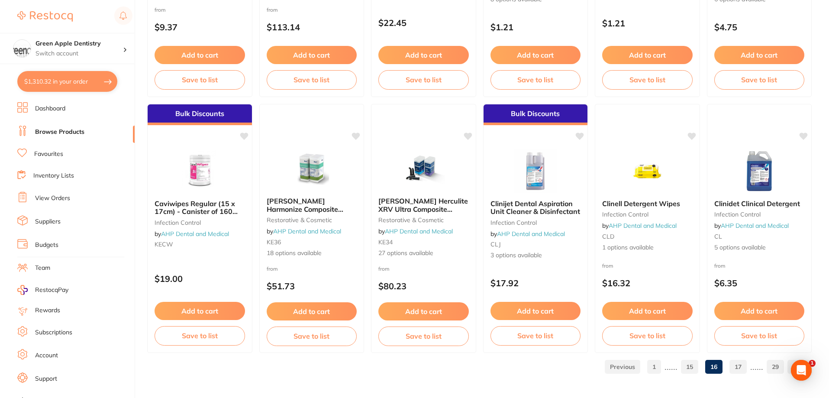
click at [746, 367] on link "17" at bounding box center [737, 366] width 17 height 17
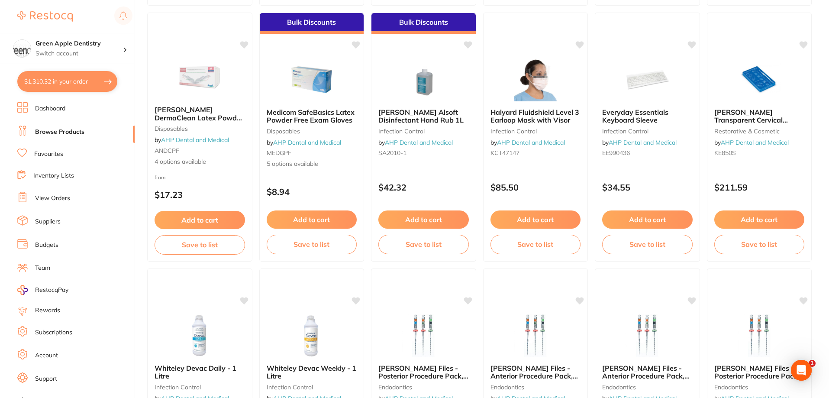
scroll to position [1644, 0]
click at [750, 87] on img at bounding box center [758, 79] width 57 height 44
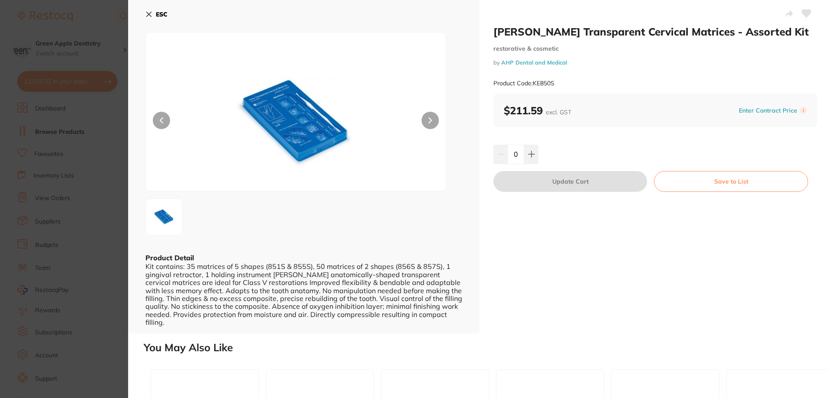
click at [152, 10] on button "ESC" at bounding box center [156, 14] width 22 height 15
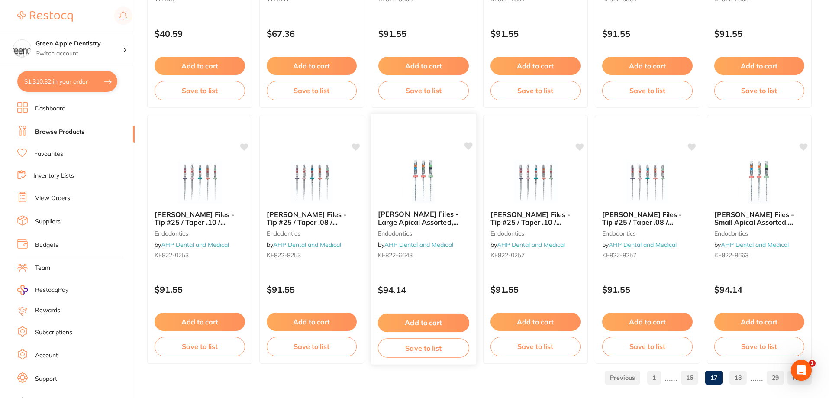
scroll to position [2064, 0]
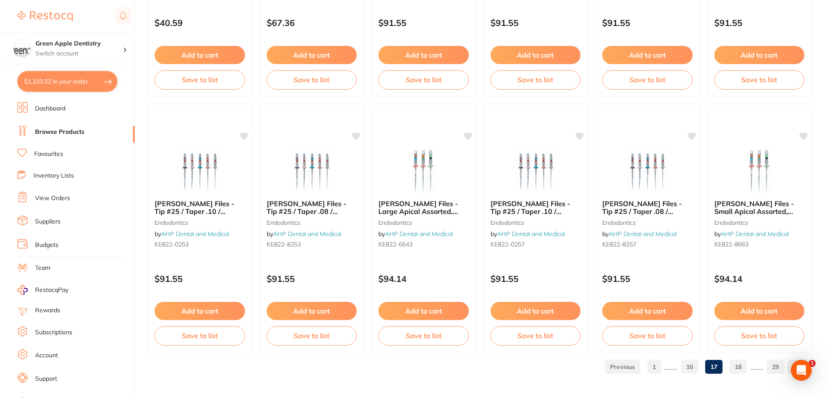
click at [738, 367] on link "18" at bounding box center [737, 366] width 17 height 17
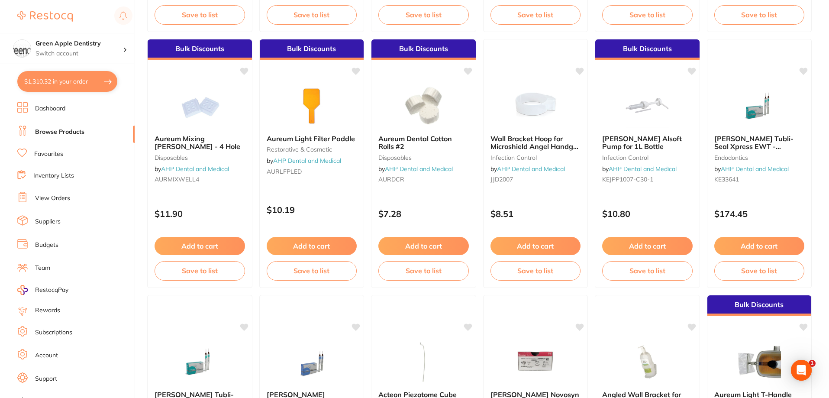
scroll to position [865, 0]
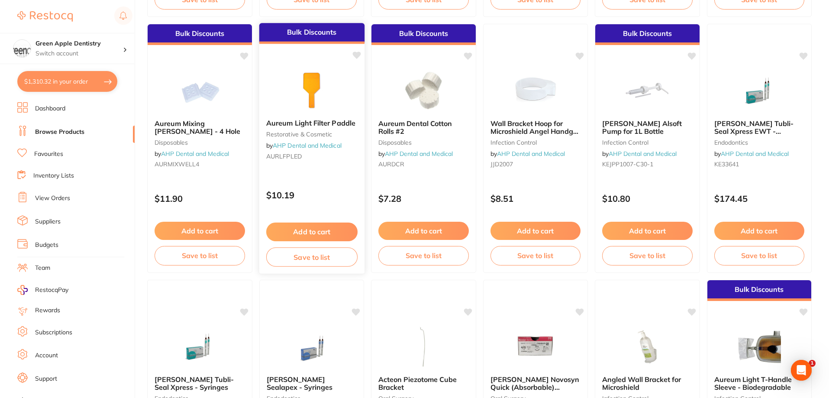
click at [318, 77] on img at bounding box center [311, 90] width 57 height 44
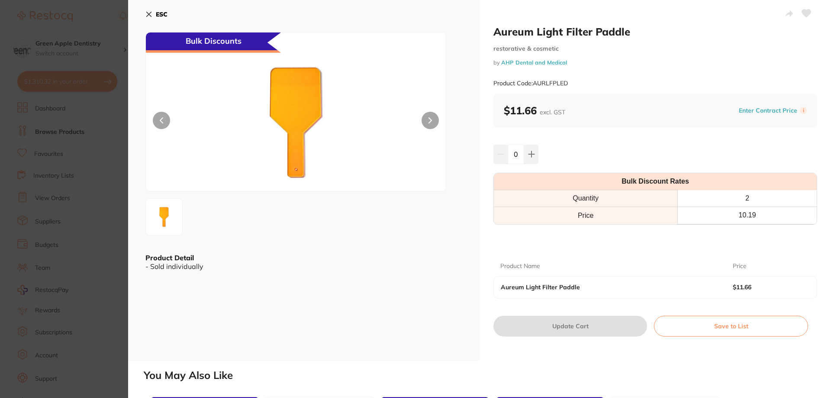
click at [158, 17] on b "ESC" at bounding box center [162, 14] width 12 height 8
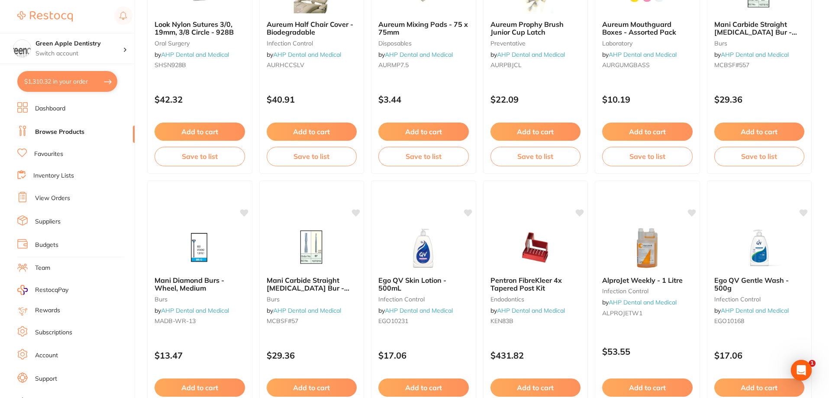
scroll to position [1601, 0]
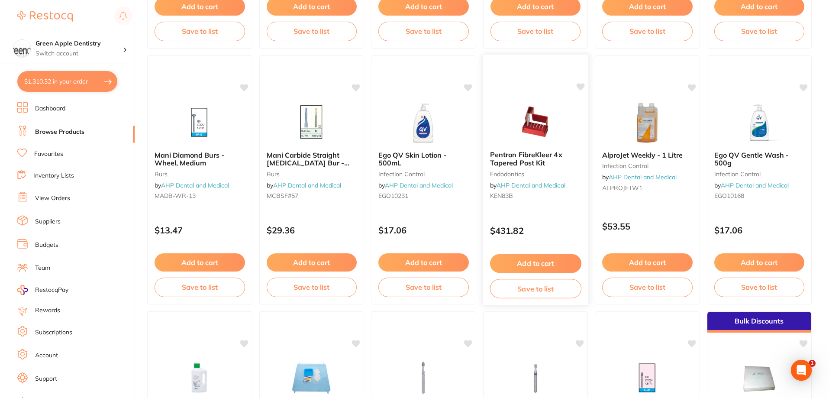
click at [511, 143] on img at bounding box center [535, 122] width 57 height 44
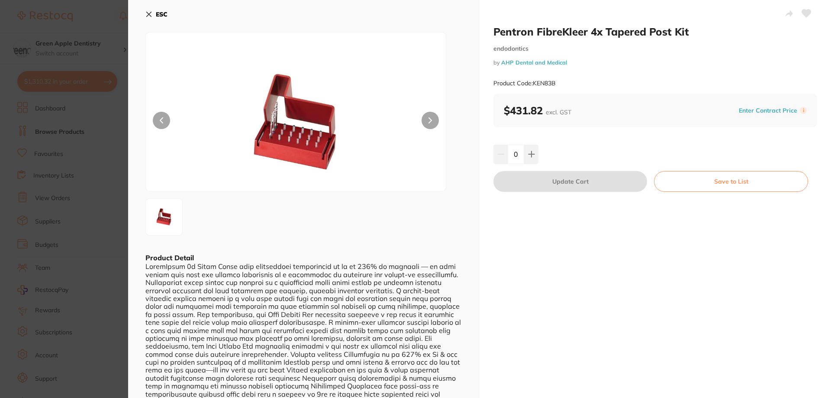
click at [150, 12] on icon at bounding box center [148, 14] width 7 height 7
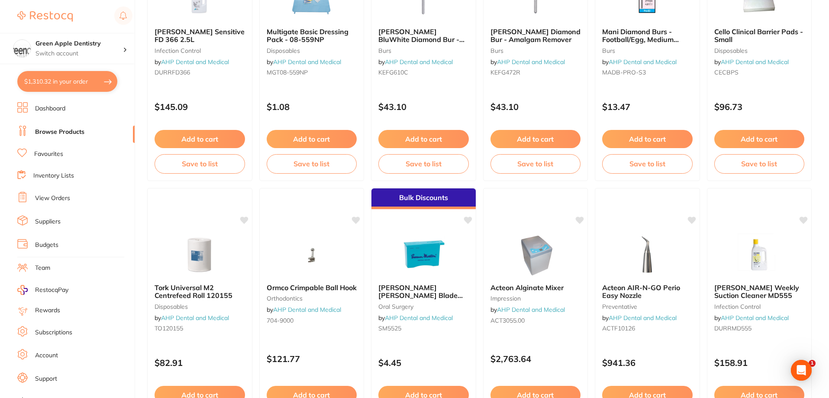
scroll to position [1904, 0]
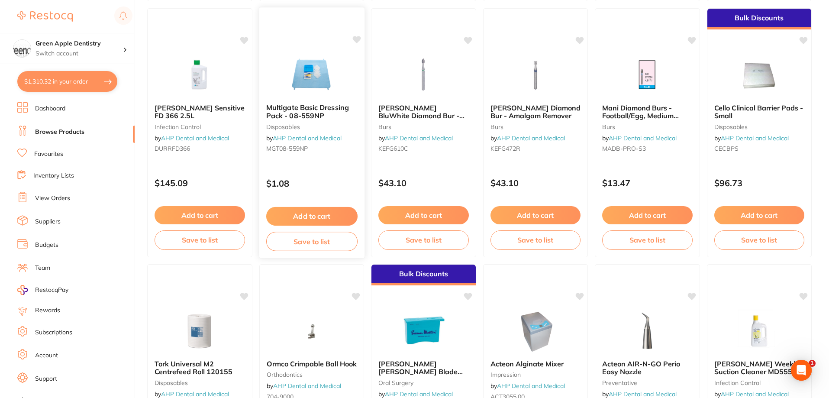
click at [324, 76] on img at bounding box center [311, 75] width 57 height 44
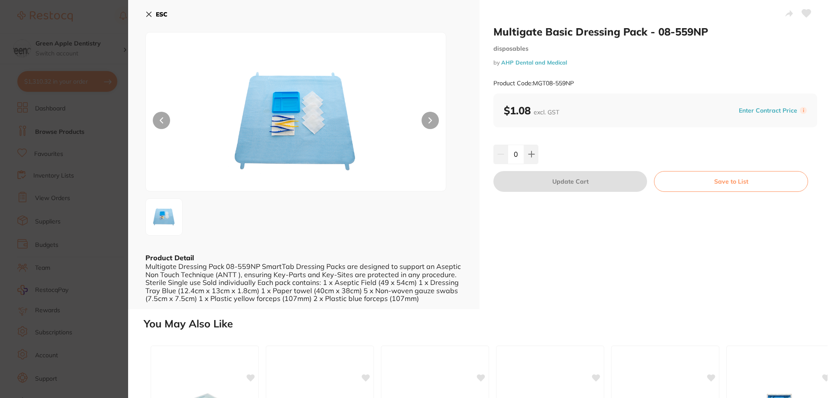
click at [151, 11] on icon at bounding box center [148, 14] width 7 height 7
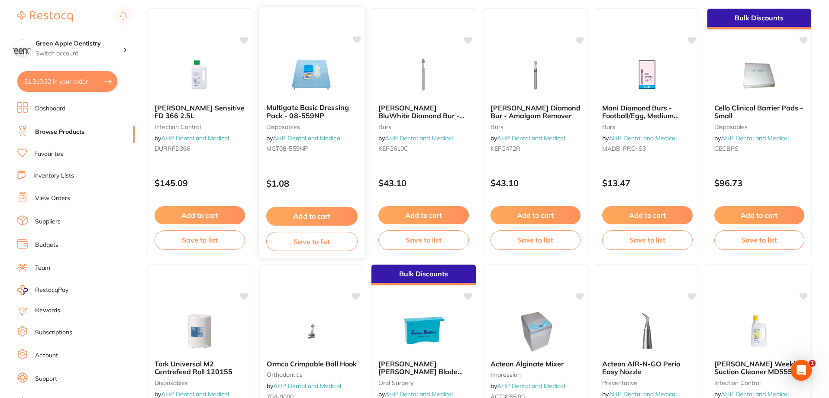
scroll to position [2064, 0]
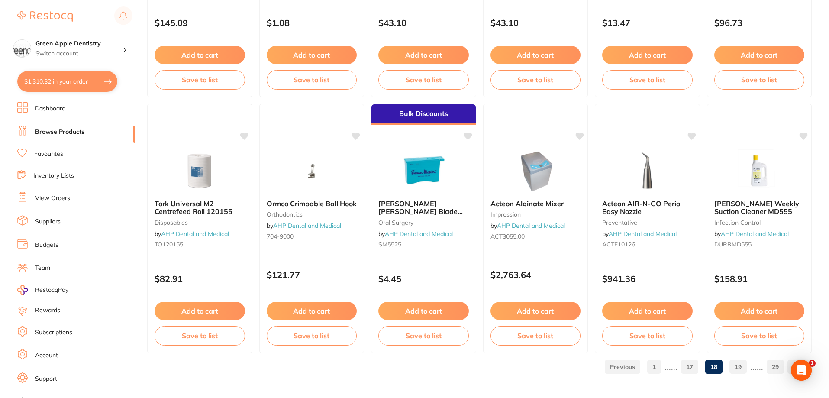
click at [736, 370] on link "19" at bounding box center [737, 366] width 17 height 17
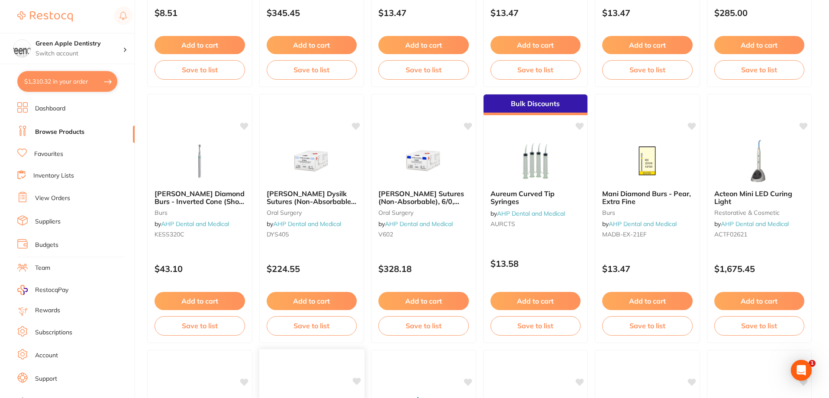
scroll to position [476, 0]
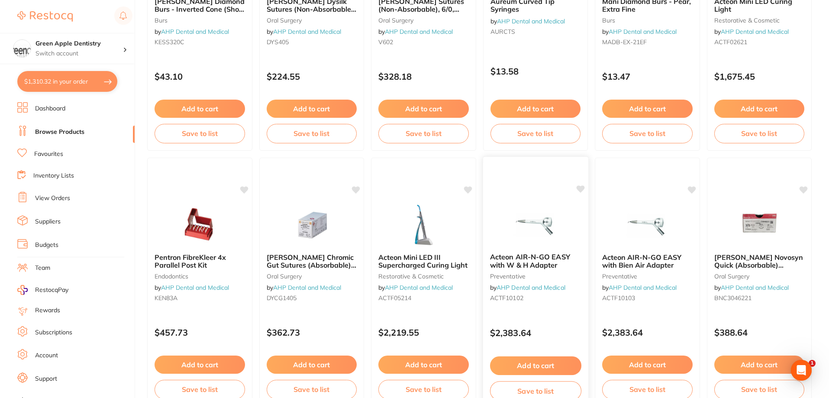
click at [540, 231] on img at bounding box center [535, 224] width 57 height 44
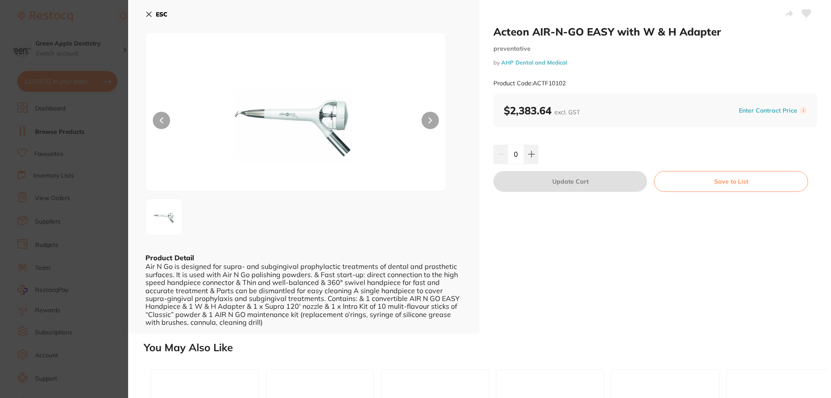
click at [161, 18] on button "ESC" at bounding box center [156, 14] width 22 height 15
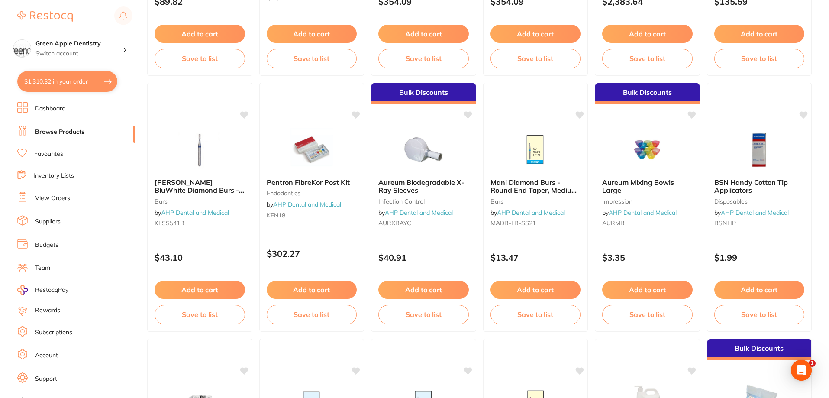
scroll to position [1861, 0]
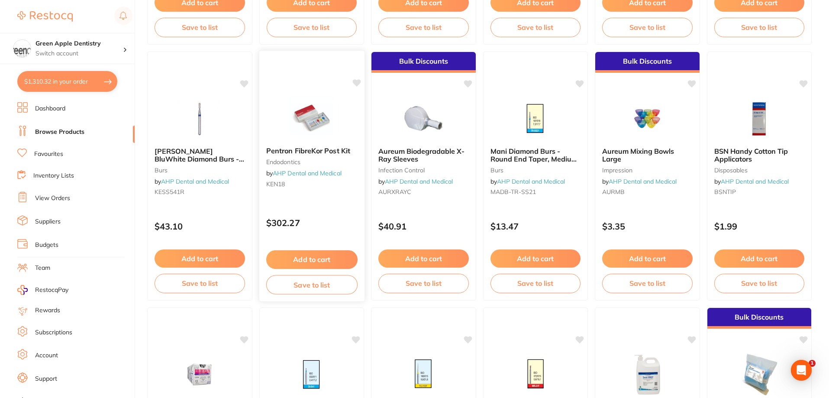
click at [332, 120] on img at bounding box center [311, 118] width 57 height 44
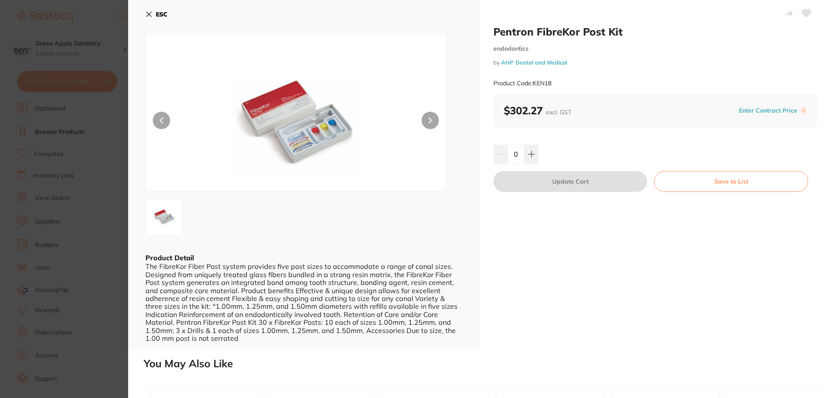
click at [166, 14] on b "ESC" at bounding box center [162, 14] width 12 height 8
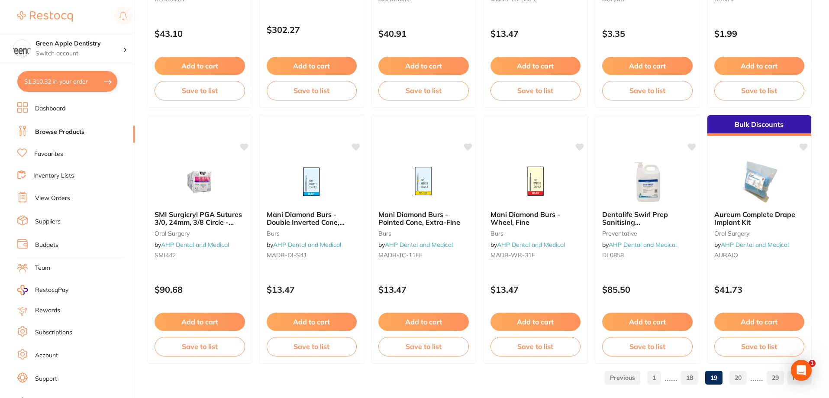
scroll to position [2064, 0]
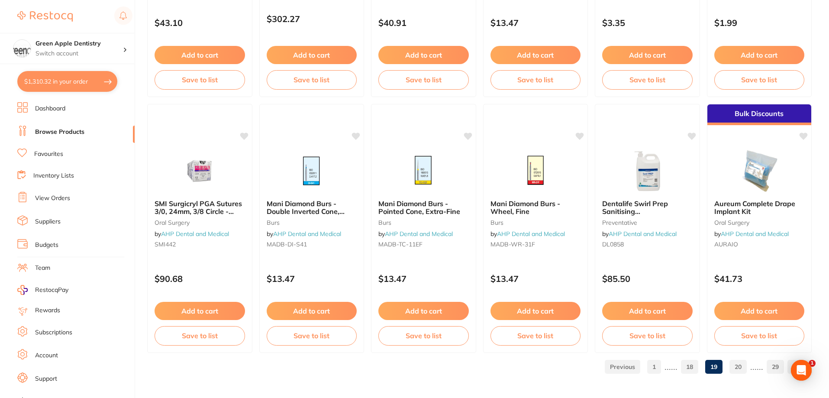
click at [734, 363] on link "20" at bounding box center [737, 366] width 17 height 17
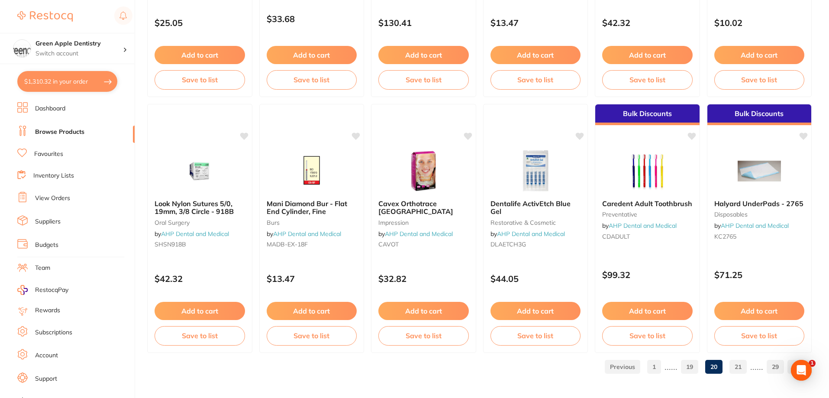
click at [735, 367] on link "21" at bounding box center [737, 366] width 17 height 17
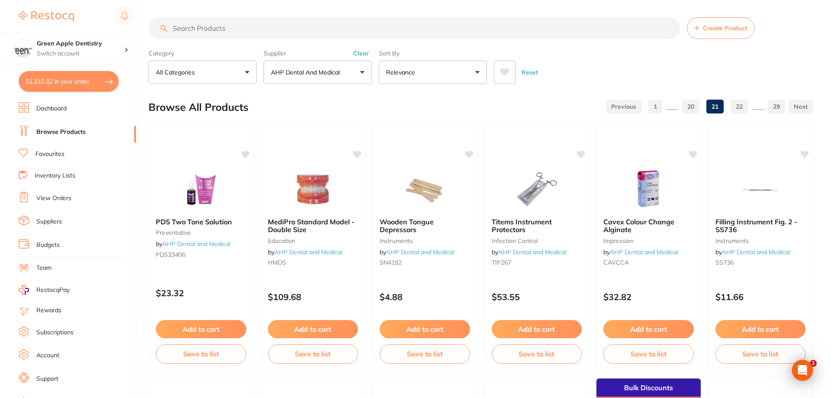
scroll to position [0, 0]
click at [317, 186] on img at bounding box center [311, 189] width 57 height 44
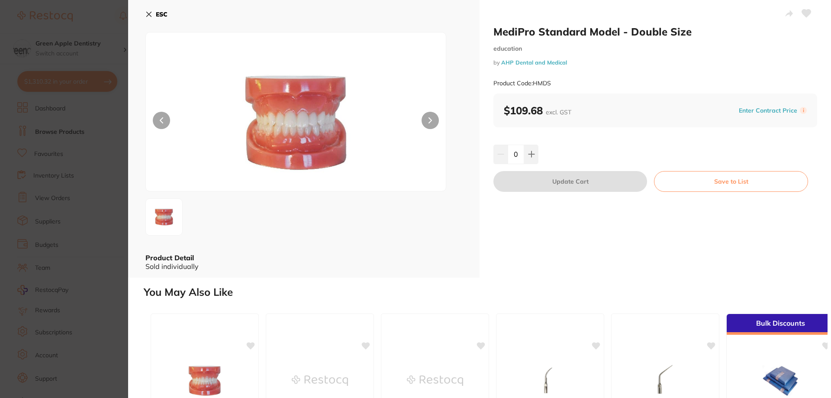
click at [159, 13] on b "ESC" at bounding box center [162, 14] width 12 height 8
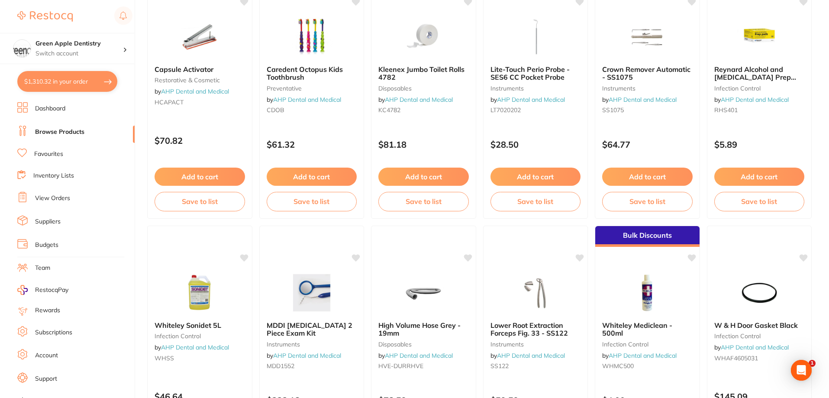
scroll to position [1125, 0]
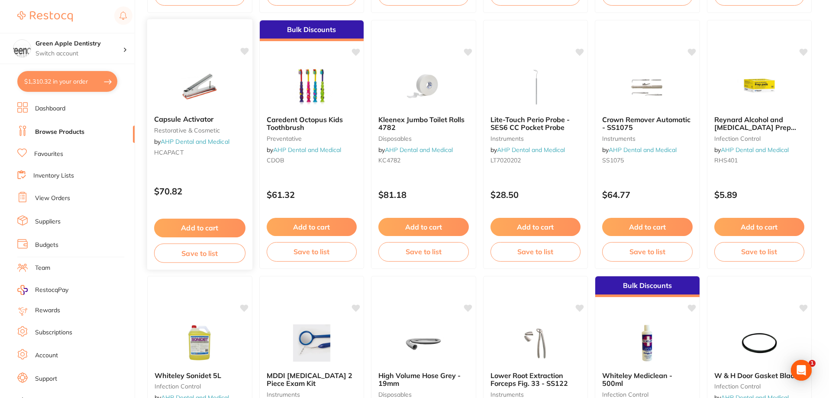
click at [199, 87] on img at bounding box center [199, 86] width 57 height 44
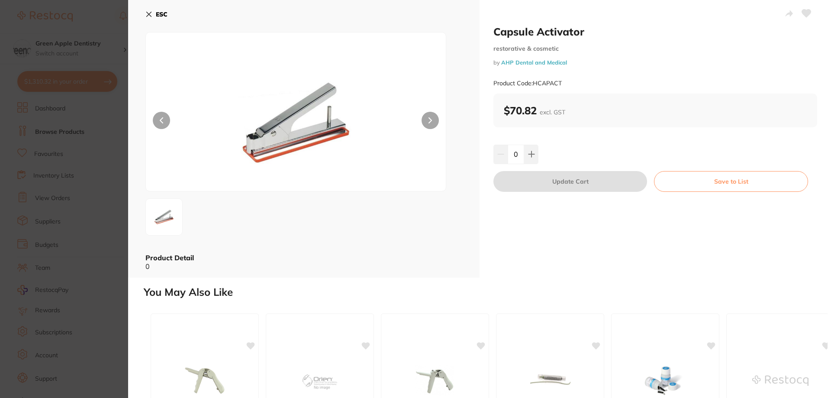
click at [165, 13] on b "ESC" at bounding box center [162, 14] width 12 height 8
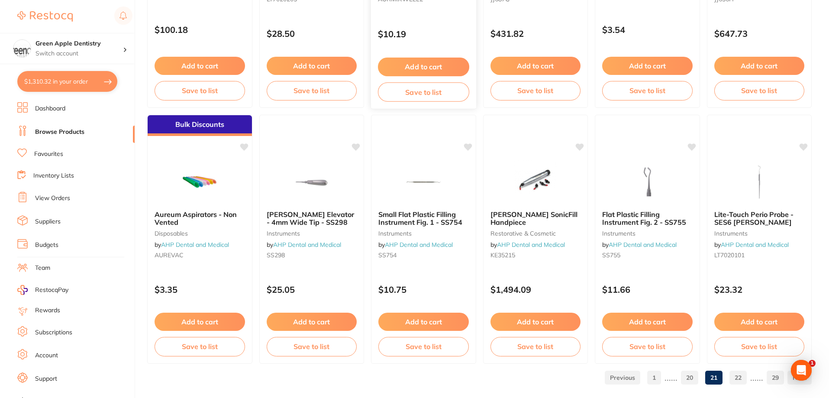
scroll to position [2064, 0]
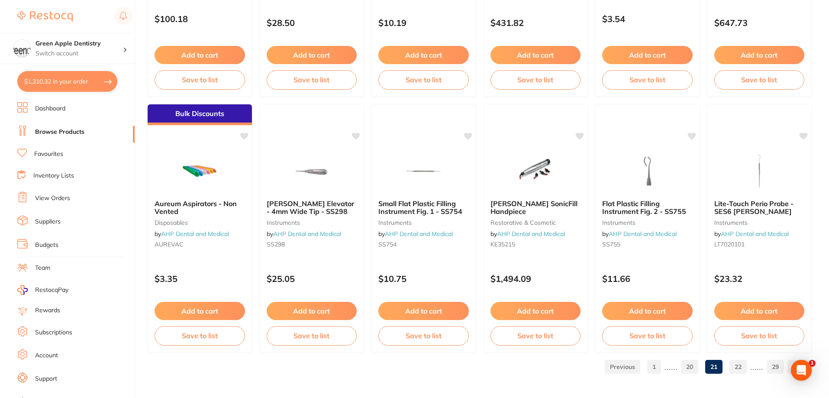
click at [733, 368] on link "22" at bounding box center [737, 366] width 17 height 17
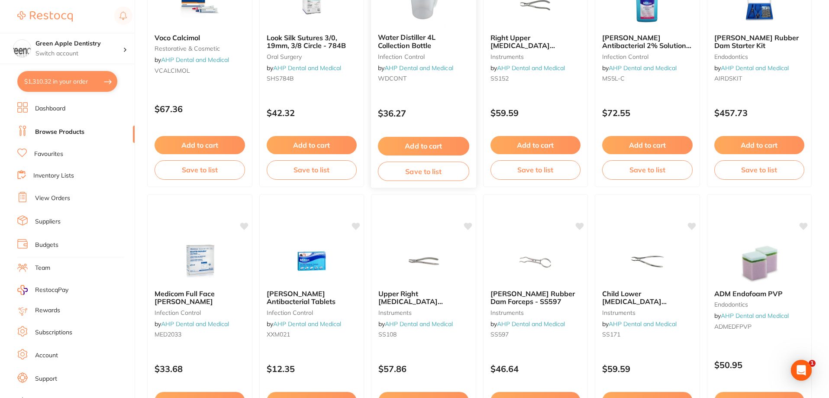
scroll to position [649, 0]
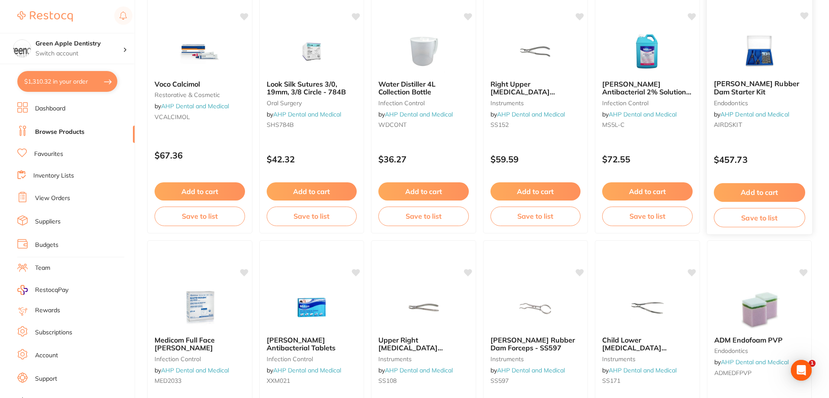
click at [749, 61] on img at bounding box center [758, 51] width 57 height 44
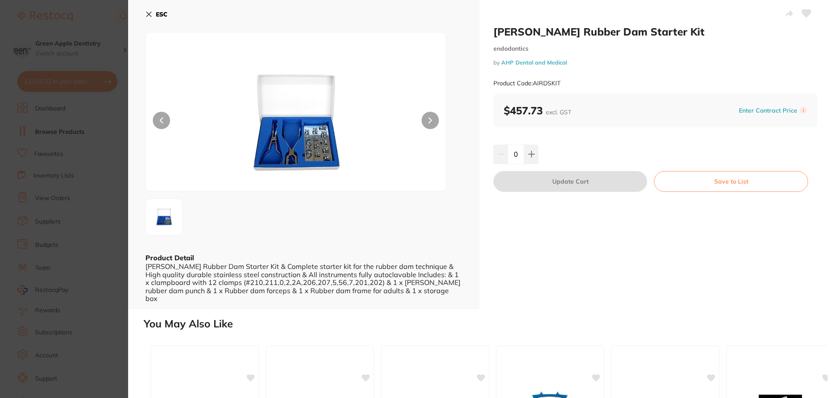
click at [157, 14] on b "ESC" at bounding box center [162, 14] width 12 height 8
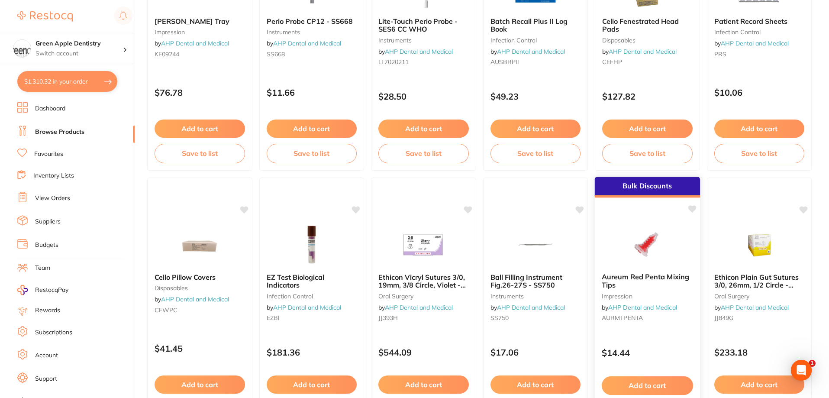
scroll to position [2064, 0]
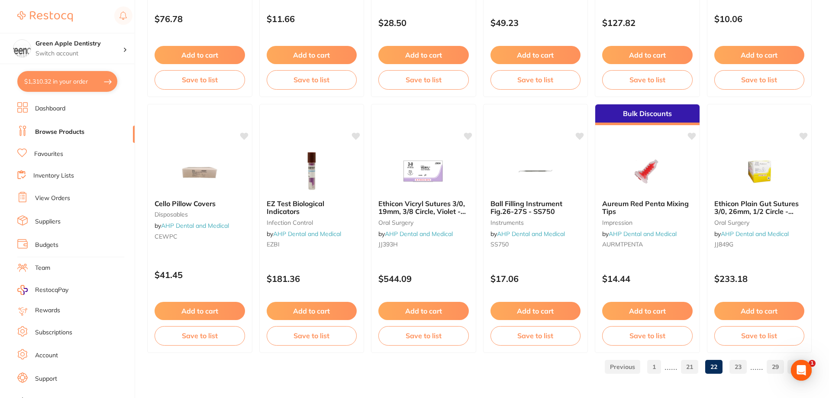
click at [741, 360] on link "23" at bounding box center [737, 366] width 17 height 17
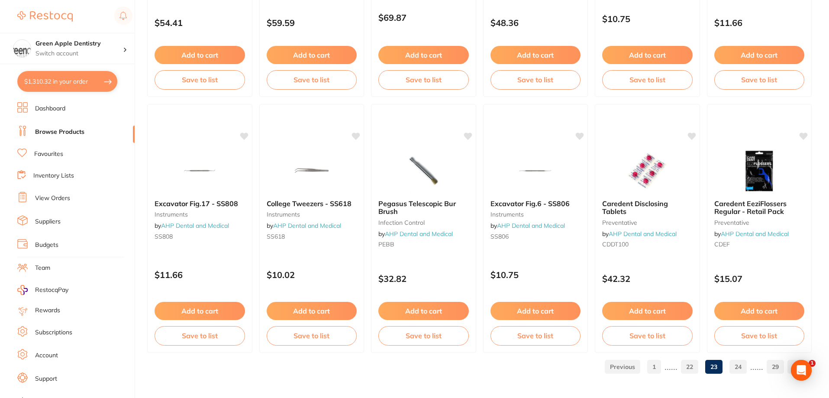
click at [735, 363] on link "24" at bounding box center [737, 366] width 17 height 17
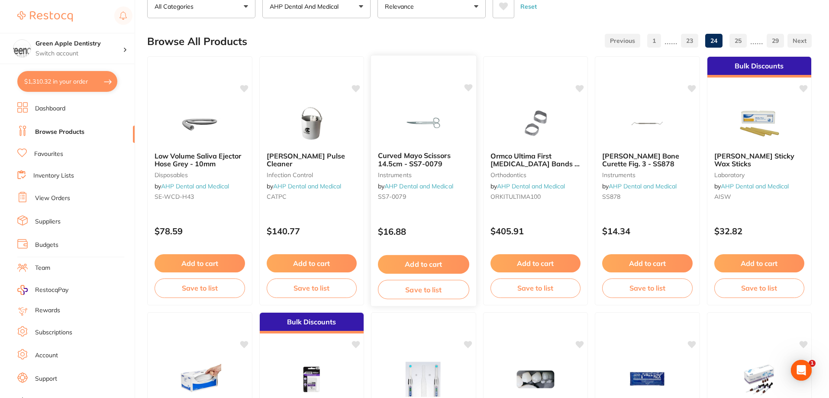
scroll to position [87, 0]
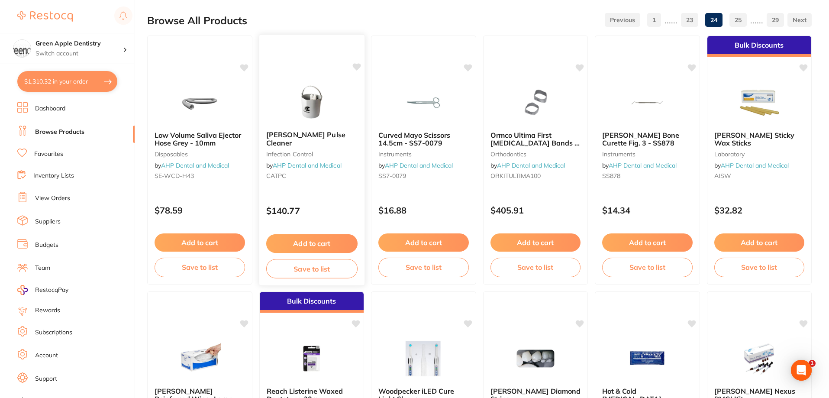
click at [307, 104] on img at bounding box center [311, 102] width 57 height 44
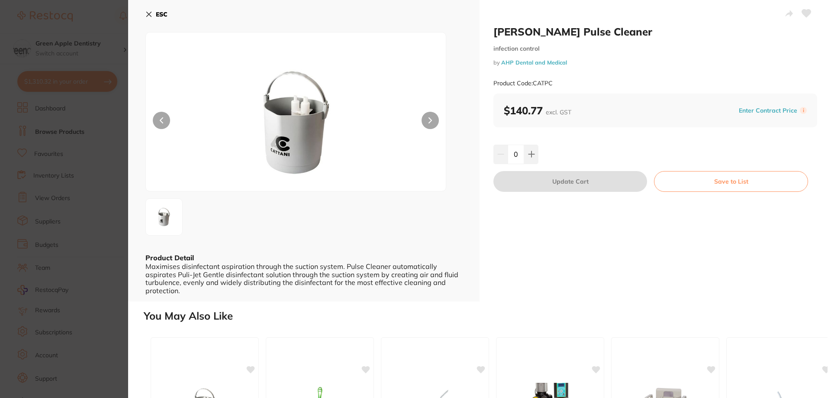
click at [155, 14] on button "ESC" at bounding box center [156, 14] width 22 height 15
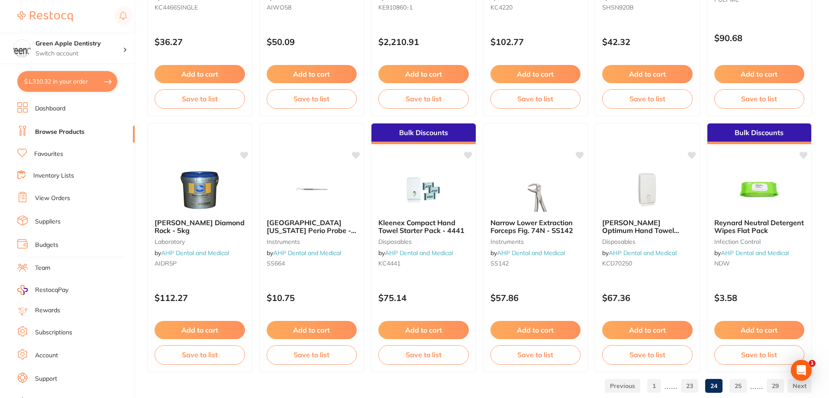
scroll to position [2064, 0]
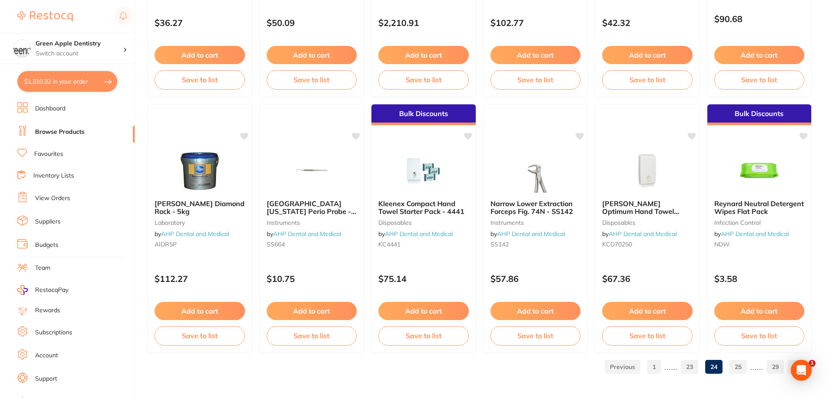
click at [735, 363] on link "25" at bounding box center [737, 366] width 17 height 17
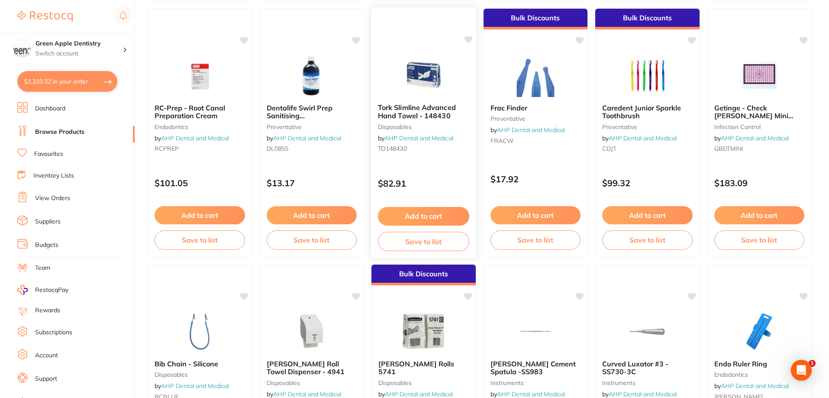
scroll to position [952, 0]
